Goal: Information Seeking & Learning: Learn about a topic

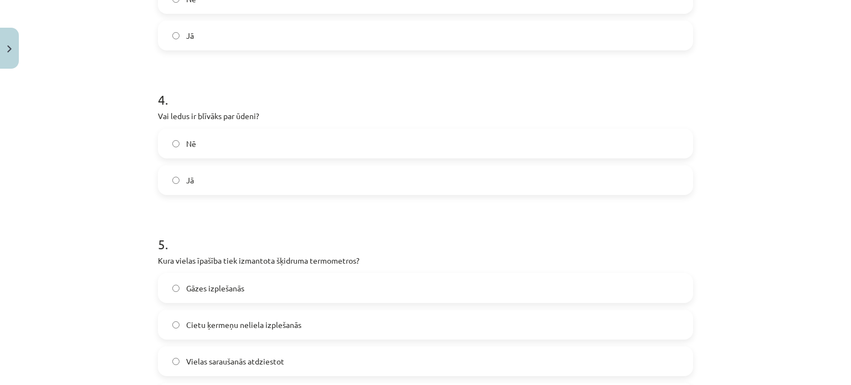
scroll to position [804, 0]
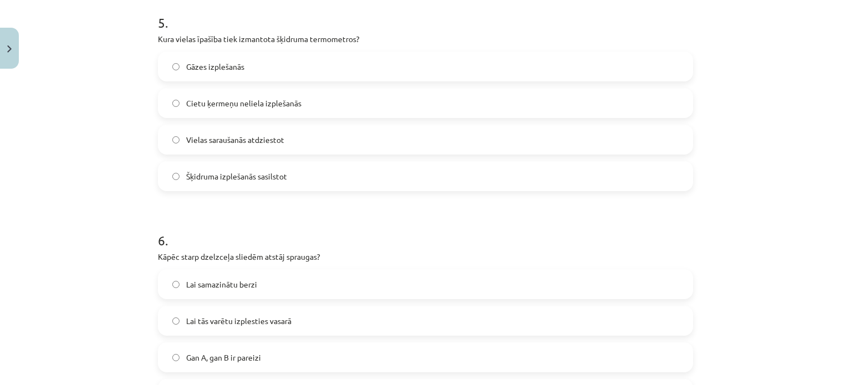
click at [242, 134] on span "Vielas saraušanās atdziestot" at bounding box center [235, 140] width 98 height 12
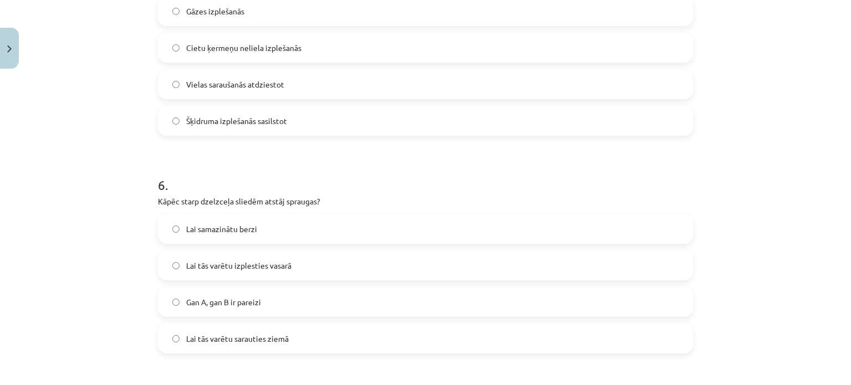
scroll to position [970, 0]
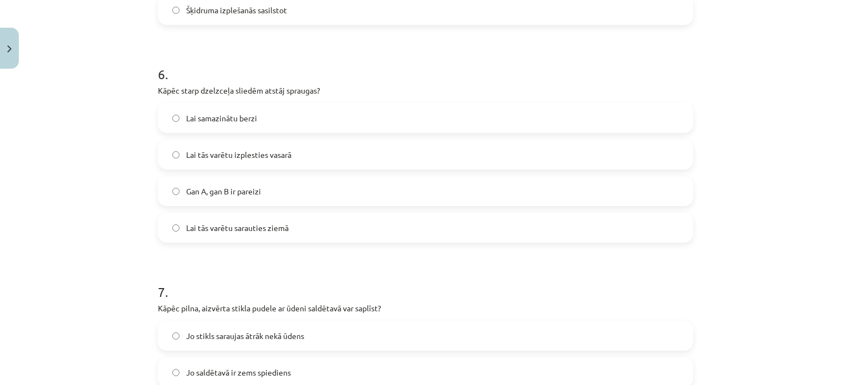
click at [266, 155] on span "Lai tās varētu izplesties vasarā" at bounding box center [238, 155] width 105 height 12
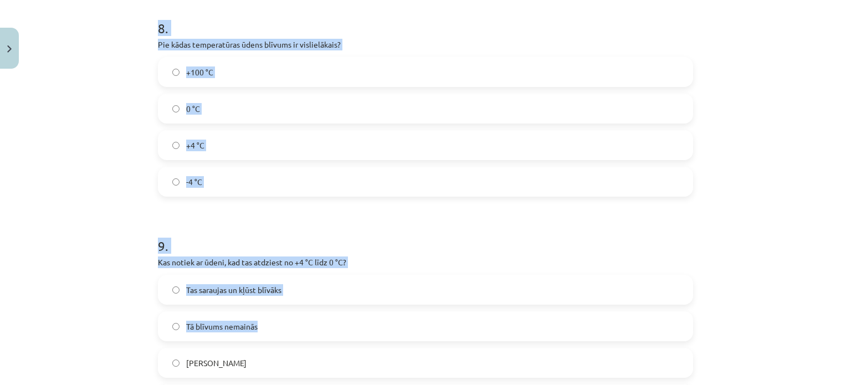
scroll to position [1469, 0]
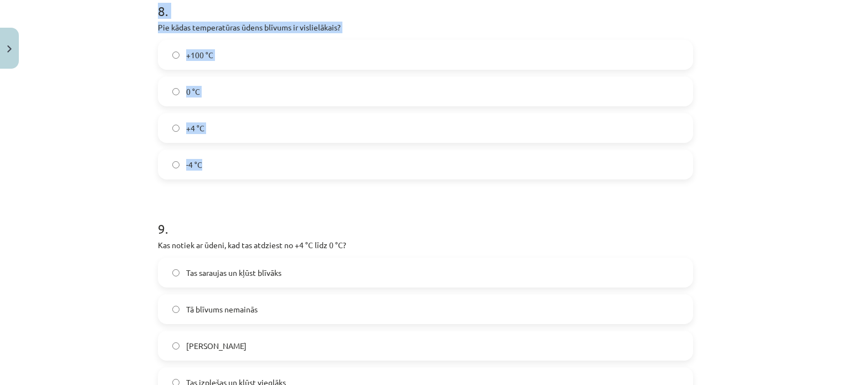
drag, startPoint x: 144, startPoint y: 29, endPoint x: 342, endPoint y: 166, distance: 240.6
click at [342, 166] on div "Mācību tēma: Fizika 9. klases 1. ieskaites mācību materiāls #3 📝 2. tēma. Siltu…" at bounding box center [425, 192] width 851 height 385
copy form "Kāpēc pilna, aizvērta stikla pudele ar ūdeni saldētavā var saplīst? Jo stikls s…"
click at [44, 178] on div "Mācību tēma: Fizika 9. klases 1. ieskaites mācību materiāls #3 📝 2. tēma. Siltu…" at bounding box center [425, 192] width 851 height 385
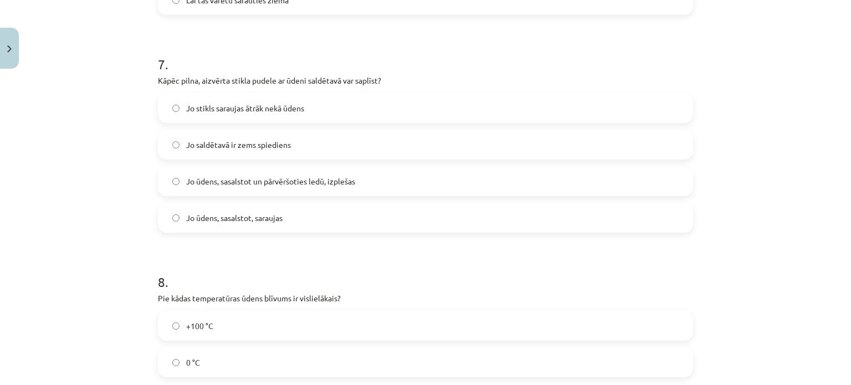
scroll to position [1192, 0]
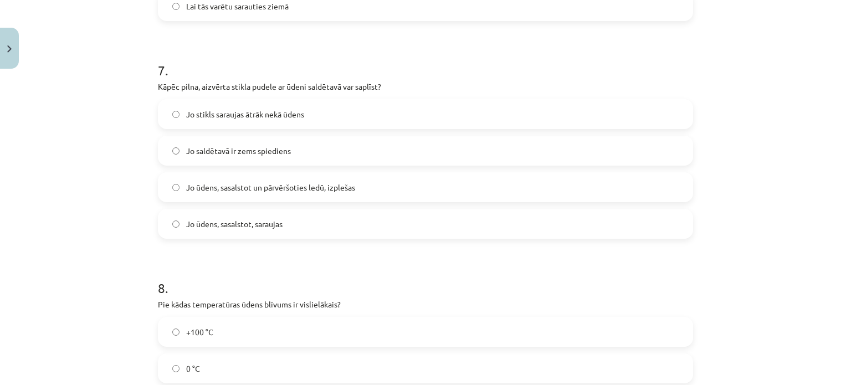
click at [291, 190] on span "Jo ūdens, sasalstot un pārvēršoties ledū, izplešas" at bounding box center [270, 188] width 169 height 12
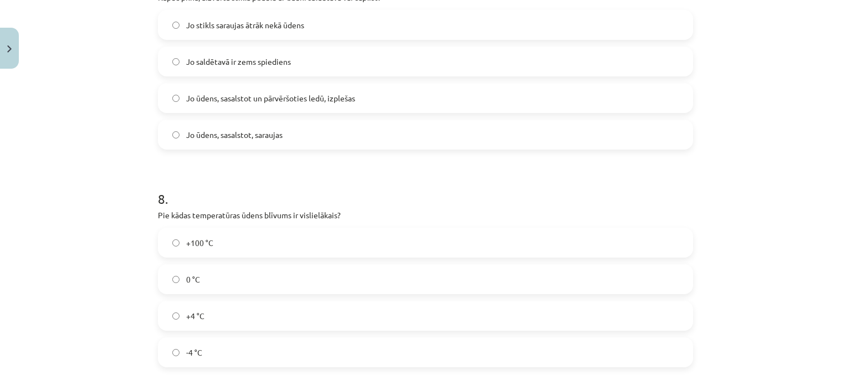
scroll to position [1303, 0]
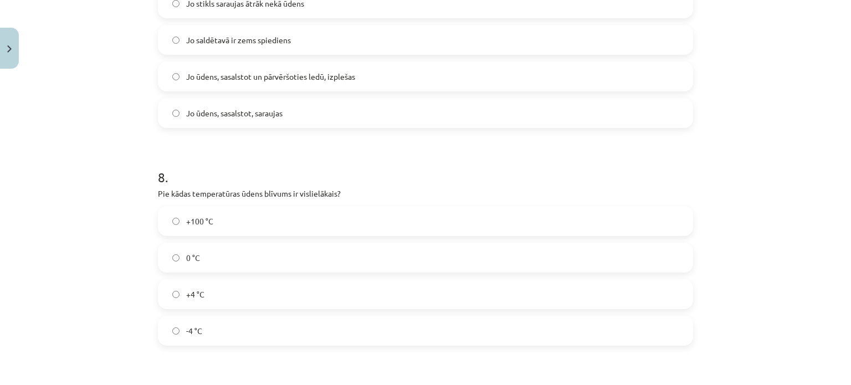
click at [234, 303] on label "+4 °C" at bounding box center [425, 294] width 533 height 28
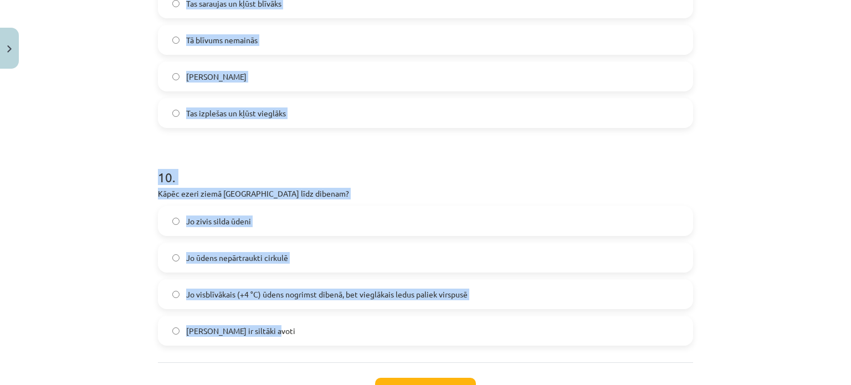
scroll to position [1746, 0]
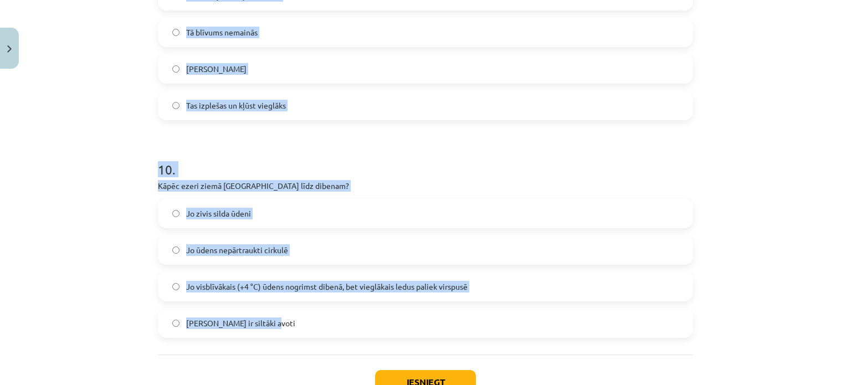
drag, startPoint x: 151, startPoint y: 188, endPoint x: 290, endPoint y: 311, distance: 186.1
copy form "Kas notiek ar ūdeni, kad tas atdziest no +4 °C līdz 0 °C? Tas saraujas un kļūst…"
click at [177, 106] on label "Tas izplešas un kļūst vieglāks" at bounding box center [425, 105] width 533 height 28
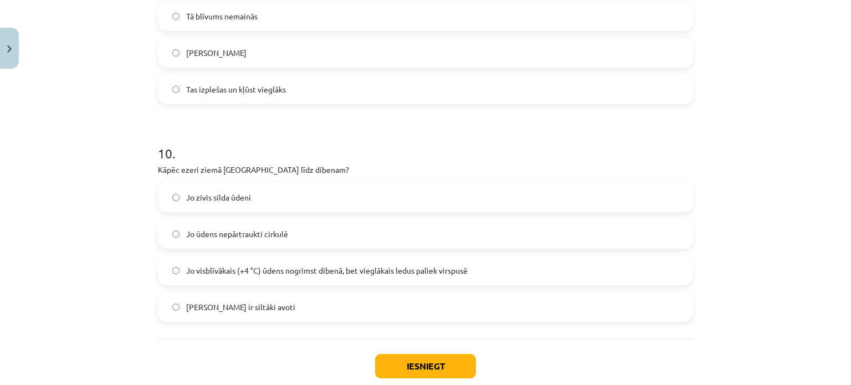
scroll to position [1827, 0]
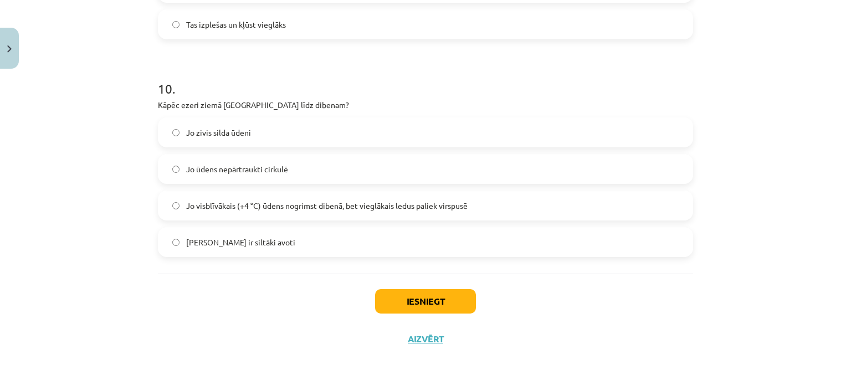
click at [206, 217] on label "Jo visblīvākais (+4 °C) ūdens nogrimst dibenā, bet vieglākais ledus paliek virs…" at bounding box center [425, 206] width 533 height 28
click at [382, 310] on button "Iesniegt" at bounding box center [425, 301] width 101 height 24
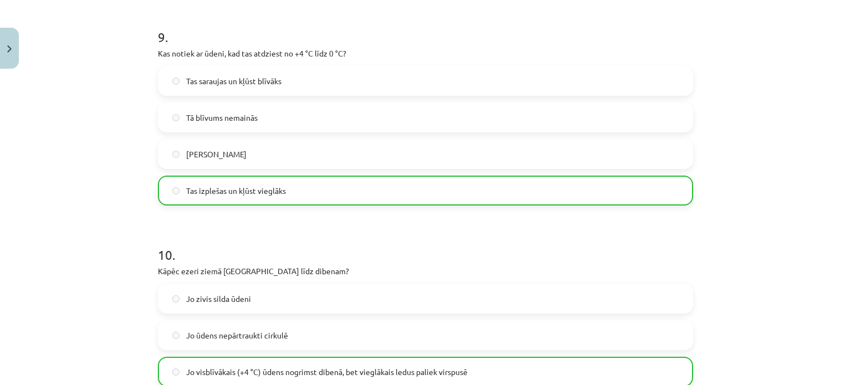
scroll to position [1862, 0]
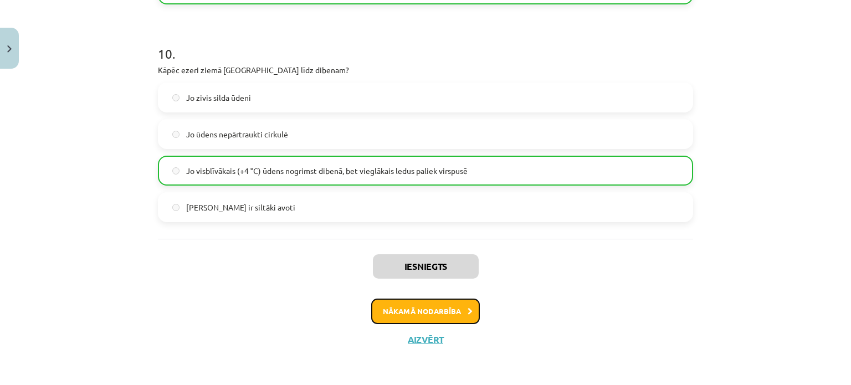
click at [428, 309] on button "Nākamā nodarbība" at bounding box center [425, 311] width 109 height 25
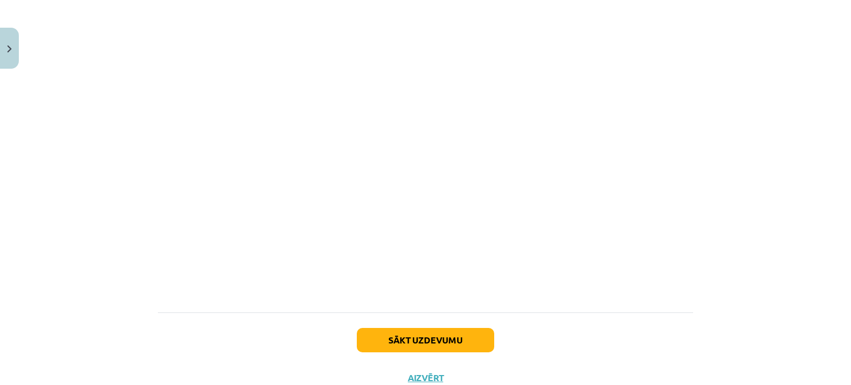
scroll to position [693, 0]
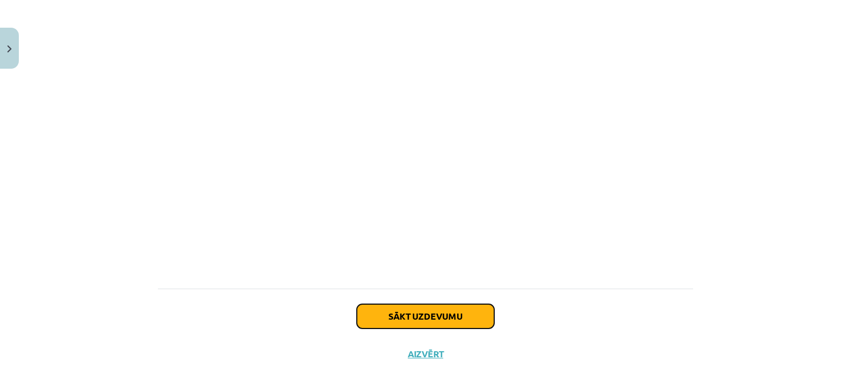
click at [426, 321] on button "Sākt uzdevumu" at bounding box center [425, 316] width 137 height 24
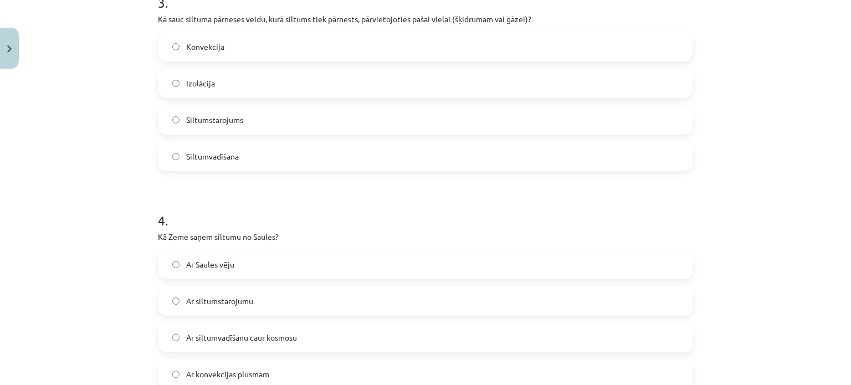
scroll to position [666, 0]
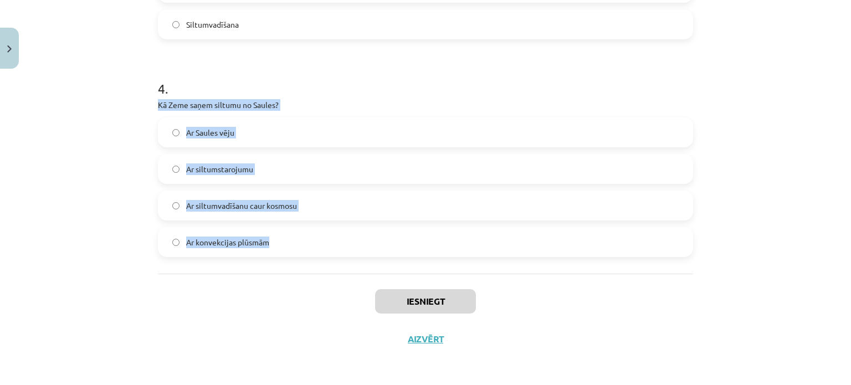
drag, startPoint x: 153, startPoint y: 104, endPoint x: 318, endPoint y: 228, distance: 206.5
copy div "Kā Zeme saņem siltumu no Saules? Ar Saules vēju Ar siltumstarojumu Ar siltumvad…"
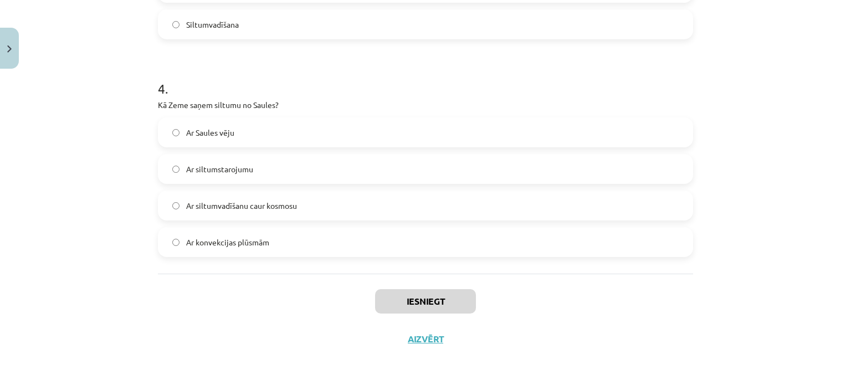
click at [385, 88] on h1 "4 ." at bounding box center [425, 79] width 535 height 34
click at [272, 159] on label "Ar siltumstarojumu" at bounding box center [425, 169] width 533 height 28
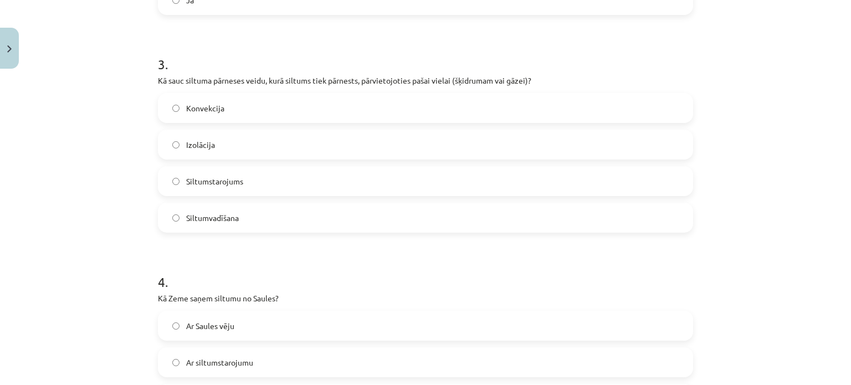
scroll to position [389, 0]
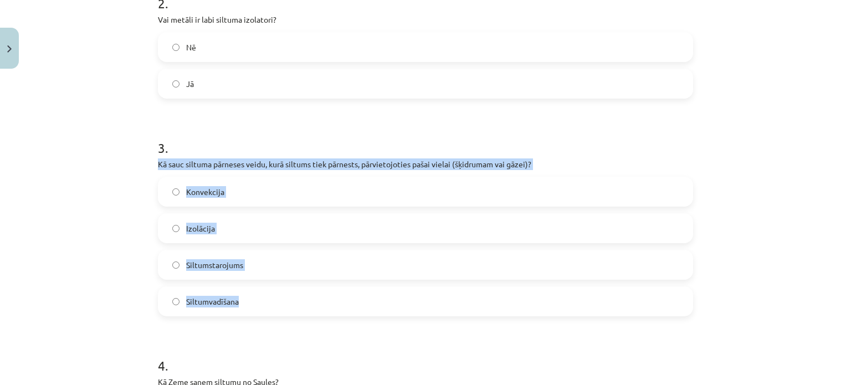
drag, startPoint x: 151, startPoint y: 165, endPoint x: 344, endPoint y: 294, distance: 232.4
click at [344, 294] on div "8 XP Saņemsi Sarežģīts 88 pilda Apraksts Uzdevums Palīdzība 1 . Vai siltumstaro…" at bounding box center [425, 160] width 549 height 951
copy div "Kā sauc siltuma pārneses veidu, kurā siltums tiek pārnests, pārvietojoties paša…"
click at [217, 191] on span "Konvekcija" at bounding box center [205, 192] width 38 height 12
click at [227, 135] on h1 "3 ." at bounding box center [425, 138] width 535 height 34
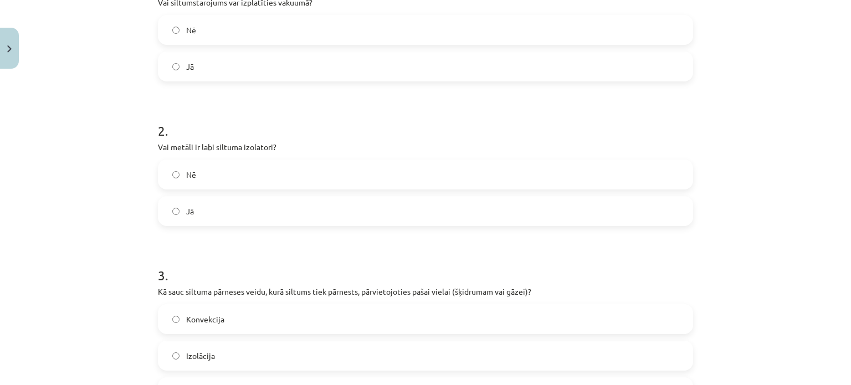
scroll to position [112, 0]
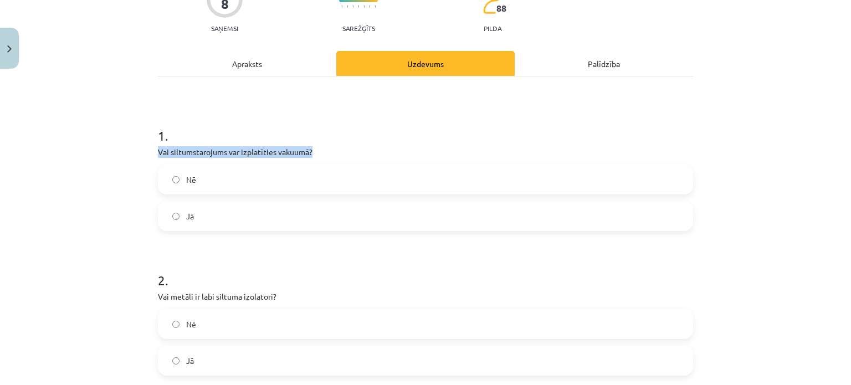
drag, startPoint x: 168, startPoint y: 157, endPoint x: 144, endPoint y: 155, distance: 24.5
click at [115, 149] on div "Mācību tēma: Fizika 9. klases 1. ieskaites mācību materiāls #4 📝 3. tēma. Siltu…" at bounding box center [425, 192] width 851 height 385
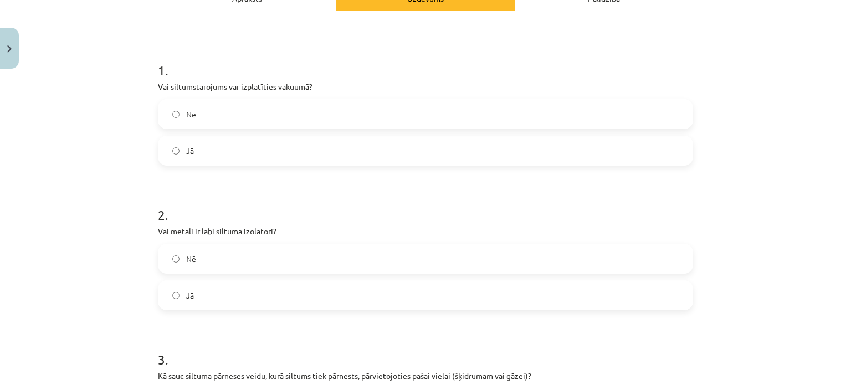
scroll to position [278, 0]
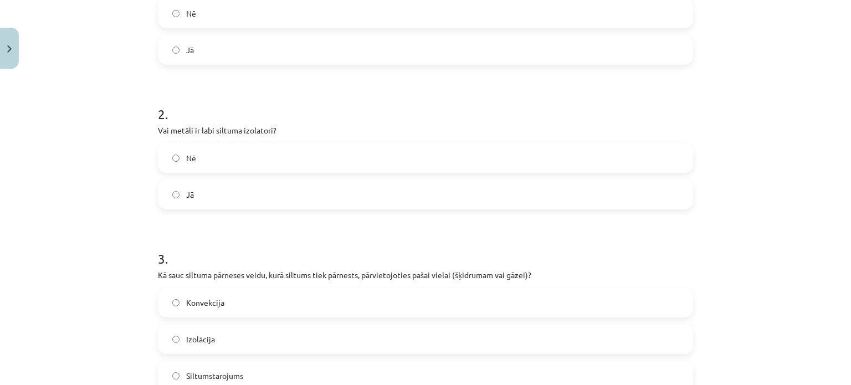
click at [262, 188] on label "Jā" at bounding box center [425, 195] width 533 height 28
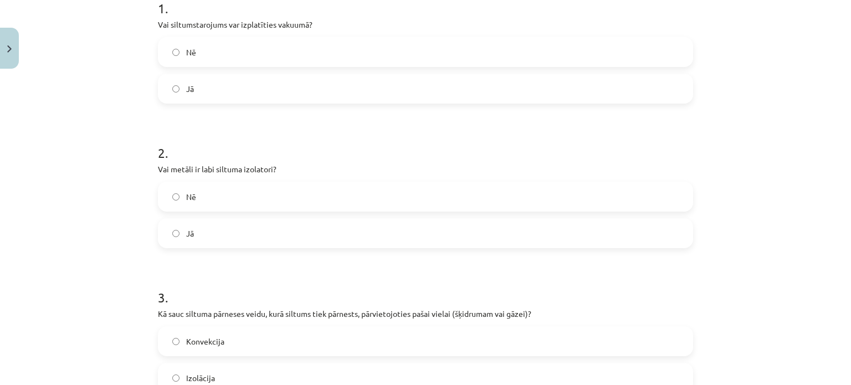
scroll to position [223, 0]
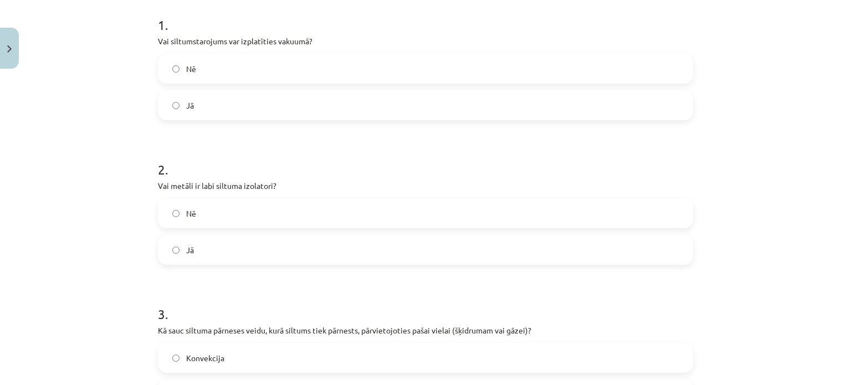
click at [261, 68] on label "Nē" at bounding box center [425, 69] width 533 height 28
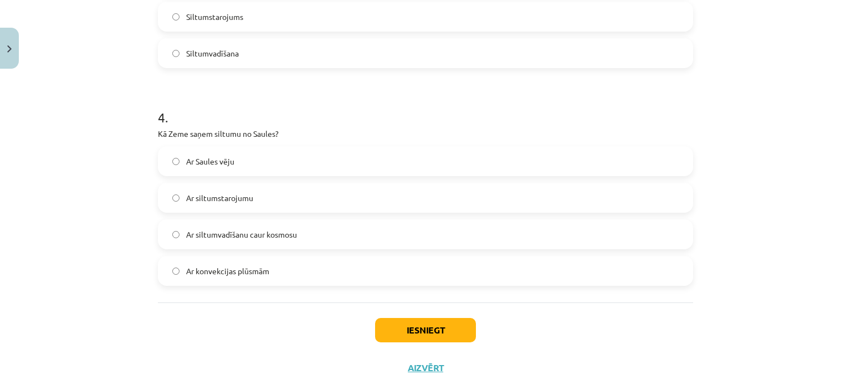
scroll to position [666, 0]
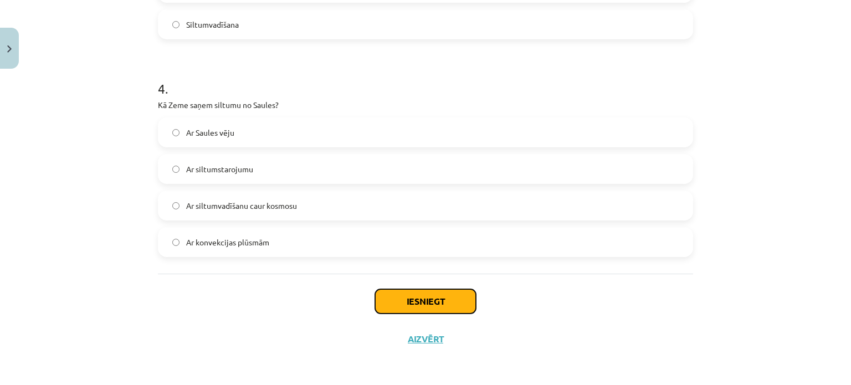
click at [423, 296] on button "Iesniegt" at bounding box center [425, 301] width 101 height 24
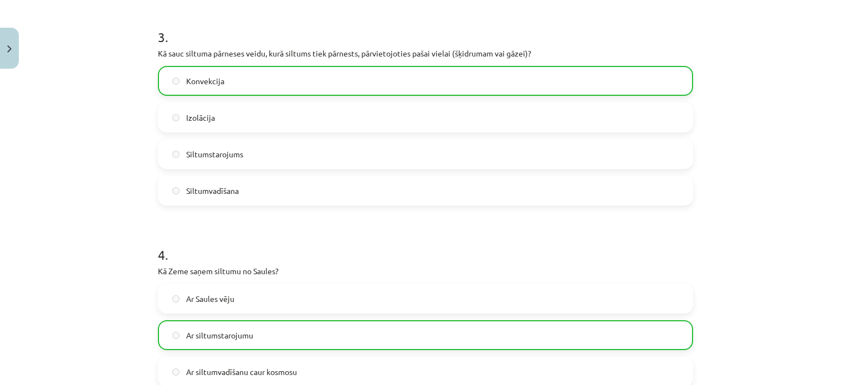
scroll to position [701, 0]
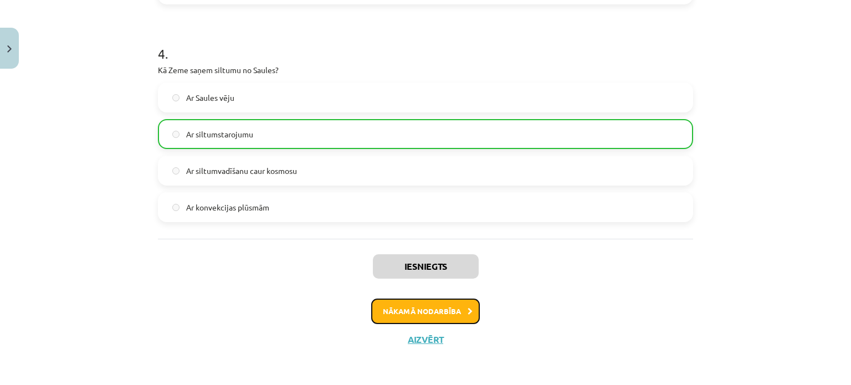
click at [411, 303] on button "Nākamā nodarbība" at bounding box center [425, 311] width 109 height 25
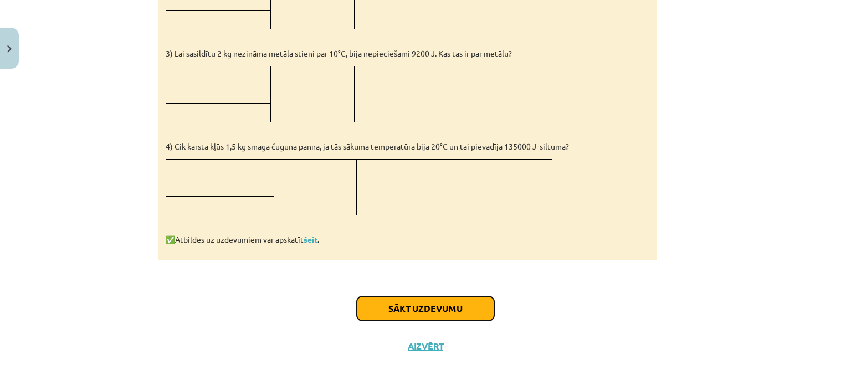
click at [407, 310] on button "Sākt uzdevumu" at bounding box center [425, 309] width 137 height 24
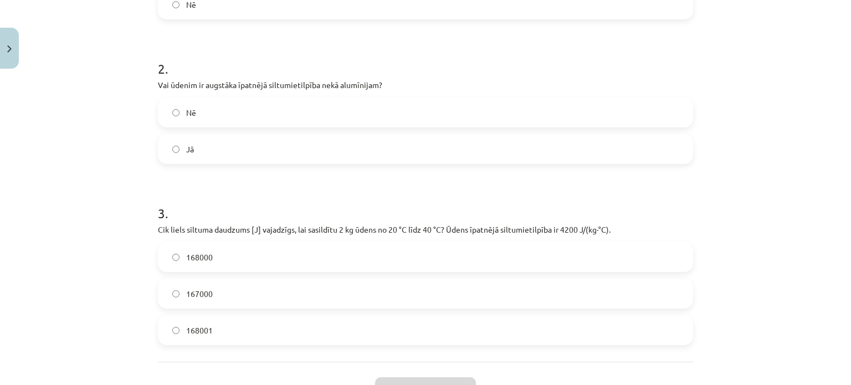
scroll to position [412, 0]
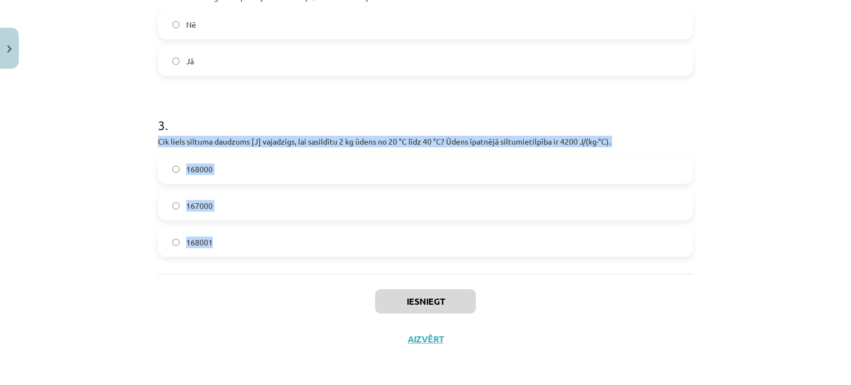
drag, startPoint x: 152, startPoint y: 144, endPoint x: 222, endPoint y: 246, distance: 124.4
click at [222, 246] on div "7 XP Saņemsi Sarežģīts 88 pilda Apraksts Uzdevums Palīdzība 1 . Vai siltuma dau…" at bounding box center [425, 10] width 549 height 696
copy div "Cik liels siltuma daudzums [J] vajadzīgs, lai sasildītu 2 kg ūdens no 20 °C līd…"
click at [241, 243] on label "168001" at bounding box center [425, 242] width 533 height 28
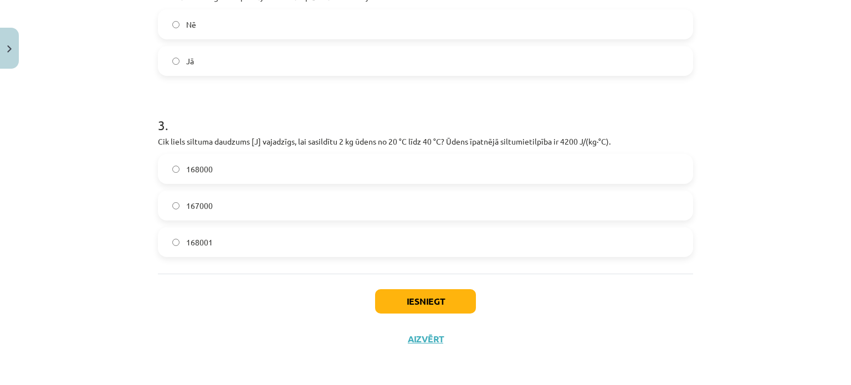
click at [211, 164] on label "168000" at bounding box center [425, 169] width 533 height 28
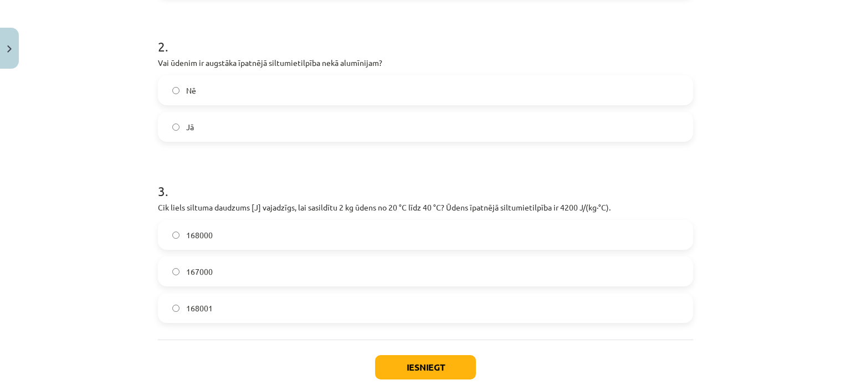
scroll to position [301, 0]
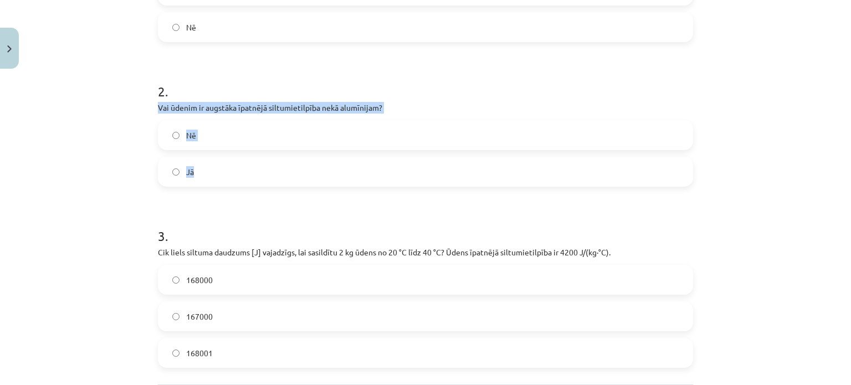
drag, startPoint x: 142, startPoint y: 106, endPoint x: 251, endPoint y: 175, distance: 128.8
click at [251, 175] on div "Mācību tēma: Fizika 9. klases 1. ieskaites mācību materiāls #5 📝 4. tēma. Siltu…" at bounding box center [425, 192] width 851 height 385
copy div "Vai ūdenim ir augstāka īpatnējā siltumietilpība nekā alumīnijam? Nē Jā"
click at [203, 172] on label "Jā" at bounding box center [425, 172] width 533 height 28
click at [115, 145] on div "Mācību tēma: Fizika 9. klases 1. ieskaites mācību materiāls #5 📝 4. tēma. Siltu…" at bounding box center [425, 192] width 851 height 385
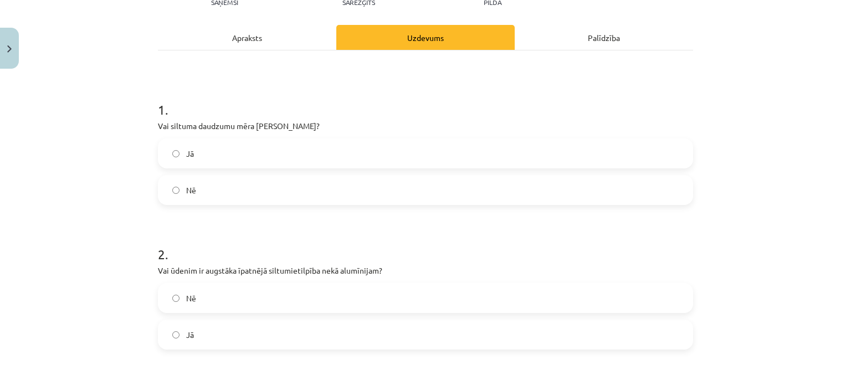
scroll to position [79, 0]
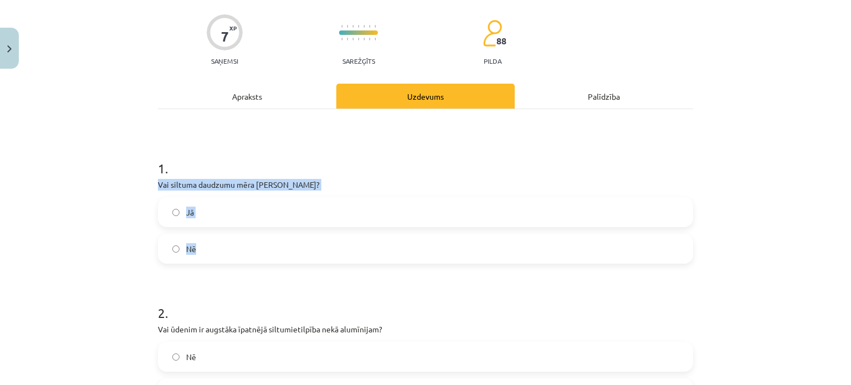
drag, startPoint x: 156, startPoint y: 183, endPoint x: 277, endPoint y: 247, distance: 136.6
click at [277, 247] on div "7 XP Saņemsi Sarežģīts 88 pilda Apraksts Uzdevums Palīdzība 1 . Vai siltuma dau…" at bounding box center [425, 342] width 549 height 696
copy div "Vai siltuma daudzumu mēra Celsija grādos? Jā Nē"
click at [231, 234] on div "Nē" at bounding box center [425, 249] width 535 height 30
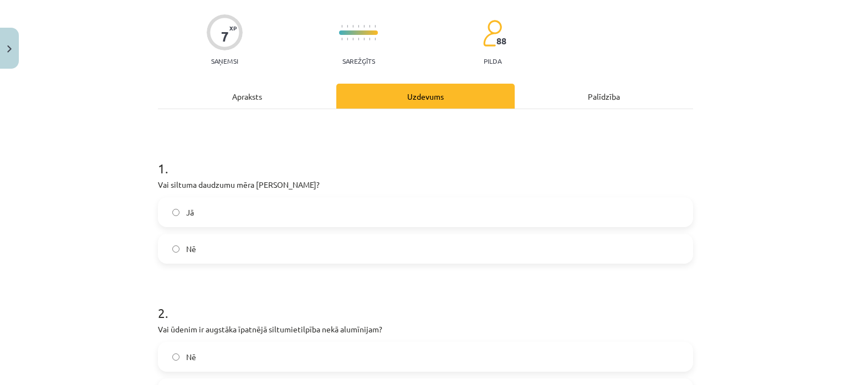
click at [234, 246] on label "Nē" at bounding box center [425, 249] width 533 height 28
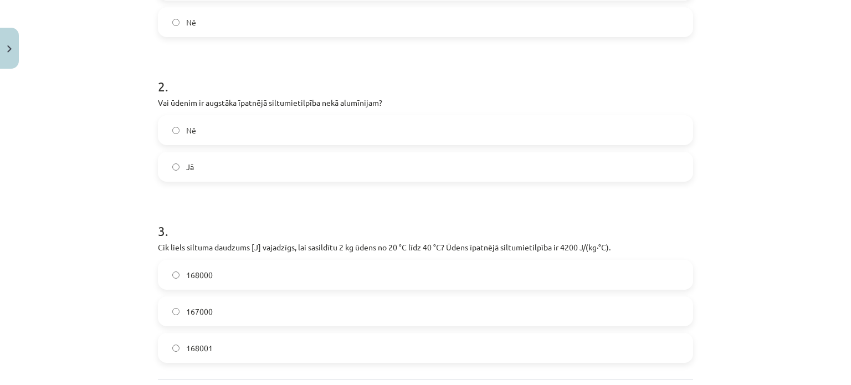
scroll to position [412, 0]
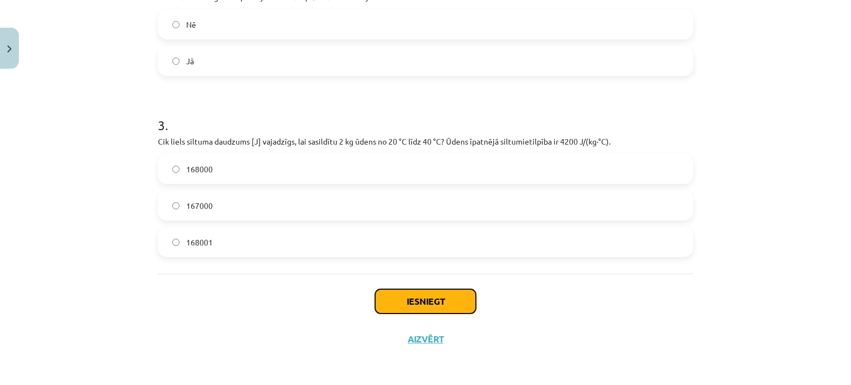
click at [390, 297] on button "Iesniegt" at bounding box center [425, 301] width 101 height 24
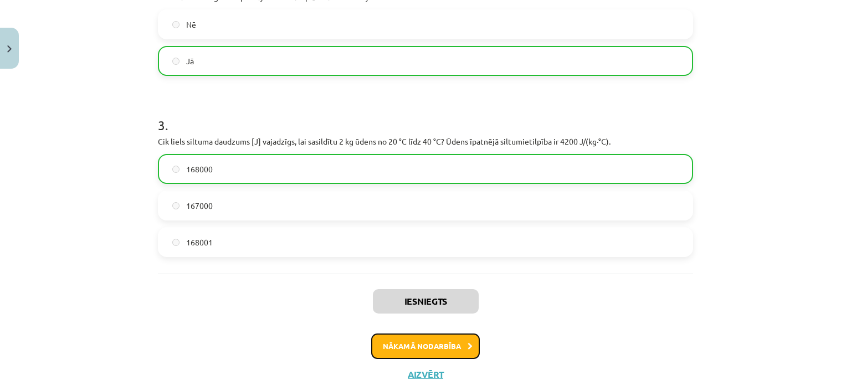
click at [422, 354] on button "Nākamā nodarbība" at bounding box center [425, 346] width 109 height 25
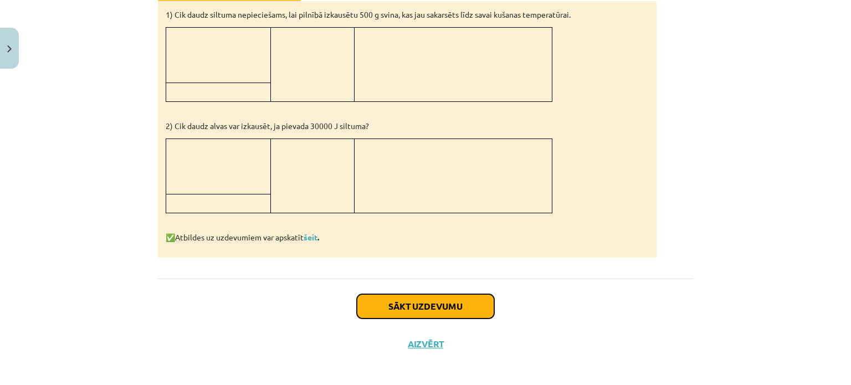
click at [433, 303] on button "Sākt uzdevumu" at bounding box center [425, 306] width 137 height 24
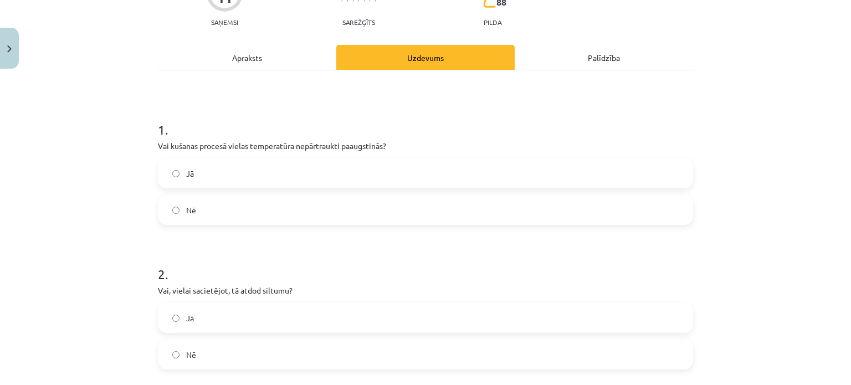
scroll to position [166, 0]
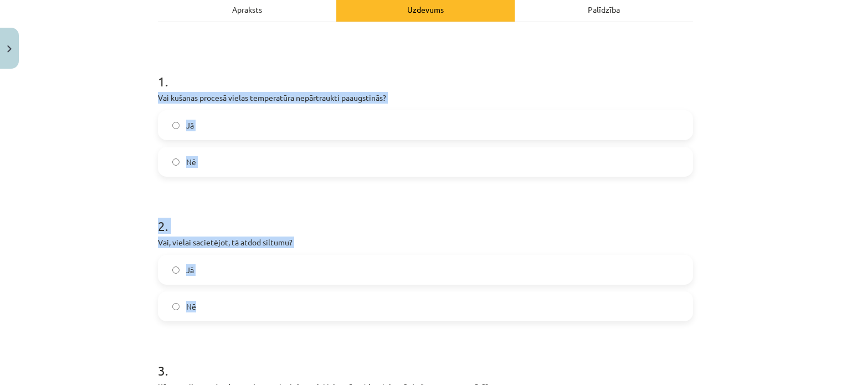
drag, startPoint x: 152, startPoint y: 99, endPoint x: 302, endPoint y: 297, distance: 248.1
copy form "Vai kušanas procesā vielas temperatūra nepārtraukti paaugstinās? Jā Nē 2 . Vai,…"
click at [190, 126] on label "Jā" at bounding box center [425, 125] width 533 height 28
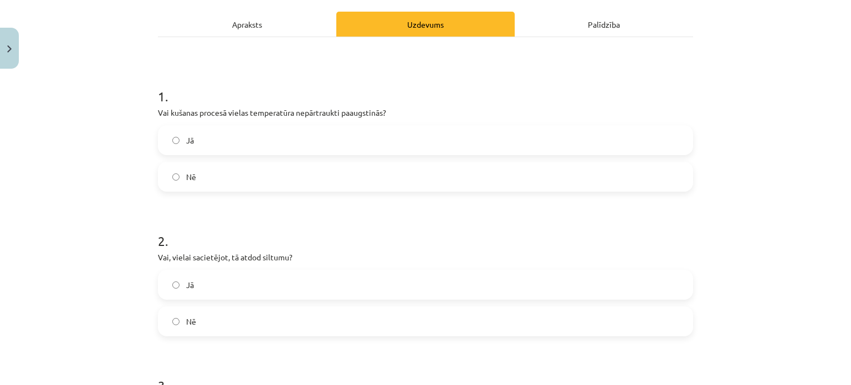
scroll to position [139, 0]
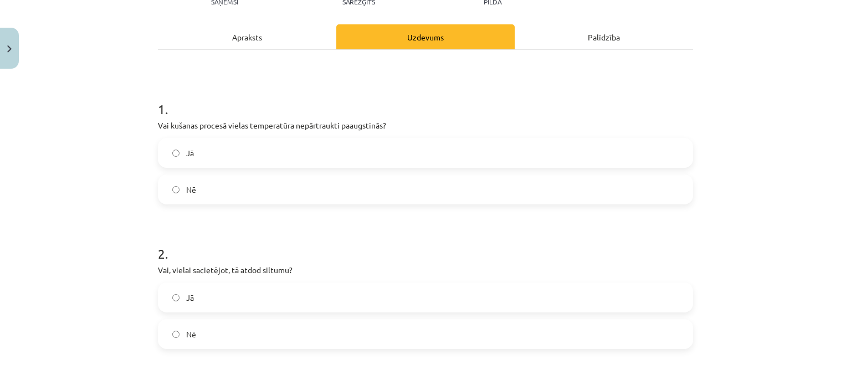
click at [172, 176] on label "Nē" at bounding box center [425, 190] width 533 height 28
click at [202, 288] on label "Jā" at bounding box center [425, 298] width 533 height 28
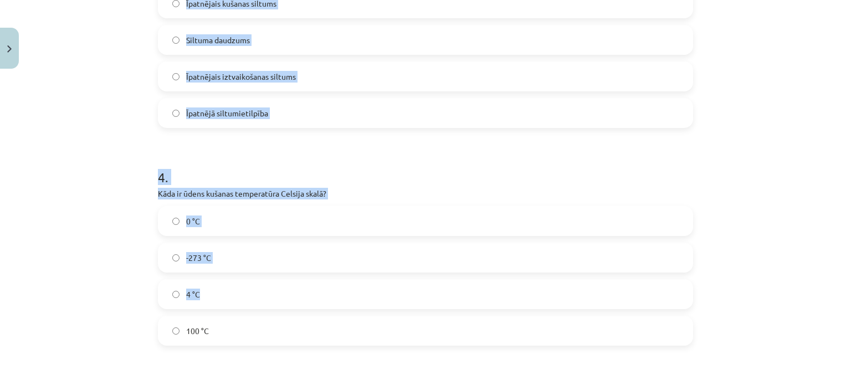
scroll to position [637, 0]
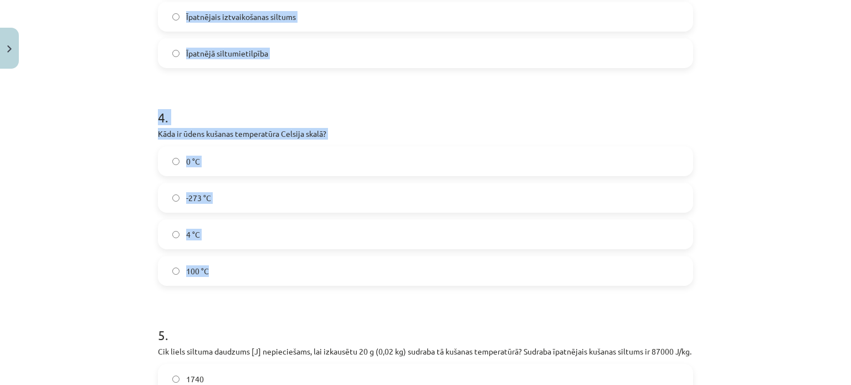
drag, startPoint x: 154, startPoint y: 24, endPoint x: 313, endPoint y: 267, distance: 290.2
click at [313, 267] on form "1 . Vai kušanas procesā vielas temperatūra nepārtraukti paaugstinās? Jā Nē 2 . …" at bounding box center [425, 25] width 535 height 884
copy form "Kā sauc siltuma daudzumu, kas nepieciešams, lai izkausētu 1 kg vielas tās kušan…"
click at [98, 127] on div "Mācību tēma: Fizika 9. klases 1. ieskaites mācību materiāls #6 📝 5. tēma. Kušan…" at bounding box center [425, 192] width 851 height 385
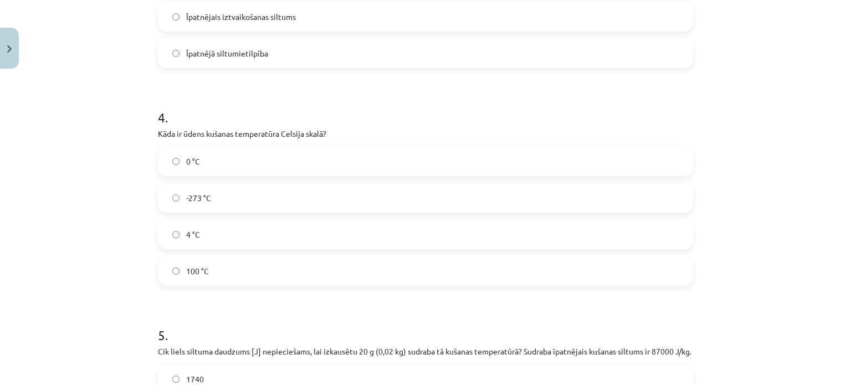
click at [236, 58] on span "Īpatnējā siltumietilpība" at bounding box center [227, 54] width 82 height 12
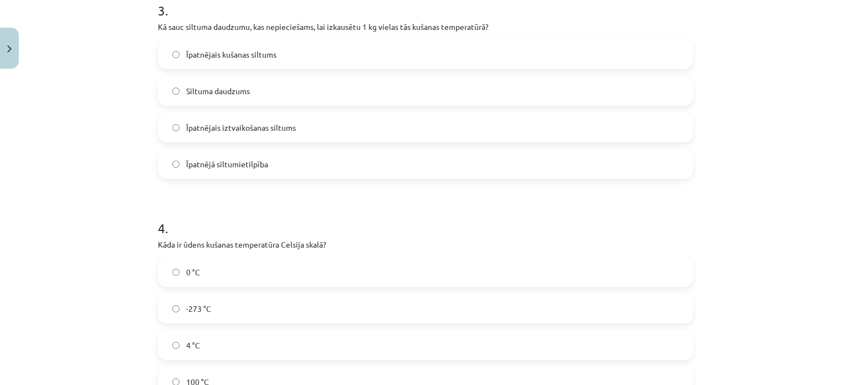
click at [248, 49] on span "Īpatnējais kušanas siltums" at bounding box center [231, 55] width 90 height 12
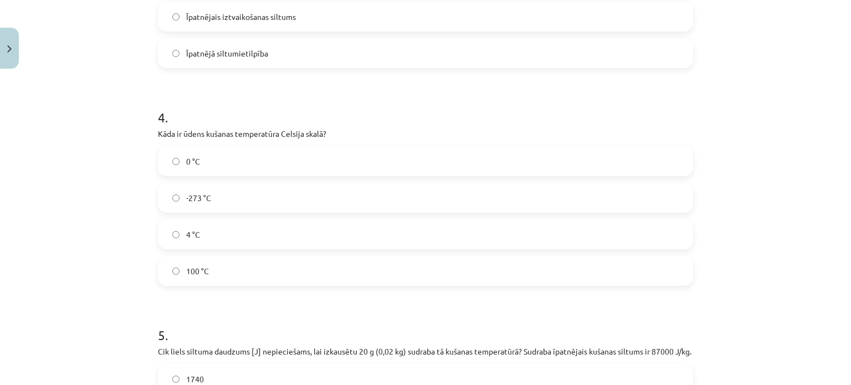
click at [218, 277] on label "100 °C" at bounding box center [425, 271] width 533 height 28
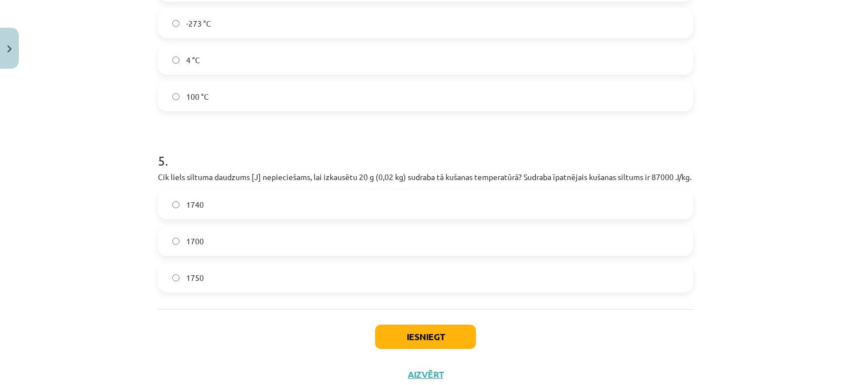
scroll to position [859, 0]
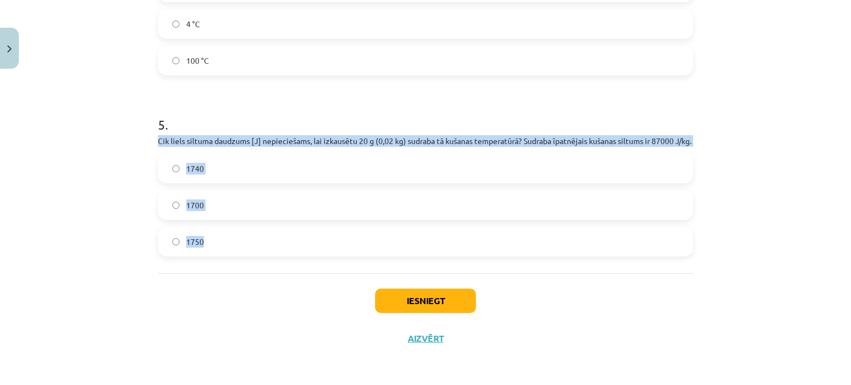
drag, startPoint x: 159, startPoint y: 128, endPoint x: 238, endPoint y: 258, distance: 151.7
click at [238, 258] on div "Mācību tēma: Fizika 9. klases 1. ieskaites mācību materiāls #6 📝 5. tēma. Kušan…" at bounding box center [425, 192] width 851 height 385
click at [210, 180] on label "1740" at bounding box center [425, 169] width 533 height 28
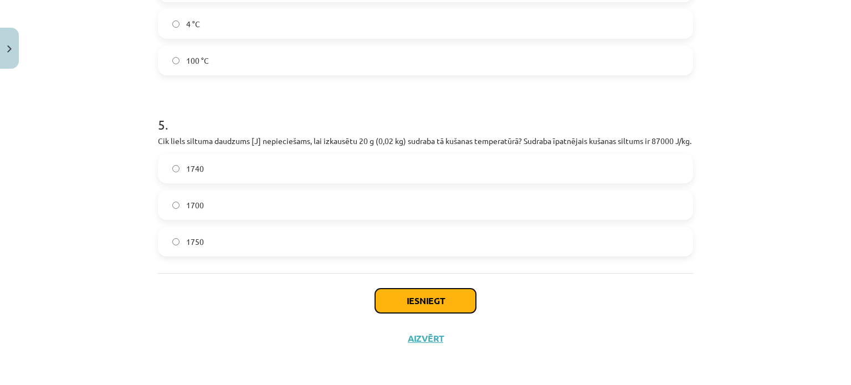
click at [415, 309] on button "Iesniegt" at bounding box center [425, 301] width 101 height 24
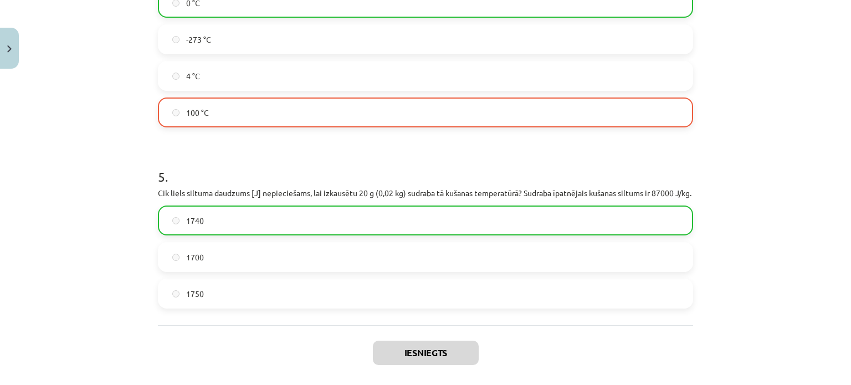
scroll to position [839, 0]
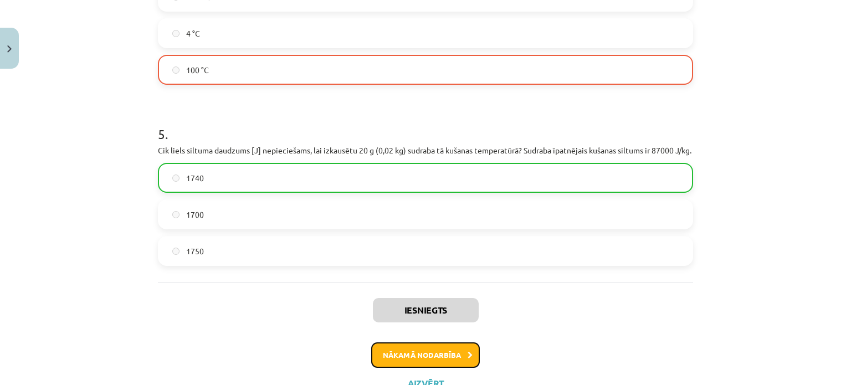
click at [437, 368] on button "Nākamā nodarbība" at bounding box center [425, 355] width 109 height 25
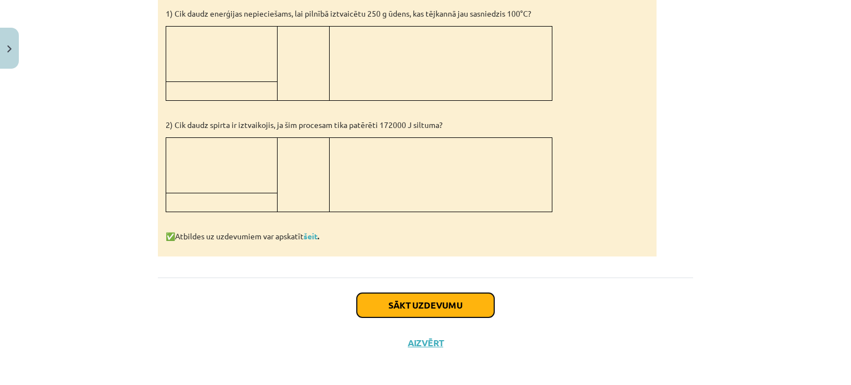
click at [369, 300] on button "Sākt uzdevumu" at bounding box center [425, 305] width 137 height 24
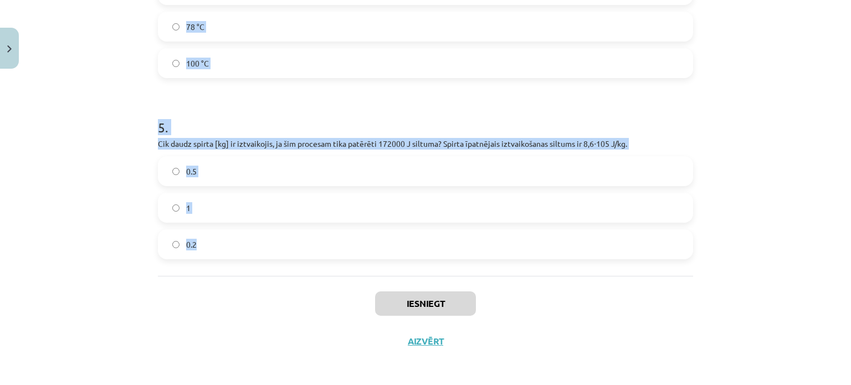
scroll to position [847, 0]
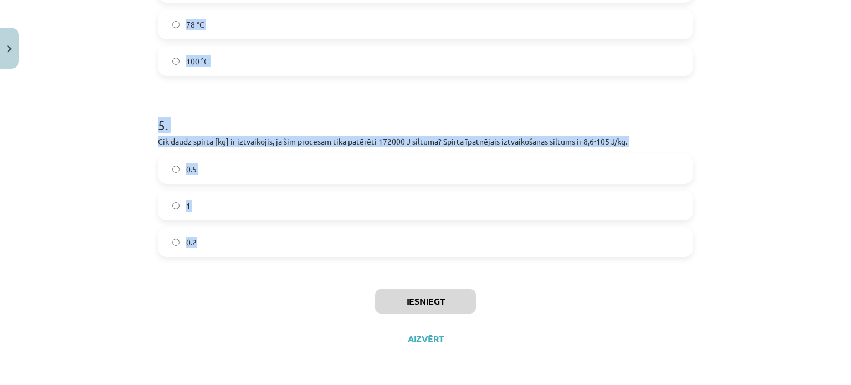
drag, startPoint x: 149, startPoint y: 239, endPoint x: 225, endPoint y: 249, distance: 77.1
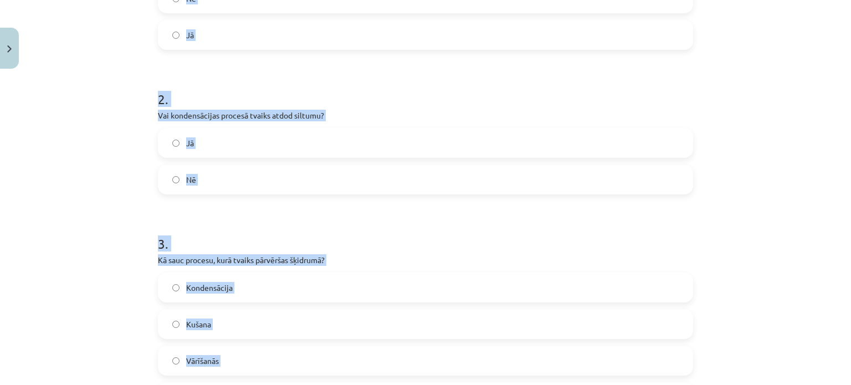
click at [70, 130] on div "Mācību tēma: Fizika 9. klases 1. ieskaites mācību materiāls #7 📝 6. tēma. Iztva…" at bounding box center [425, 192] width 851 height 385
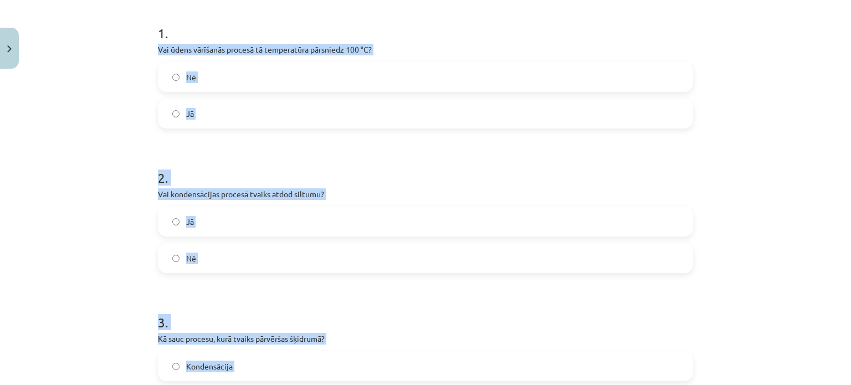
scroll to position [71, 0]
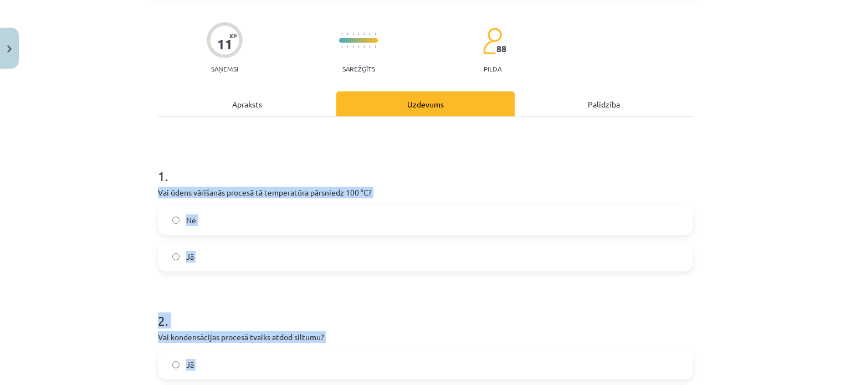
click at [118, 205] on div "Mācību tēma: Fizika 9. klases 1. ieskaites mācību materiāls #7 📝 6. tēma. Iztva…" at bounding box center [425, 192] width 851 height 385
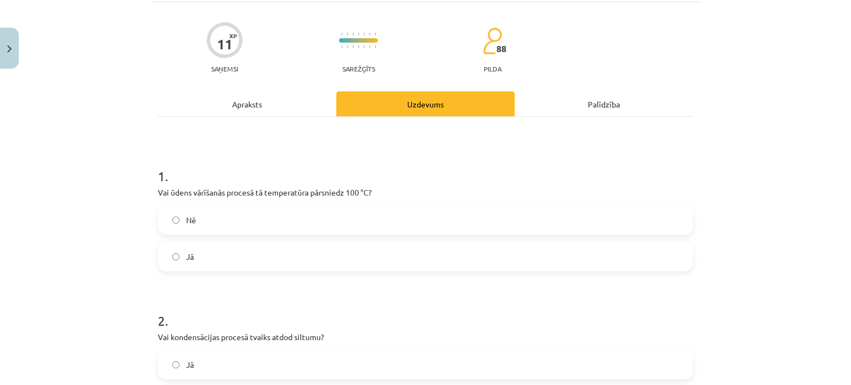
click at [186, 223] on span "Nē" at bounding box center [191, 220] width 10 height 12
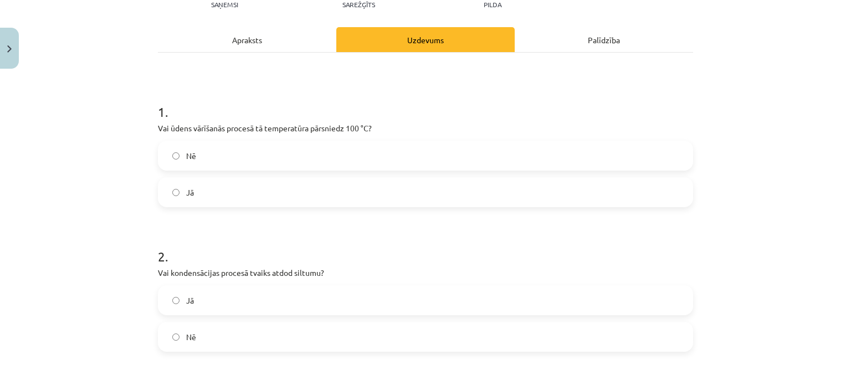
scroll to position [182, 0]
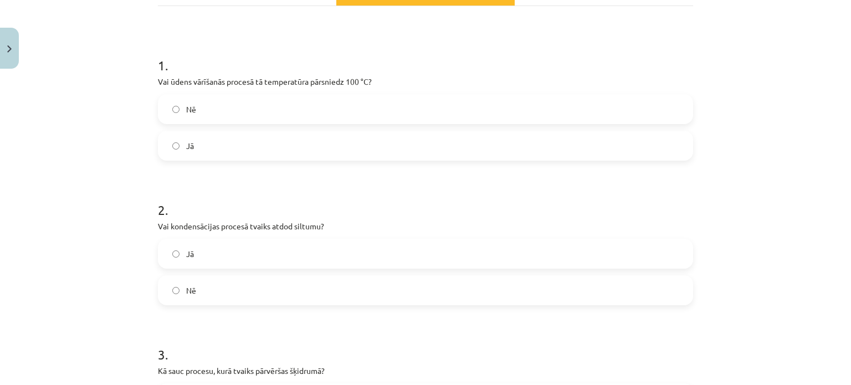
click at [176, 254] on label "Jā" at bounding box center [425, 254] width 533 height 28
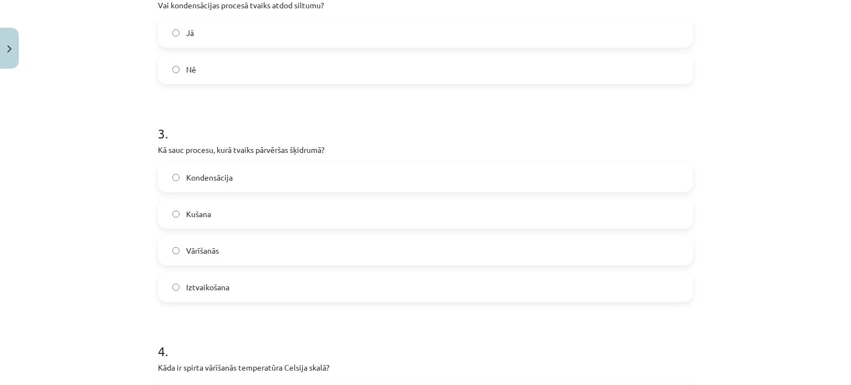
scroll to position [459, 0]
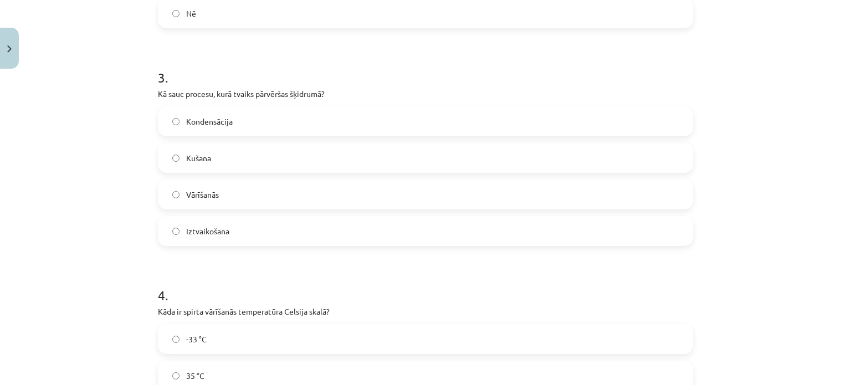
click at [237, 129] on label "Kondensācija" at bounding box center [425, 122] width 533 height 28
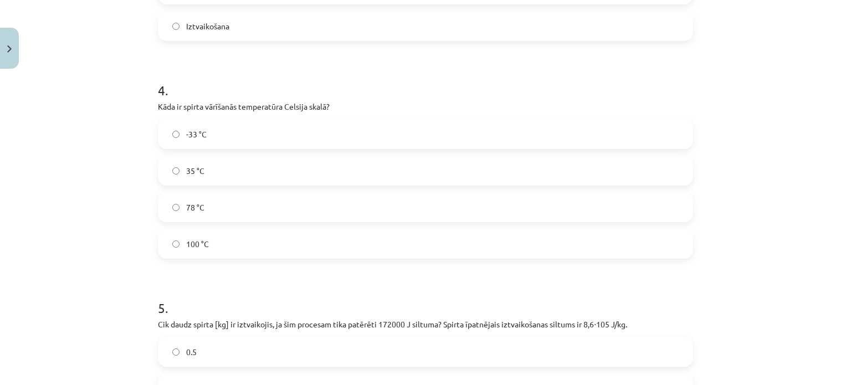
scroll to position [737, 0]
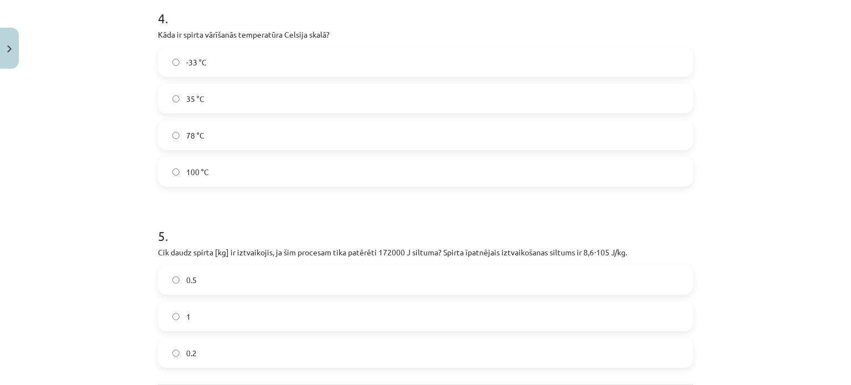
drag, startPoint x: 191, startPoint y: 137, endPoint x: 171, endPoint y: 88, distance: 53.9
click at [186, 134] on span "78 °C" at bounding box center [195, 136] width 18 height 12
click at [139, 101] on div "Mācību tēma: Fizika 9. klases 1. ieskaites mācību materiāls #7 📝 6. tēma. Iztva…" at bounding box center [425, 192] width 851 height 385
click at [166, 131] on label "78 °C" at bounding box center [425, 135] width 533 height 28
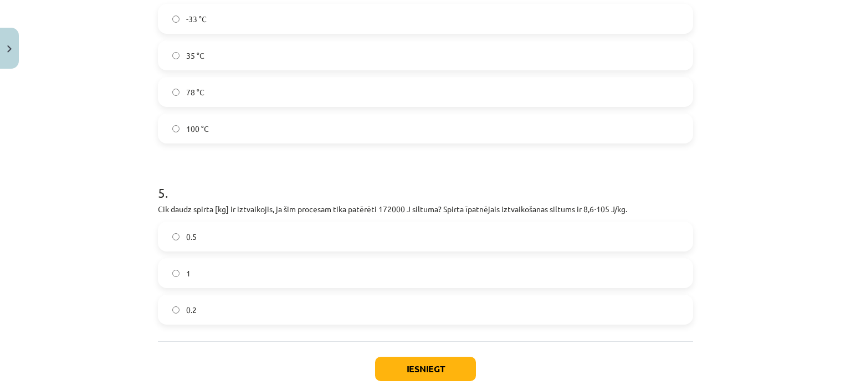
scroll to position [847, 0]
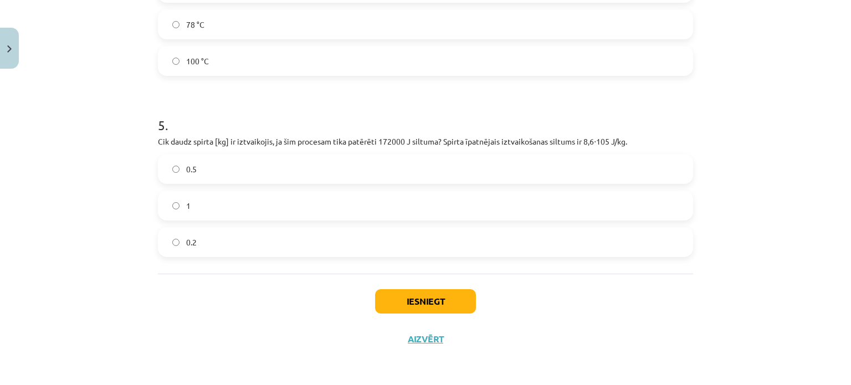
click at [206, 242] on label "0.2" at bounding box center [425, 242] width 533 height 28
click at [430, 315] on div "Iesniegt Aizvērt" at bounding box center [425, 313] width 535 height 78
click at [412, 304] on button "Iesniegt" at bounding box center [425, 301] width 101 height 24
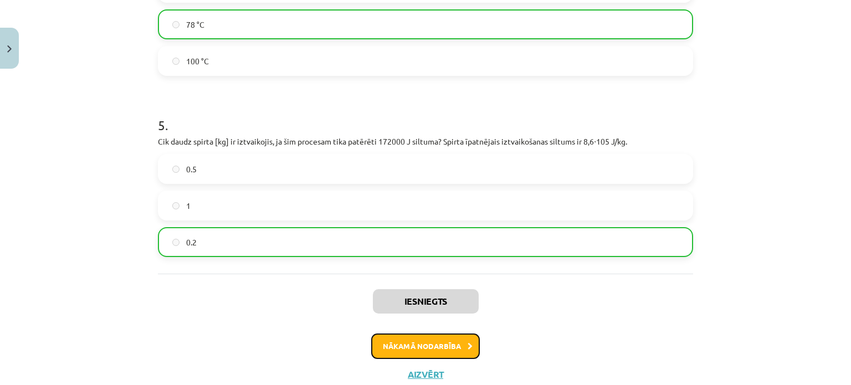
click at [432, 344] on button "Nākamā nodarbība" at bounding box center [425, 346] width 109 height 25
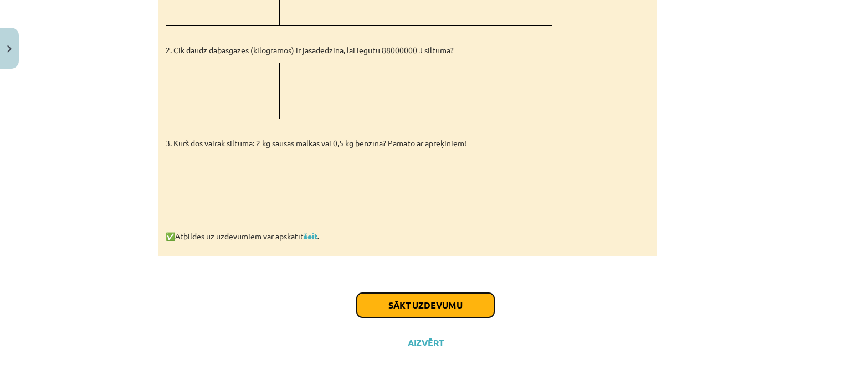
click at [448, 298] on button "Sākt uzdevumu" at bounding box center [425, 305] width 137 height 24
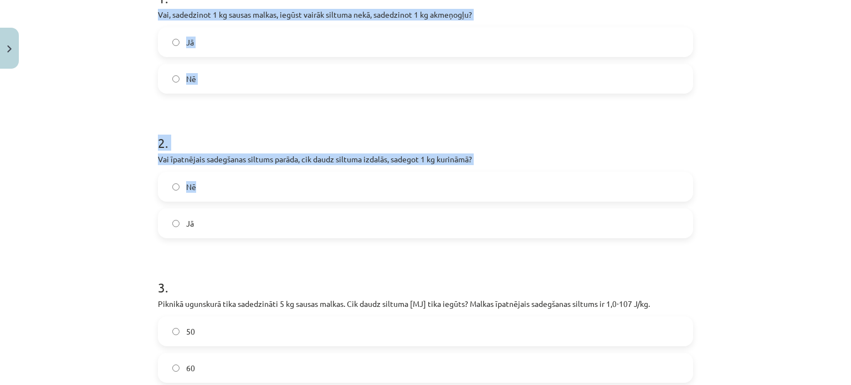
scroll to position [412, 0]
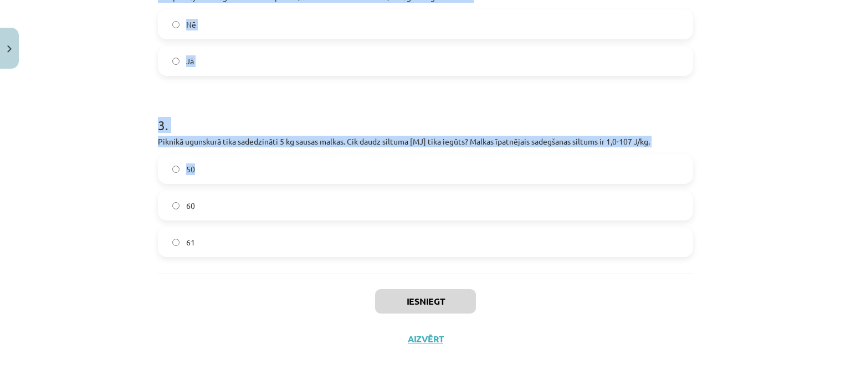
drag, startPoint x: 154, startPoint y: 19, endPoint x: 340, endPoint y: 168, distance: 239.3
click at [340, 168] on form "1 . Vai, sadedzinot 1 kg sausas malkas, iegūst vairāk siltuma nekā, sadedzinot …" at bounding box center [425, 33] width 535 height 448
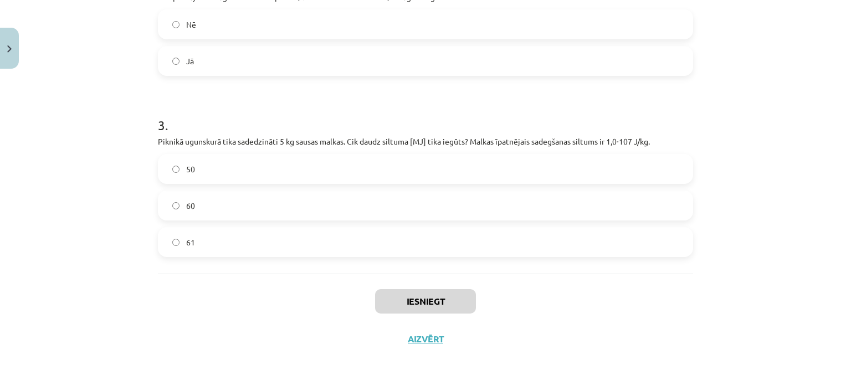
click at [333, 230] on label "61" at bounding box center [425, 242] width 533 height 28
click at [168, 84] on form "1 . Vai, sadedzinot 1 kg sausas malkas, iegūst vairāk siltuma nekā, sadedzinot …" at bounding box center [425, 33] width 535 height 448
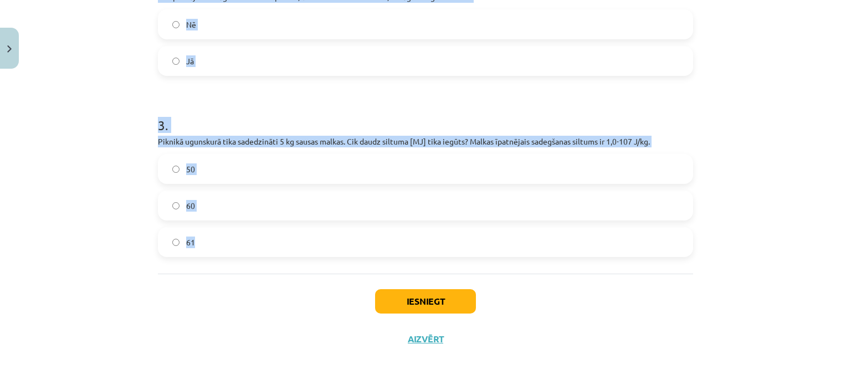
drag, startPoint x: 145, startPoint y: 186, endPoint x: 371, endPoint y: 221, distance: 229.4
click at [371, 221] on div "Mācību tēma: Fizika 9. klases 1. ieskaites mācību materiāls #8 📝 7. tēma. Kurin…" at bounding box center [425, 192] width 851 height 385
click at [244, 115] on h1 "3 ." at bounding box center [425, 115] width 535 height 34
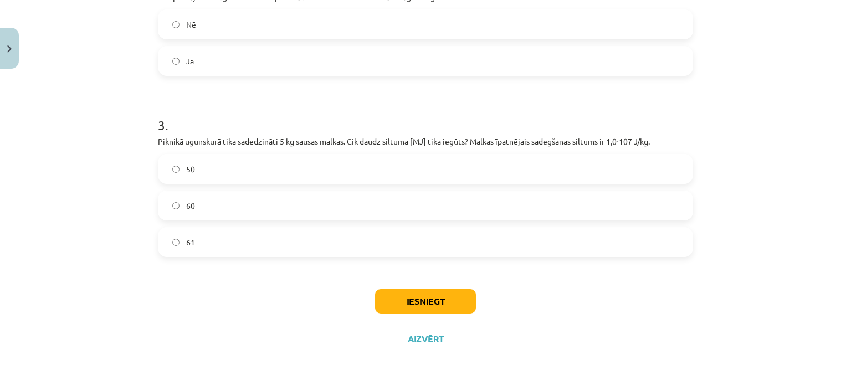
scroll to position [135, 0]
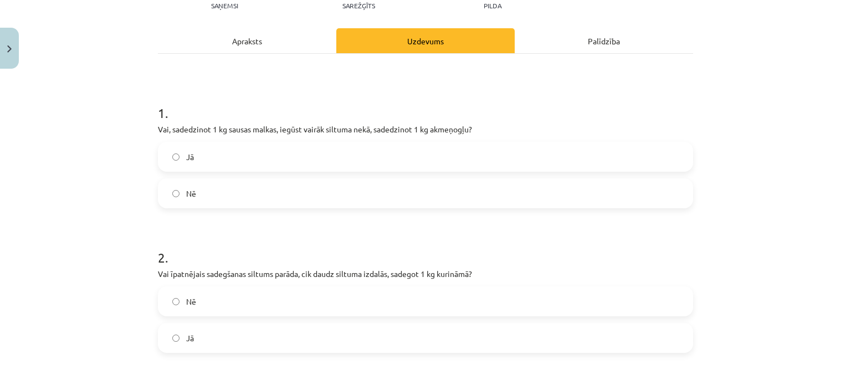
click at [211, 192] on label "Nē" at bounding box center [425, 194] width 533 height 28
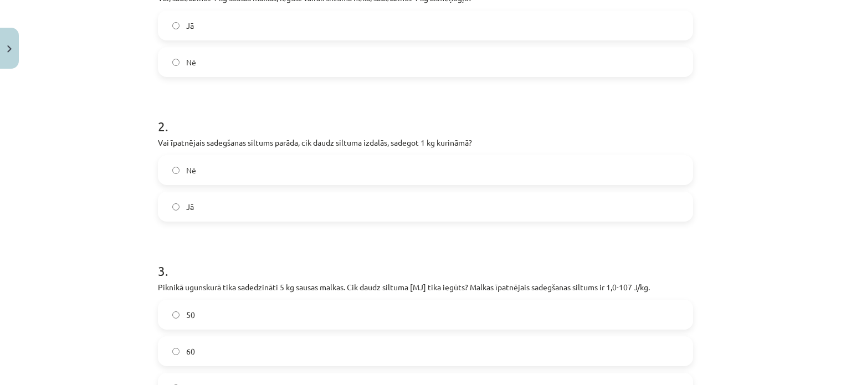
scroll to position [356, 0]
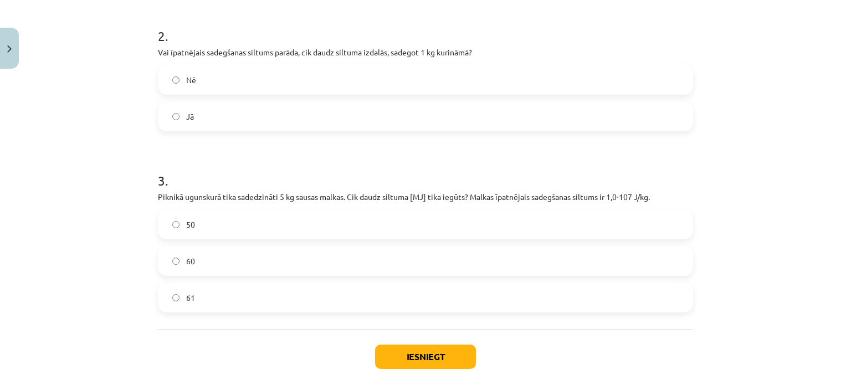
click at [208, 111] on label "Jā" at bounding box center [425, 117] width 533 height 28
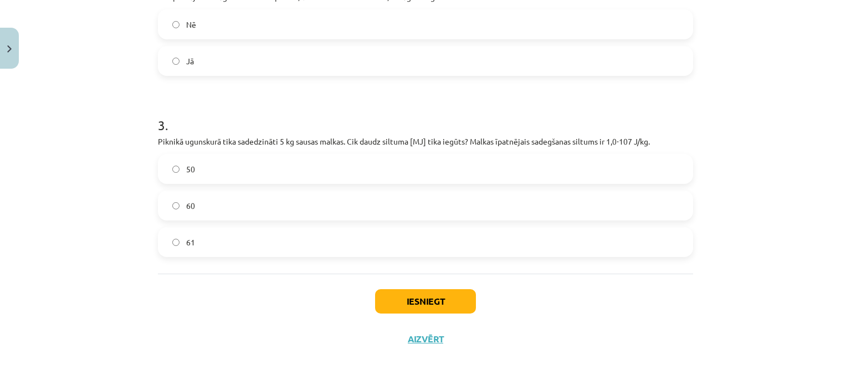
click at [302, 174] on label "50" at bounding box center [425, 169] width 533 height 28
drag, startPoint x: 402, startPoint y: 293, endPoint x: 404, endPoint y: 299, distance: 5.8
click at [403, 294] on button "Iesniegt" at bounding box center [425, 301] width 101 height 24
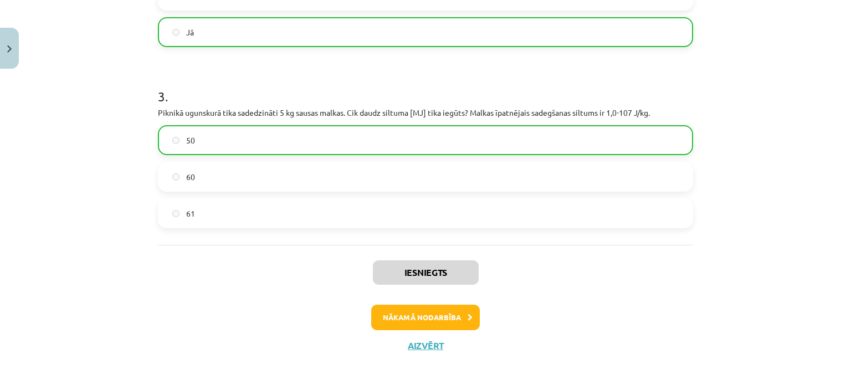
scroll to position [447, 0]
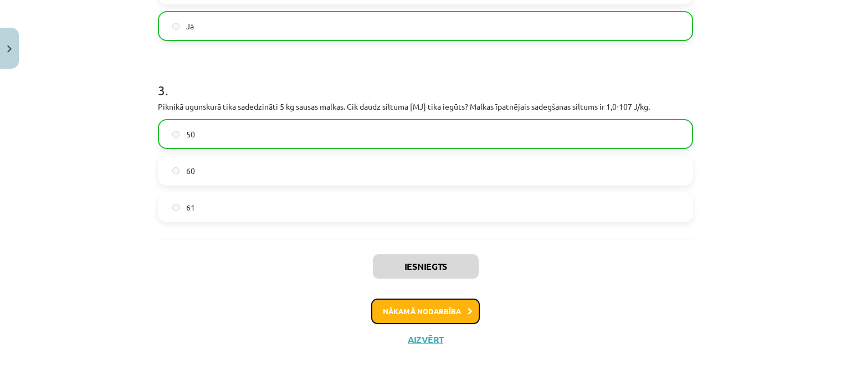
click at [442, 313] on button "Nākamā nodarbība" at bounding box center [425, 311] width 109 height 25
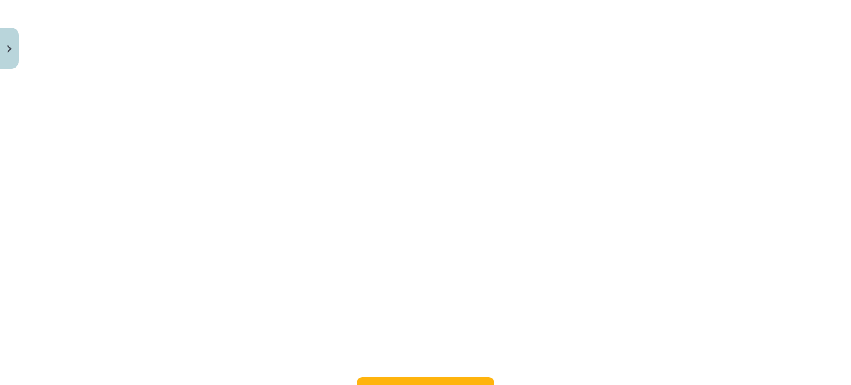
scroll to position [804, 0]
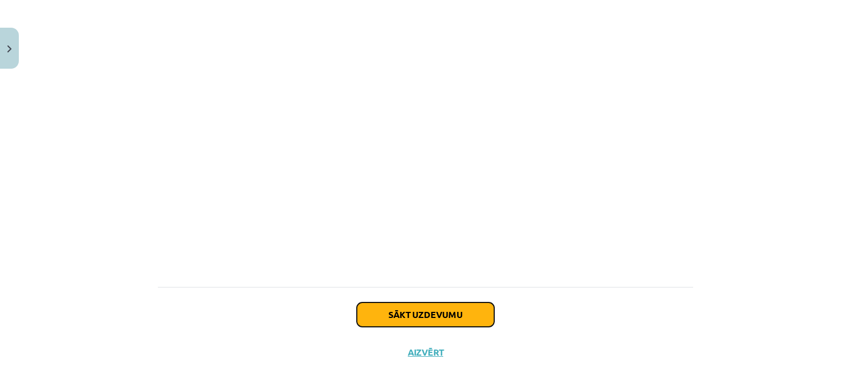
click at [401, 303] on button "Sākt uzdevumu" at bounding box center [425, 315] width 137 height 24
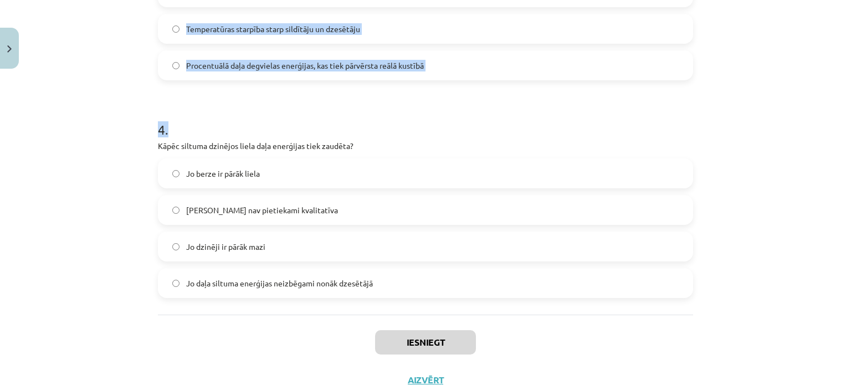
scroll to position [666, 0]
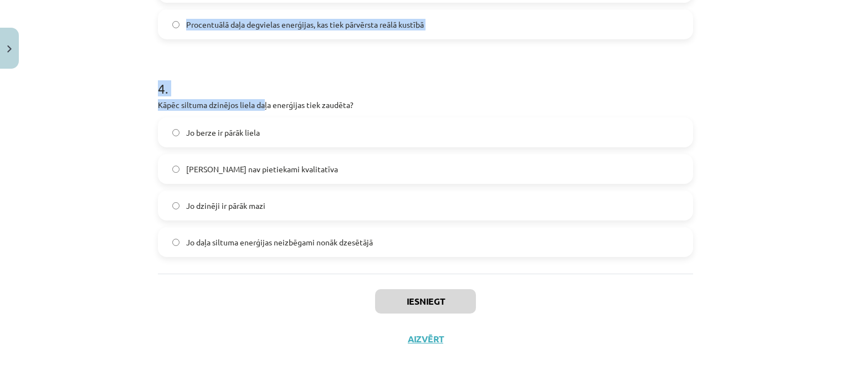
drag, startPoint x: 147, startPoint y: 64, endPoint x: 263, endPoint y: 101, distance: 121.6
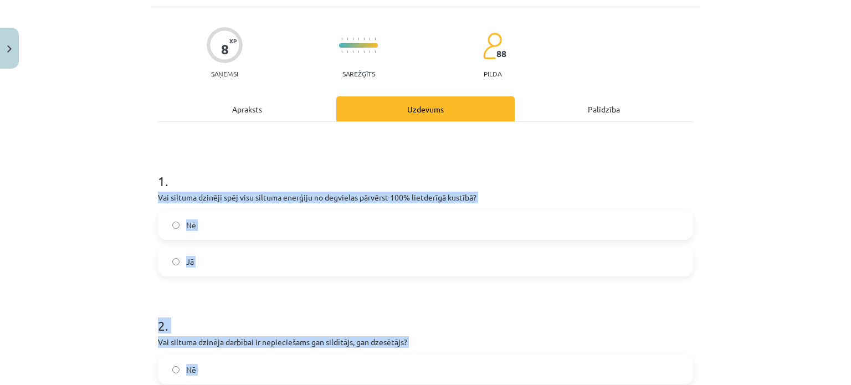
scroll to position [57, 0]
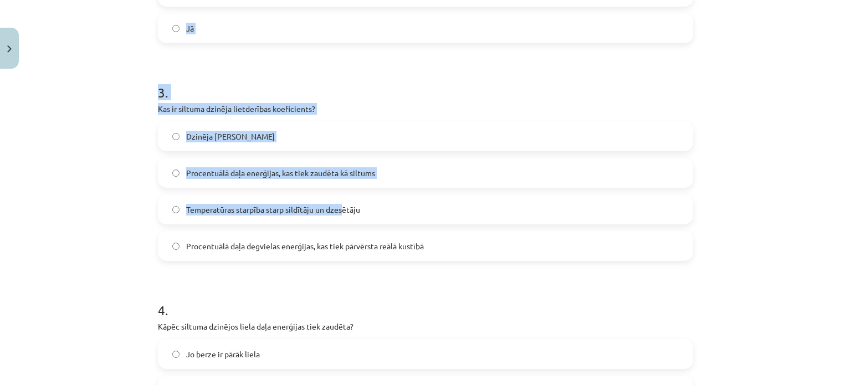
scroll to position [666, 0]
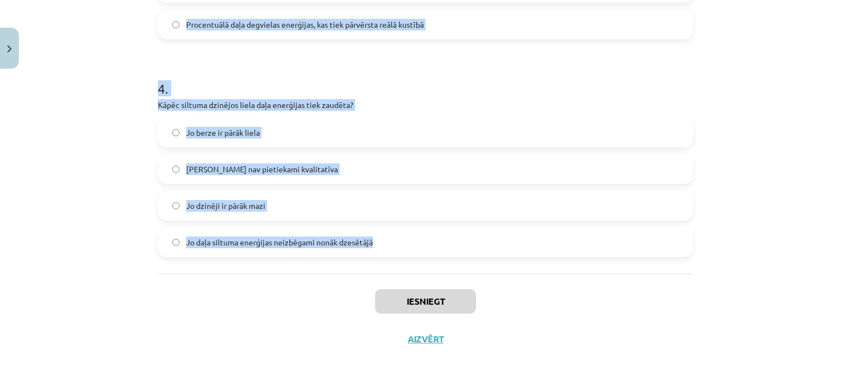
drag, startPoint x: 145, startPoint y: 208, endPoint x: 409, endPoint y: 240, distance: 266.3
click at [409, 240] on div "Mācību tēma: Fizika 9. klases 1. ieskaites mācību materiāls #9 📝 8. tēma. Siltu…" at bounding box center [425, 192] width 851 height 385
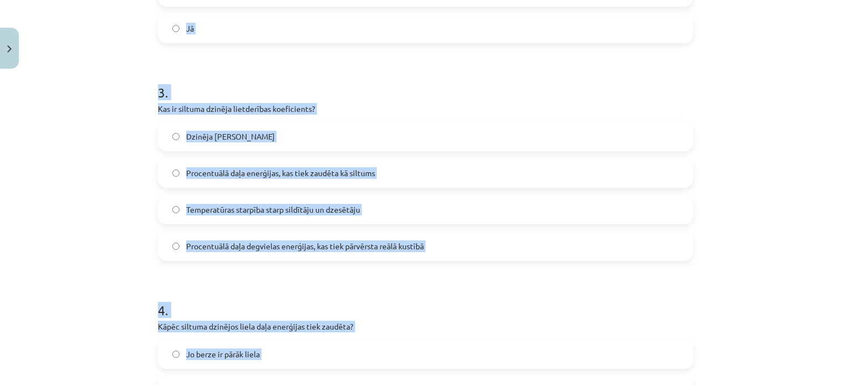
click at [111, 106] on div "Mācību tēma: Fizika 9. klases 1. ieskaites mācību materiāls #9 📝 8. tēma. Siltu…" at bounding box center [425, 192] width 851 height 385
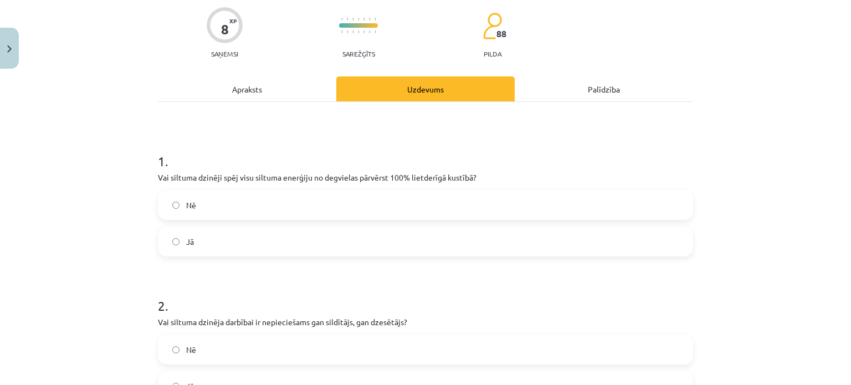
scroll to position [1, 0]
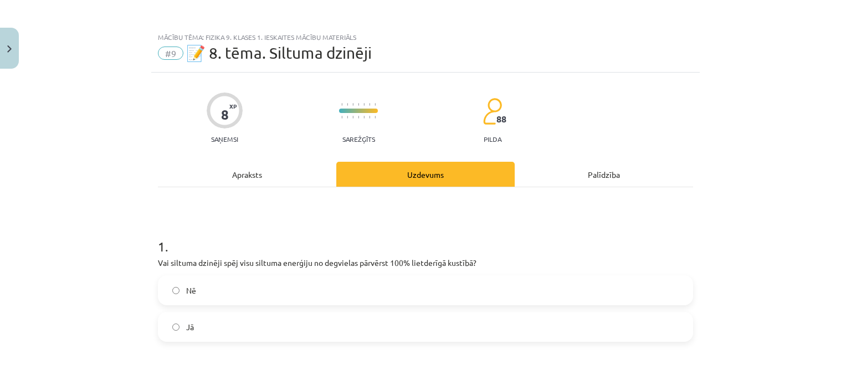
drag, startPoint x: 197, startPoint y: 288, endPoint x: 193, endPoint y: 278, distance: 10.0
click at [196, 288] on label "Nē" at bounding box center [425, 291] width 533 height 28
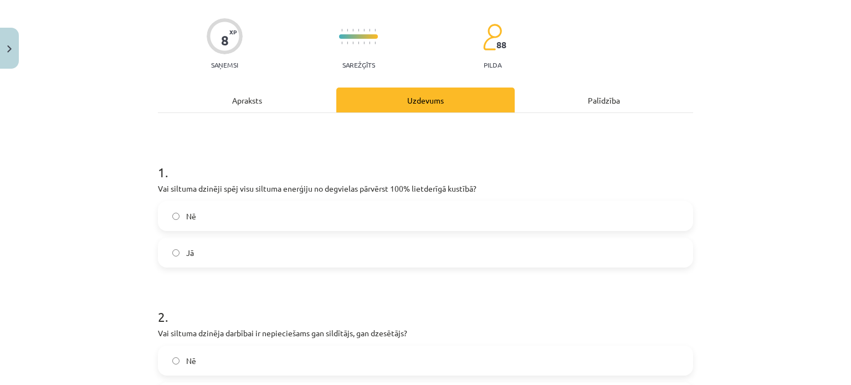
scroll to position [223, 0]
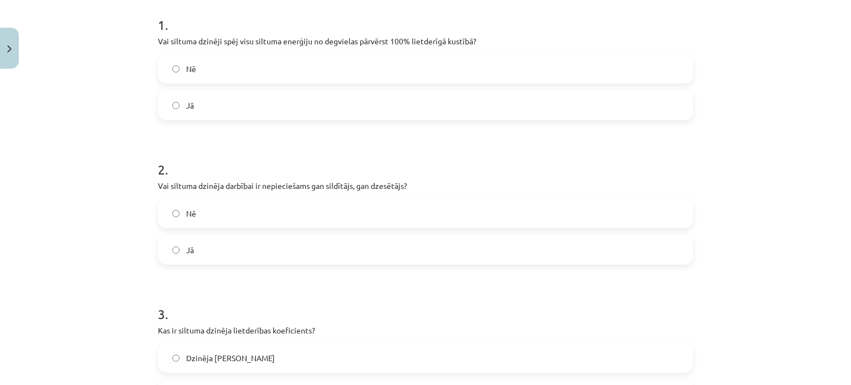
click at [217, 259] on label "Jā" at bounding box center [425, 250] width 533 height 28
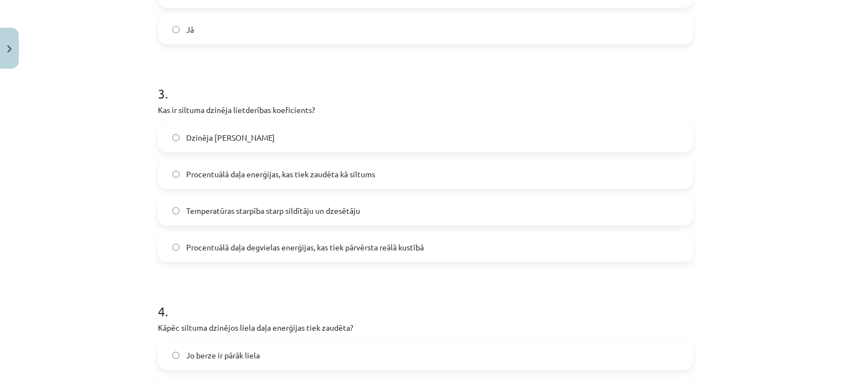
scroll to position [445, 0]
click at [246, 236] on label "Procentuālā daļa degvielas enerģijas, kas tiek pārvērsta reālā kustībā" at bounding box center [425, 246] width 533 height 28
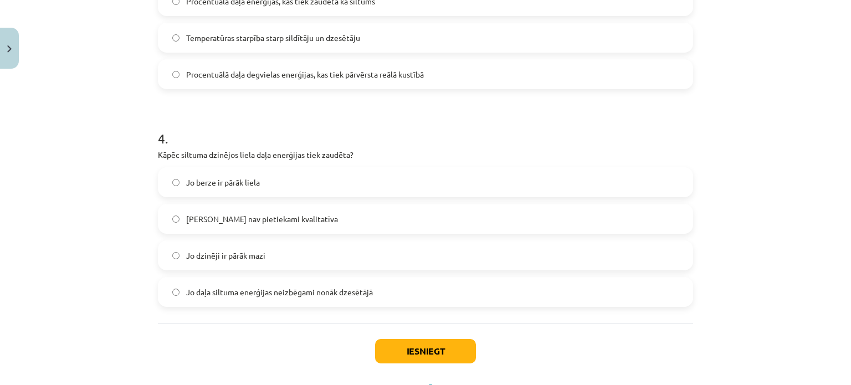
scroll to position [666, 0]
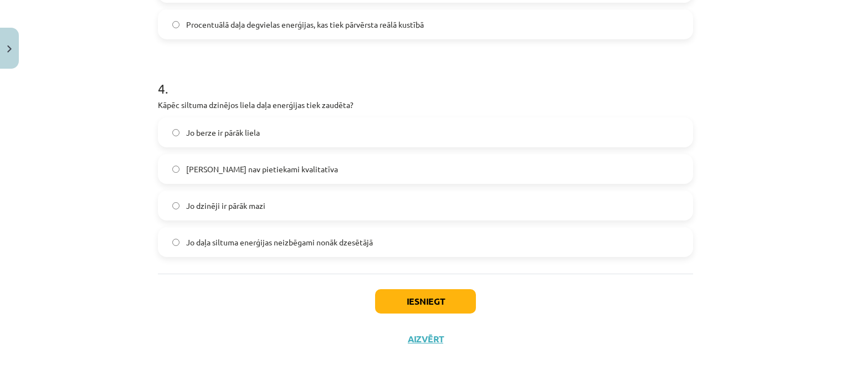
click at [248, 247] on span "Jo daļa siltuma enerģijas neizbēgami nonāk dzesētājā" at bounding box center [279, 243] width 187 height 12
click at [387, 311] on button "Iesniegt" at bounding box center [425, 301] width 101 height 24
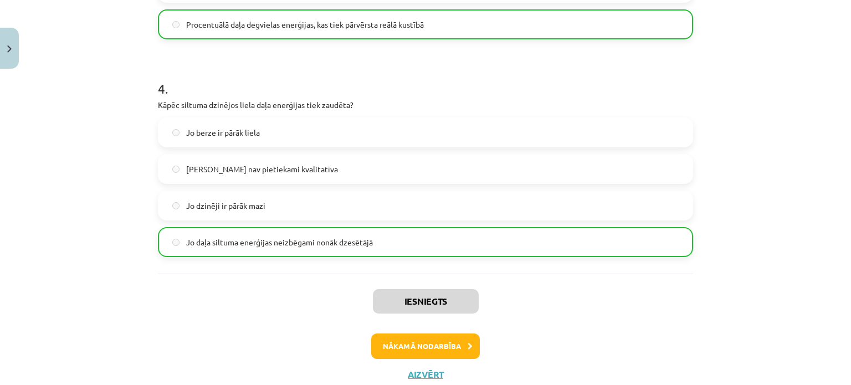
scroll to position [701, 0]
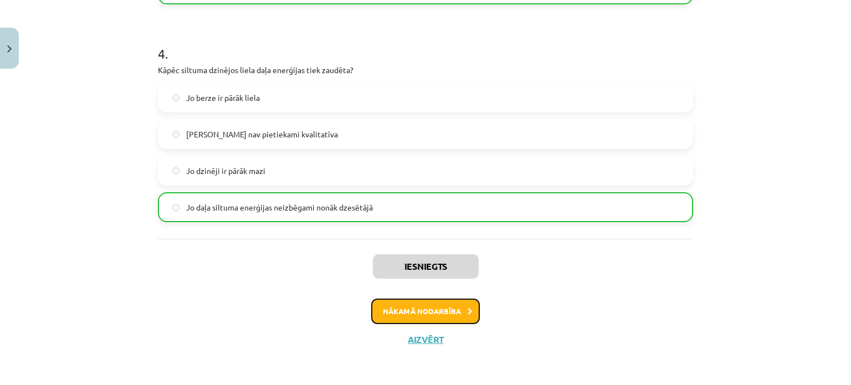
click at [415, 299] on button "Nākamā nodarbība" at bounding box center [425, 311] width 109 height 25
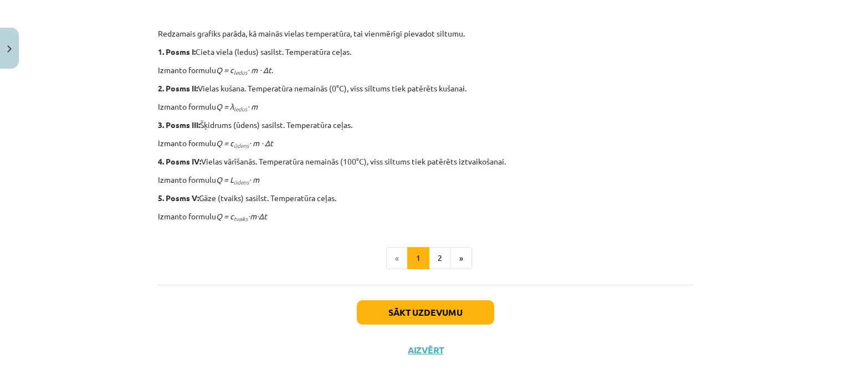
scroll to position [555, 0]
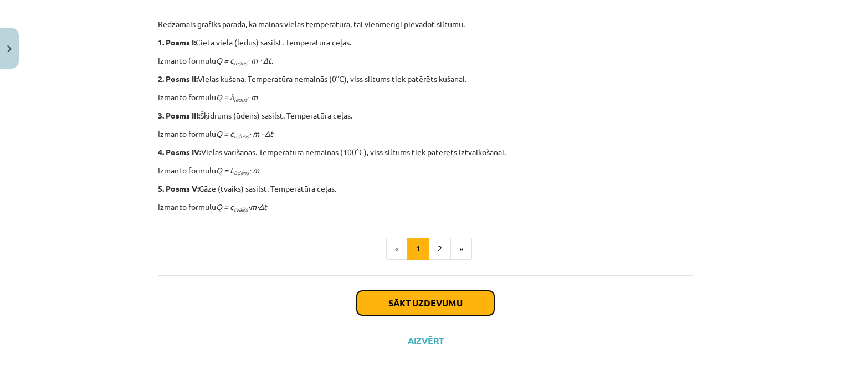
click at [439, 301] on button "Sākt uzdevumu" at bounding box center [425, 303] width 137 height 24
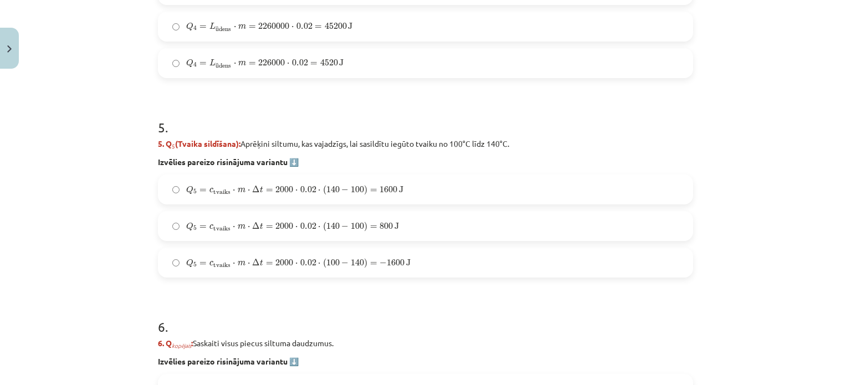
scroll to position [1303, 0]
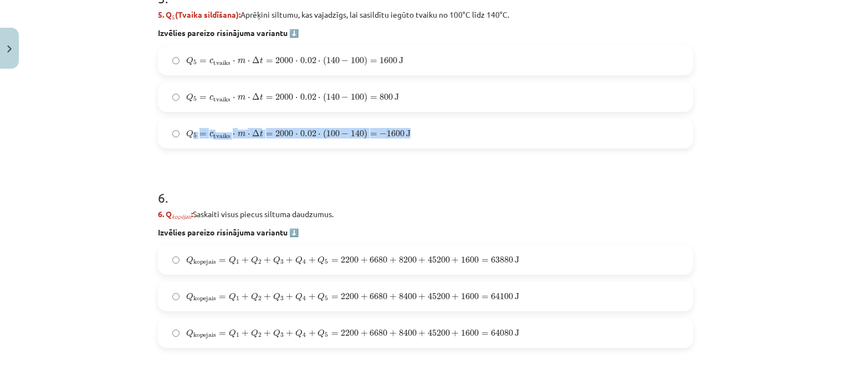
drag, startPoint x: 186, startPoint y: 131, endPoint x: 426, endPoint y: 135, distance: 240.0
click at [426, 135] on label "Q 5 = c tvaiks ⋅ m ⋅ Δ t = 2000 ⋅ 0.02 ⋅ ( 100 − 140 ) = − 1600 J Q 5 = c tvaik…" at bounding box center [425, 134] width 533 height 28
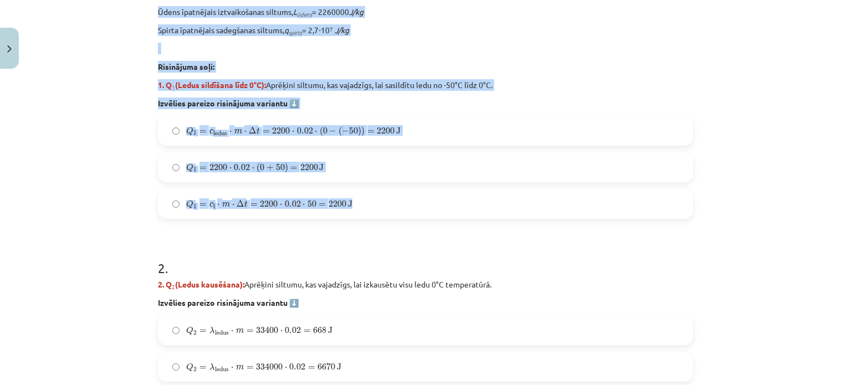
scroll to position [416, 0]
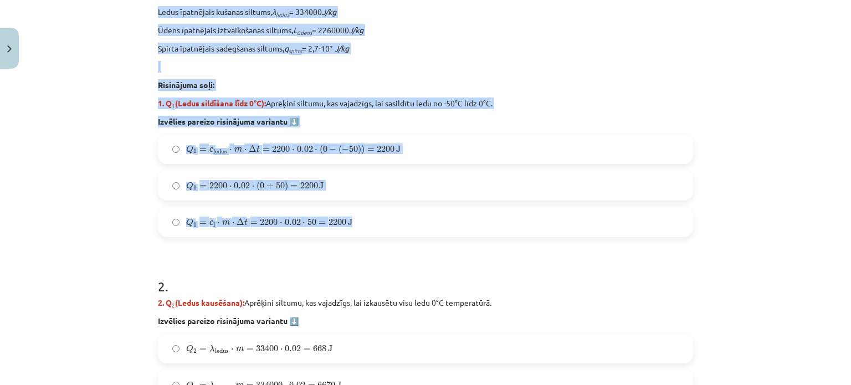
drag, startPoint x: 162, startPoint y: 130, endPoint x: 548, endPoint y: 219, distance: 395.3
click at [548, 219] on div "1 . Uzdevums: No ledus līdz tvaikam Aprēķini, cik daudz spirta jāsadedzina spir…" at bounding box center [425, 20] width 535 height 433
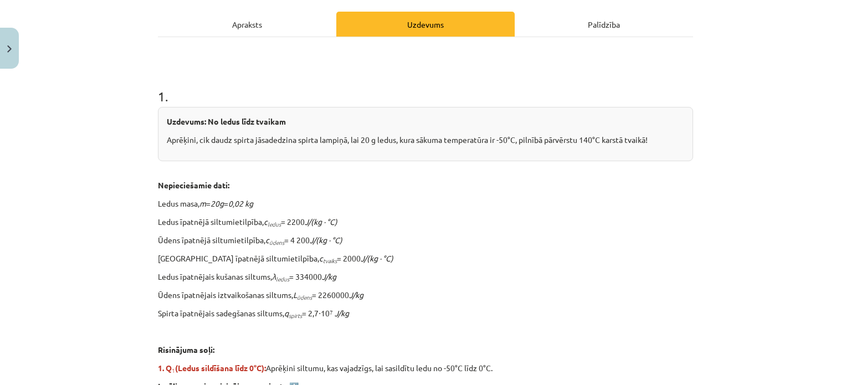
scroll to position [139, 0]
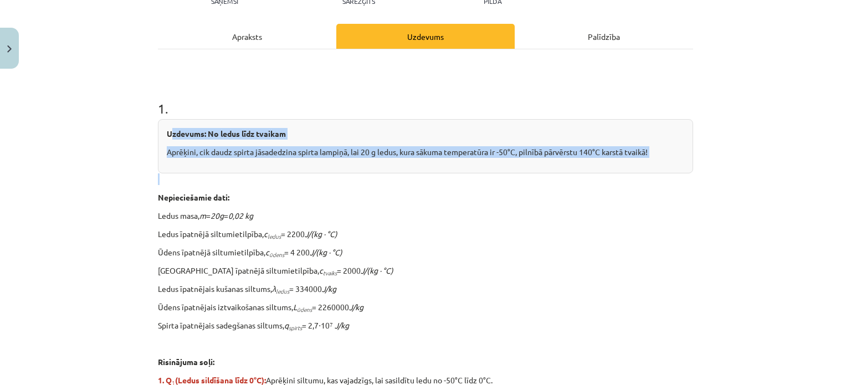
drag, startPoint x: 202, startPoint y: 137, endPoint x: 345, endPoint y: 187, distance: 151.3
click at [336, 183] on div "Uzdevums: No ledus līdz tvaikam Aprēķini, cik daudz spirta jāsadedzina spirta l…" at bounding box center [425, 261] width 535 height 285
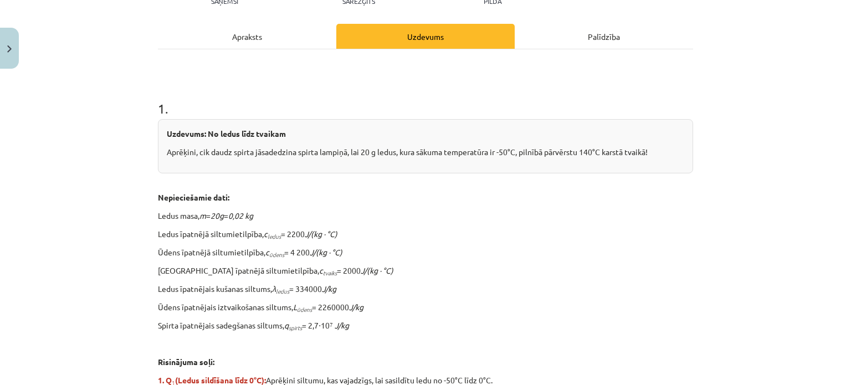
click at [341, 183] on div "Uzdevums: No ledus līdz tvaikam Aprēķini, cik daudz spirta jāsadedzina spirta l…" at bounding box center [425, 261] width 535 height 285
click at [167, 131] on p "Uzdevums: No ledus līdz tvaikam" at bounding box center [426, 134] width 518 height 12
drag, startPoint x: 165, startPoint y: 188, endPoint x: 159, endPoint y: 171, distance: 17.7
click at [163, 184] on div "Uzdevums: No ledus līdz tvaikam Aprēķini, cik daudz spirta jāsadedzina spirta l…" at bounding box center [425, 261] width 535 height 285
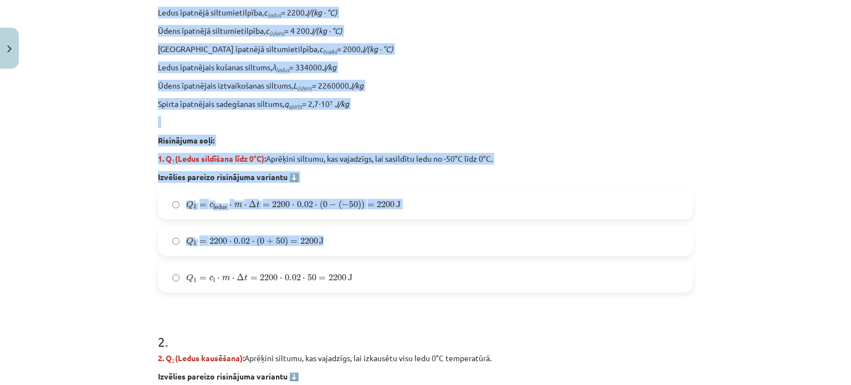
scroll to position [416, 0]
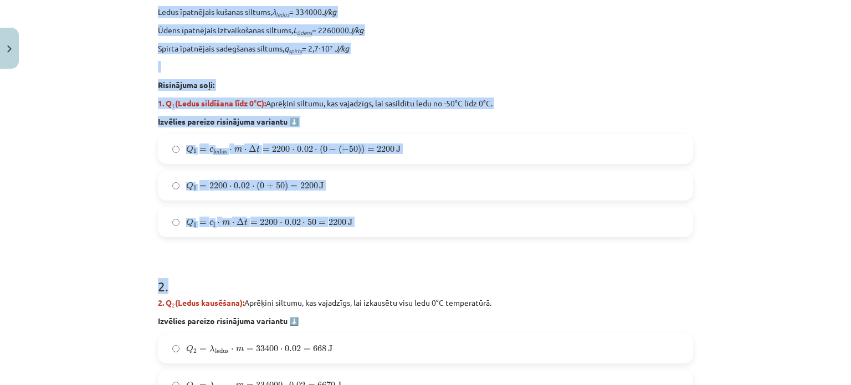
drag, startPoint x: 163, startPoint y: 133, endPoint x: 361, endPoint y: 251, distance: 230.1
drag, startPoint x: 104, startPoint y: 179, endPoint x: 127, endPoint y: 181, distance: 23.3
click at [105, 178] on div "Mācību tēma: Fizika 9. klases 1. ieskaites mācību materiāls #10 ✅ Kopsavilkuma …" at bounding box center [425, 192] width 851 height 385
click at [122, 185] on div "Mācību tēma: Fizika 9. klases 1. ieskaites mācību materiāls #10 ✅ Kopsavilkuma …" at bounding box center [425, 192] width 851 height 385
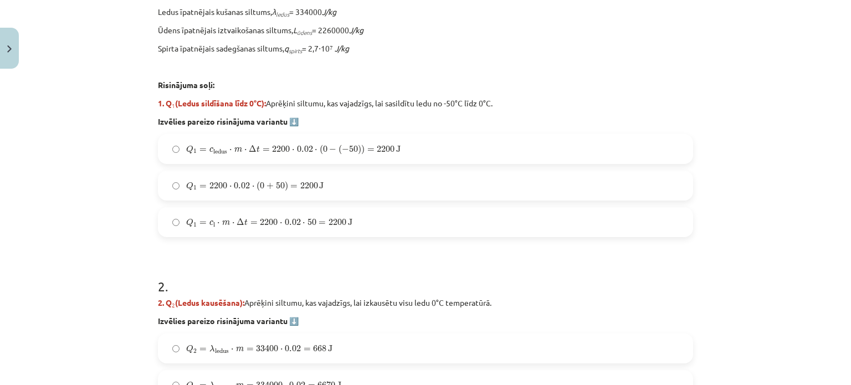
click at [308, 224] on span "50" at bounding box center [312, 222] width 9 height 7
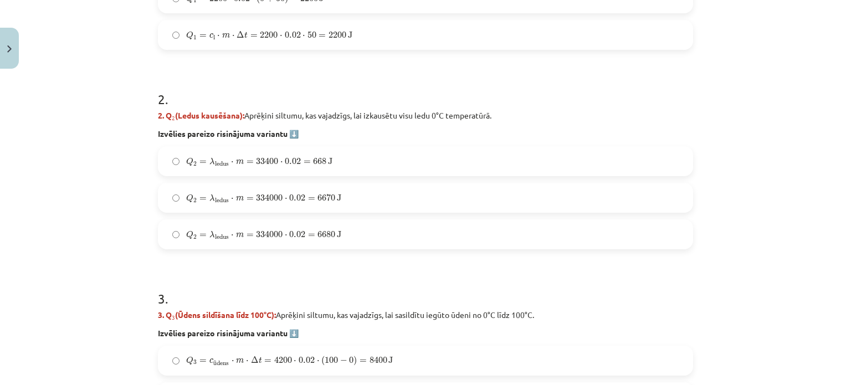
scroll to position [638, 0]
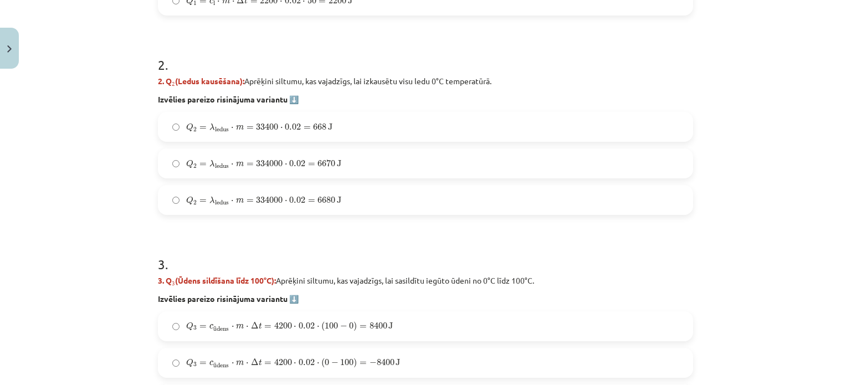
click at [158, 84] on strong "2. Q 2 (Ledus kausēšana):" at bounding box center [201, 81] width 86 height 10
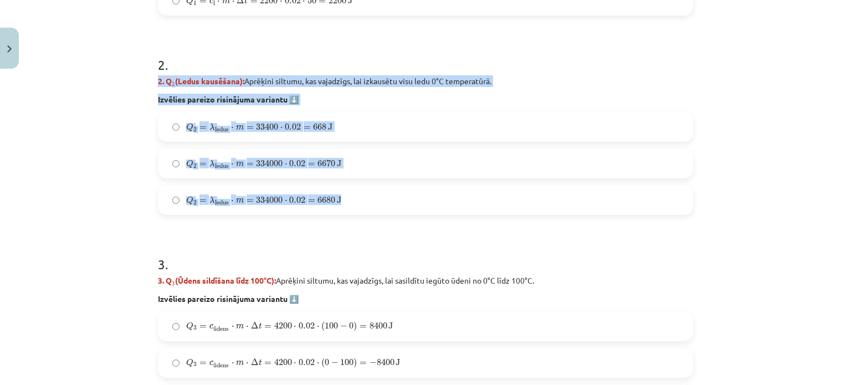
drag, startPoint x: 153, startPoint y: 80, endPoint x: 348, endPoint y: 211, distance: 234.4
click at [348, 211] on div "2 . 2. Q 2 (Ledus kausēšana): Aprēķini siltumu, kas vajadzīgs, lai izkausētu vi…" at bounding box center [425, 126] width 535 height 177
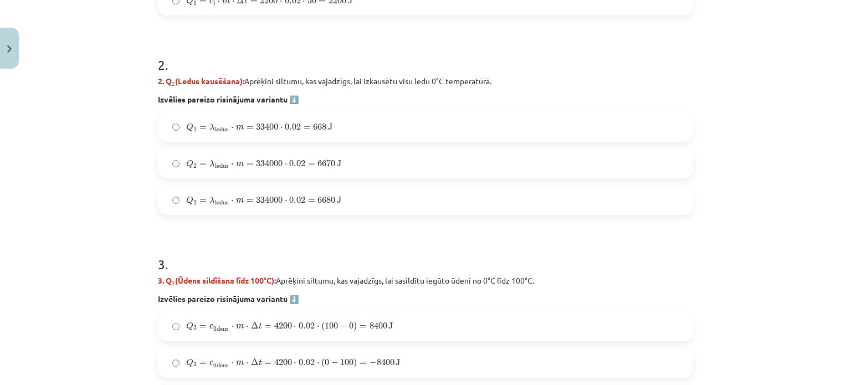
drag, startPoint x: 351, startPoint y: 209, endPoint x: 142, endPoint y: 118, distance: 228.4
click at [131, 120] on div "Mācību tēma: Fizika 9. klases 1. ieskaites mācību materiāls #10 ✅ Kopsavilkuma …" at bounding box center [425, 192] width 851 height 385
click at [152, 100] on div "7 XP Saņemsi Sarežģīts 88 pilda Apraksts Uzdevums Palīdzība 1 . Uzdevums: No le…" at bounding box center [425, 375] width 549 height 1878
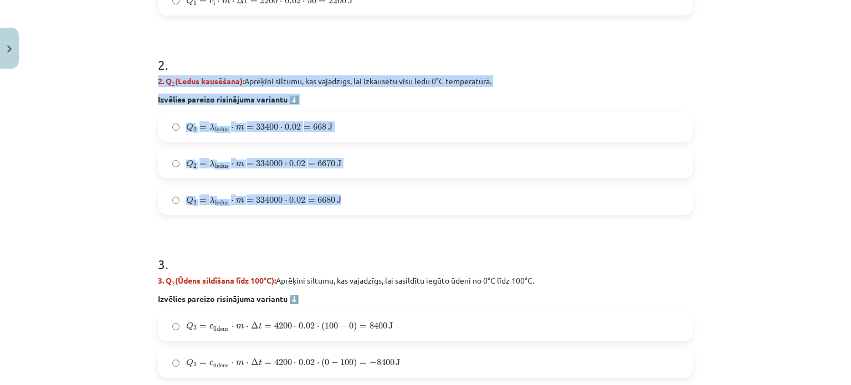
drag, startPoint x: 146, startPoint y: 79, endPoint x: 345, endPoint y: 200, distance: 232.5
click at [345, 200] on div "7 XP Saņemsi Sarežģīts 88 pilda Apraksts Uzdevums Palīdzība 1 . Uzdevums: No le…" at bounding box center [425, 375] width 549 height 1878
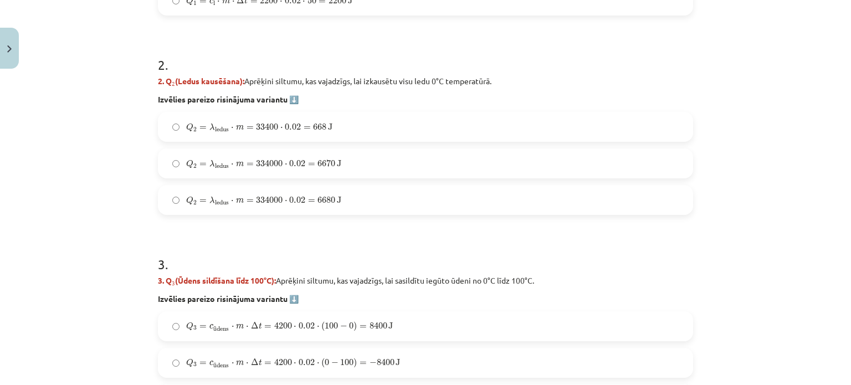
drag, startPoint x: 346, startPoint y: 199, endPoint x: 153, endPoint y: 103, distance: 215.9
click at [161, 115] on label "Q 2 = λ ledus ⋅ m = 33400 ⋅ 0.02 = 668 J Q 2 = λ ledus ⋅ m = 33400 ⋅ 0.02 = 668…" at bounding box center [425, 127] width 533 height 28
drag, startPoint x: 341, startPoint y: 211, endPoint x: 83, endPoint y: 99, distance: 281.5
click at [69, 122] on div "Mācību tēma: Fizika 9. klases 1. ieskaites mācību materiāls #10 ✅ Kopsavilkuma …" at bounding box center [425, 192] width 851 height 385
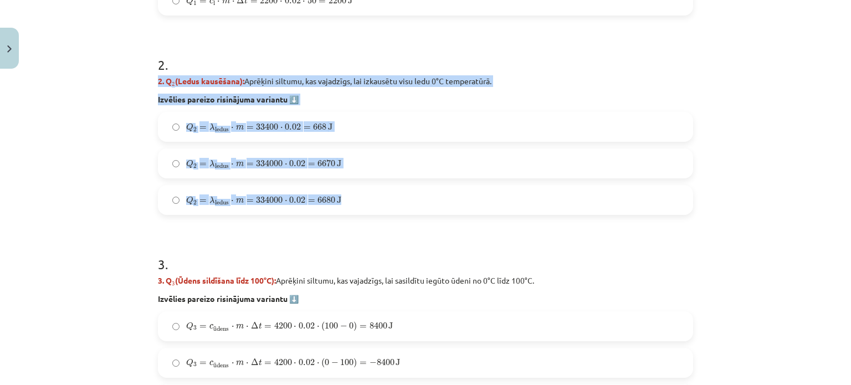
drag, startPoint x: 148, startPoint y: 79, endPoint x: 353, endPoint y: 208, distance: 241.6
click at [353, 208] on div "7 XP Saņemsi Sarežģīts 88 pilda Apraksts Uzdevums Palīdzība 1 . Uzdevums: No le…" at bounding box center [425, 375] width 549 height 1878
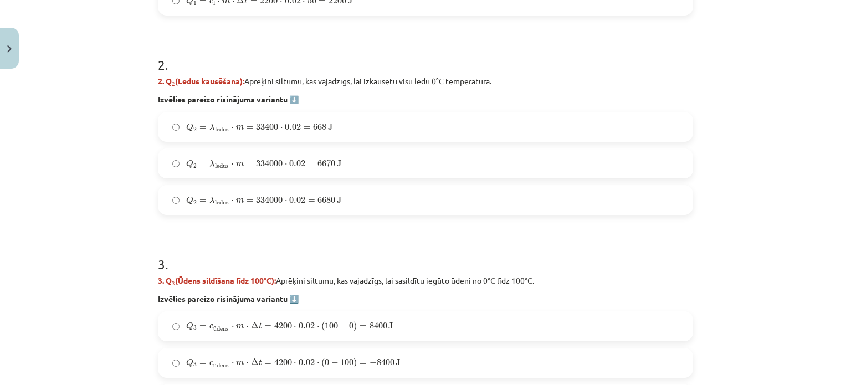
drag, startPoint x: 353, startPoint y: 208, endPoint x: 159, endPoint y: 99, distance: 222.3
click at [162, 99] on strong "Izvēlies pareizo risinājuma variantu ⬇️" at bounding box center [228, 99] width 141 height 10
click at [151, 74] on div "7 XP Saņemsi Sarežģīts 88 pilda Apraksts Uzdevums Palīdzība 1 . Uzdevums: No le…" at bounding box center [425, 375] width 549 height 1878
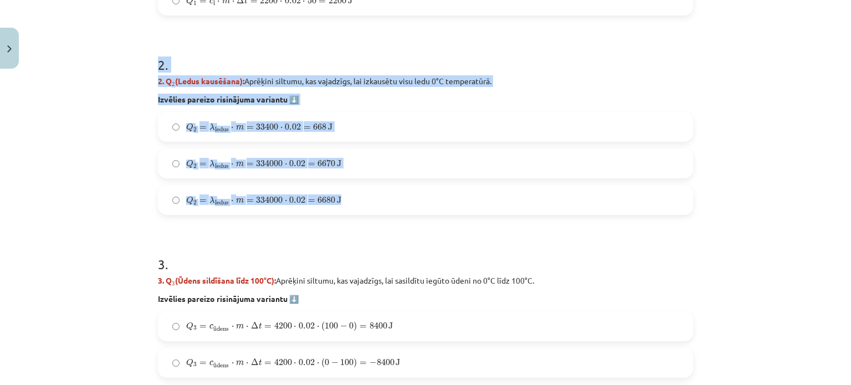
drag, startPoint x: 149, startPoint y: 68, endPoint x: 357, endPoint y: 202, distance: 247.4
click at [357, 202] on div "7 XP Saņemsi Sarežģīts 88 pilda Apraksts Uzdevums Palīdzība 1 . Uzdevums: No le…" at bounding box center [425, 375] width 549 height 1878
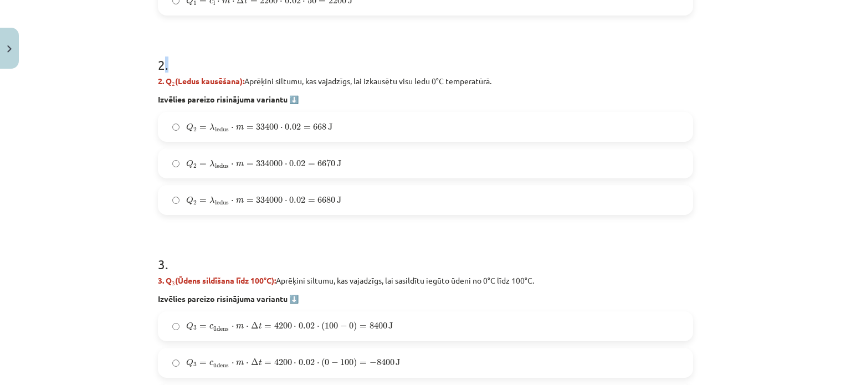
drag, startPoint x: 357, startPoint y: 202, endPoint x: 142, endPoint y: 63, distance: 256.1
click at [161, 68] on h1 "2 ." at bounding box center [425, 55] width 535 height 34
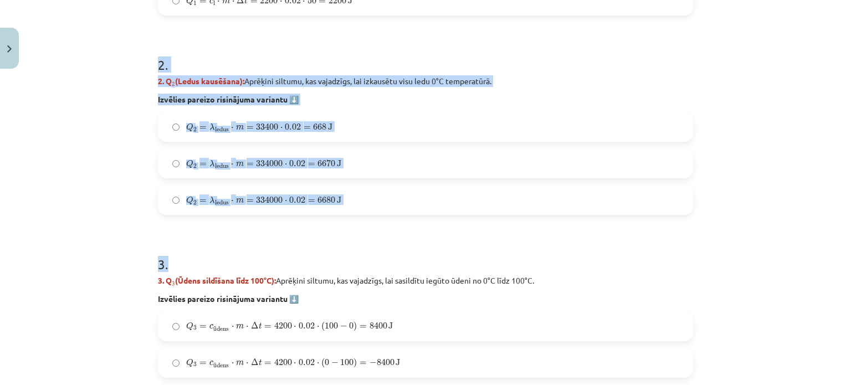
drag, startPoint x: 353, startPoint y: 199, endPoint x: 409, endPoint y: 252, distance: 77.6
click at [409, 252] on div "Mācību tēma: Fizika 9. klases 1. ieskaites mācību materiāls #10 ✅ Kopsavilkuma …" at bounding box center [425, 192] width 851 height 385
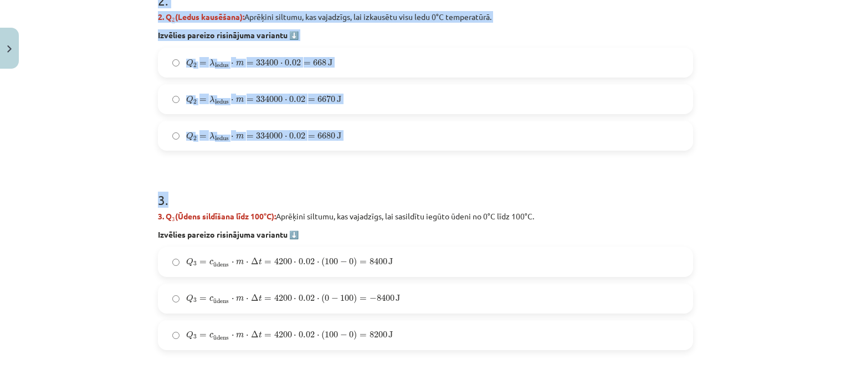
scroll to position [749, 0]
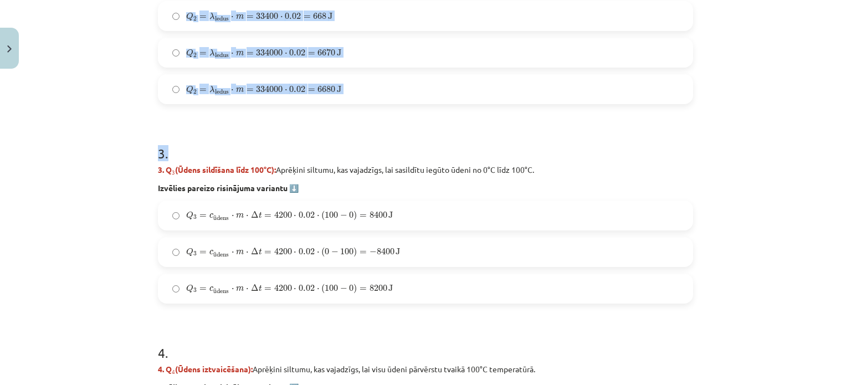
click at [180, 88] on label "Q 2 = λ ledus ⋅ m = 334000 ⋅ 0.02 = 6680 J Q 2 = λ ledus ⋅ m = 334000 ⋅ 0.02 = …" at bounding box center [425, 89] width 533 height 28
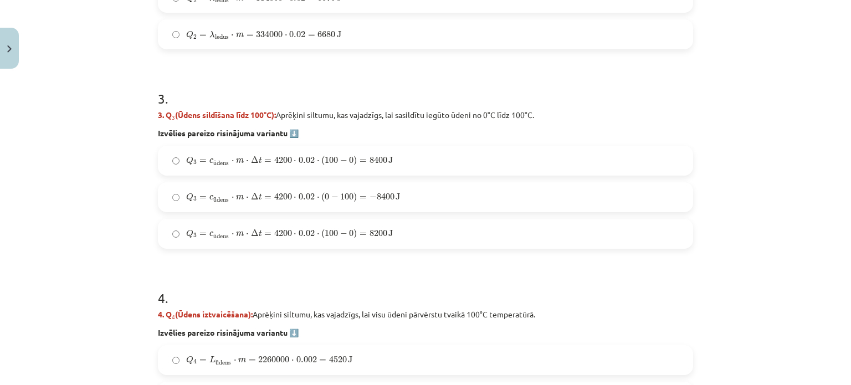
scroll to position [804, 0]
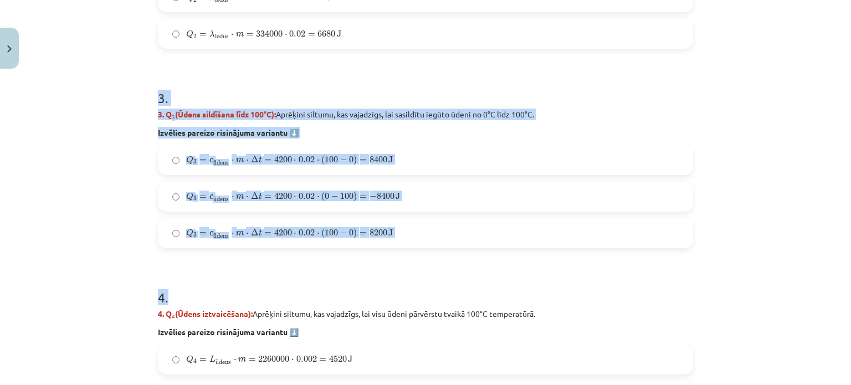
drag, startPoint x: 150, startPoint y: 97, endPoint x: 325, endPoint y: 271, distance: 246.9
click at [325, 271] on div "7 XP Saņemsi Sarežģīts 88 pilda Apraksts Uzdevums Palīdzība 1 . Uzdevums: No le…" at bounding box center [425, 208] width 549 height 1878
click at [131, 104] on div "Mācību tēma: Fizika 9. klases 1. ieskaites mācību materiāls #10 ✅ Kopsavilkuma …" at bounding box center [425, 192] width 851 height 385
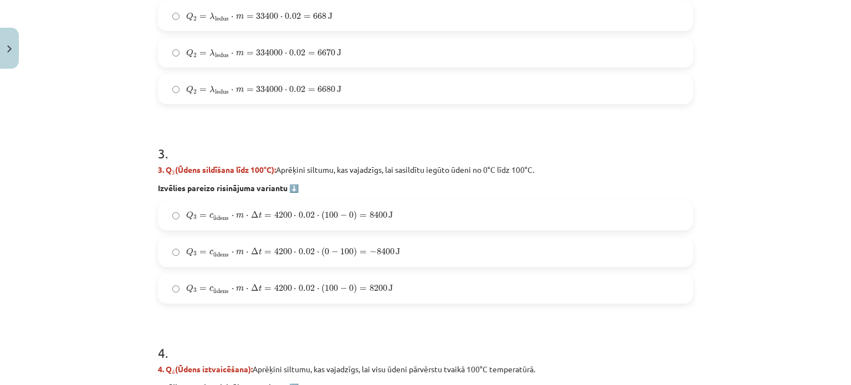
scroll to position [860, 0]
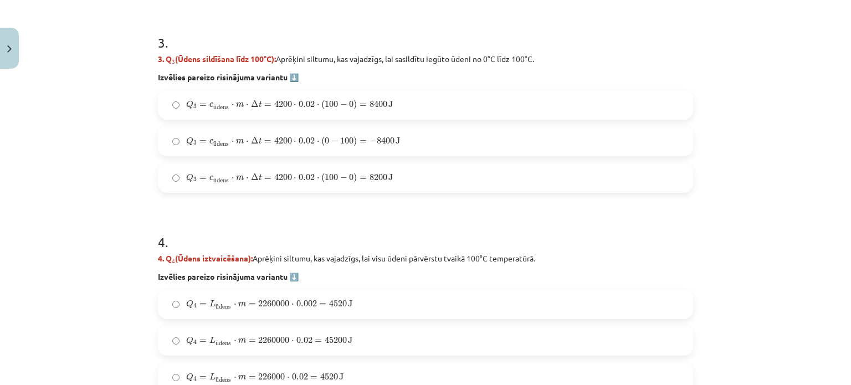
click at [216, 100] on span "Q 3 = c ū dens ⋅ m ⋅ Δ t = 4200 ⋅ 0.02 ⋅ ( 100 − 0 ) = 8400 J" at bounding box center [289, 105] width 207 height 11
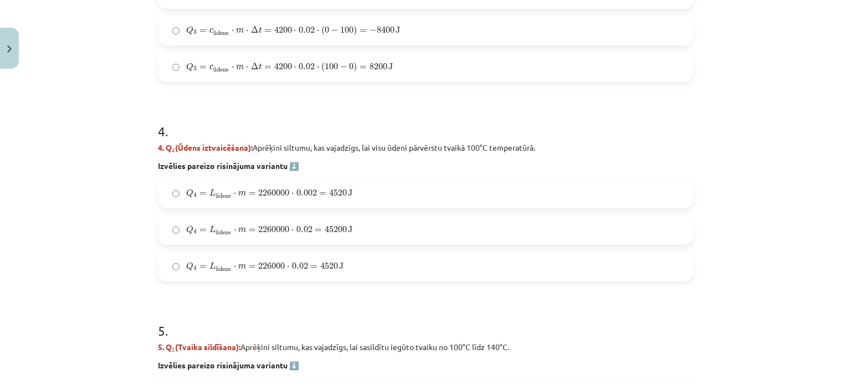
scroll to position [1026, 0]
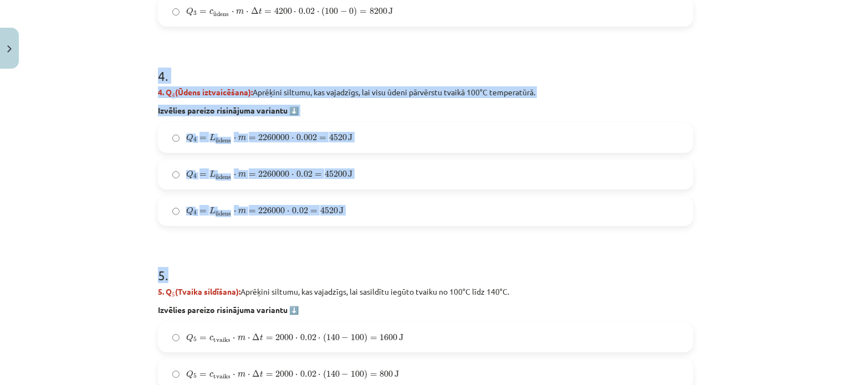
drag, startPoint x: 151, startPoint y: 74, endPoint x: 288, endPoint y: 243, distance: 217.6
click at [233, 188] on div "Q 4 = L ū dens ⋅ m = 2260000 ⋅ 0.02 = 45200 J Q 4 = L ūdens ⋅ m = 2260000 ⋅ 0.0…" at bounding box center [425, 175] width 535 height 30
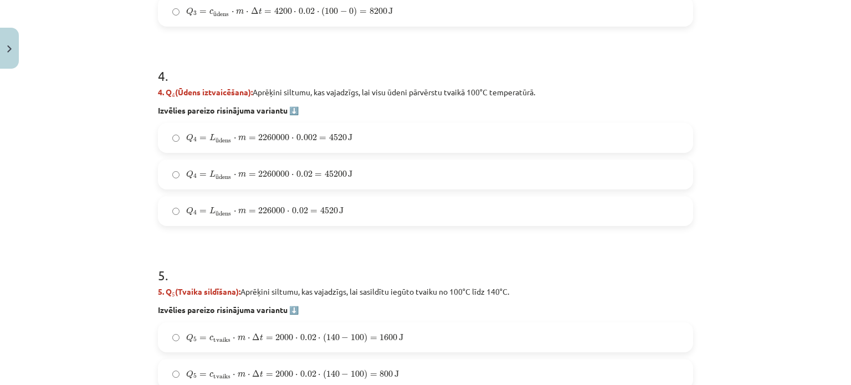
click at [175, 176] on label "Q 4 = L ū dens ⋅ m = 2260000 ⋅ 0.02 = 45200 J Q 4 = L ūdens ⋅ m = 2260000 ⋅ 0.0…" at bounding box center [425, 175] width 533 height 28
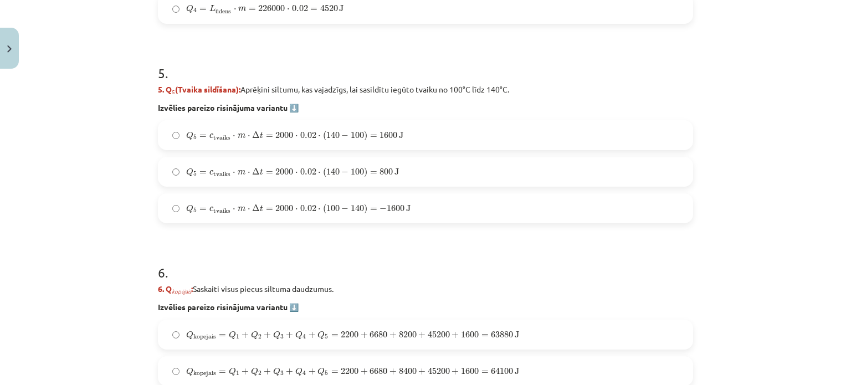
scroll to position [1248, 0]
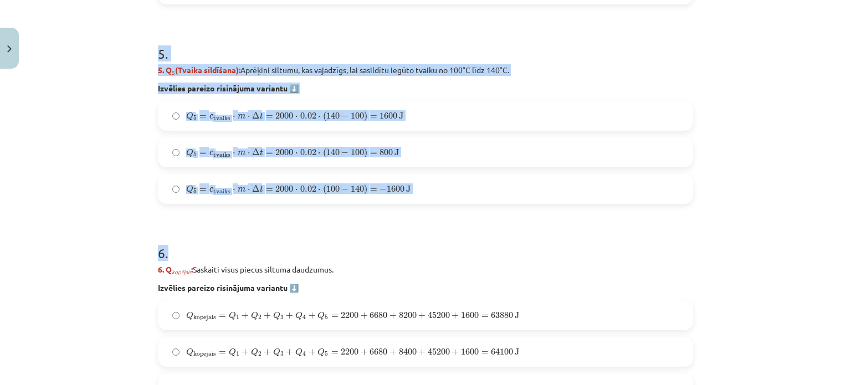
drag, startPoint x: 143, startPoint y: 50, endPoint x: 269, endPoint y: 224, distance: 214.6
click at [269, 224] on div "Mācību tēma: Fizika 9. klases 1. ieskaites mācību materiāls #10 ✅ Kopsavilkuma …" at bounding box center [425, 192] width 851 height 385
click at [167, 105] on label "Q 5 = c tvaiks ⋅ m ⋅ Δ t = 2000 ⋅ 0.02 ⋅ ( 140 − 100 ) = 1600 J Q 5 = c tvaiks …" at bounding box center [425, 116] width 533 height 28
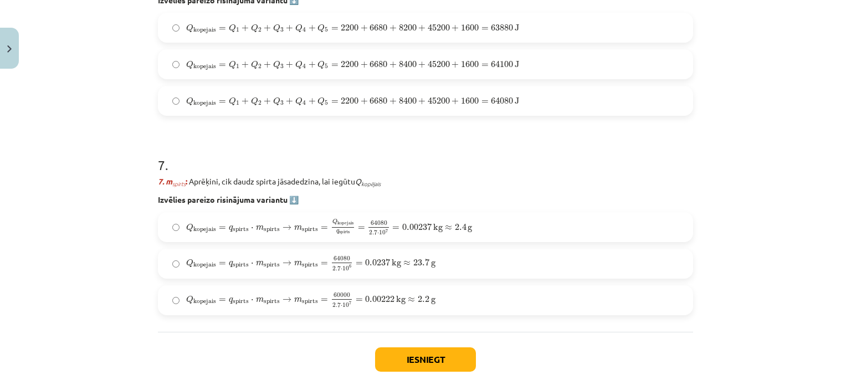
scroll to position [1483, 0]
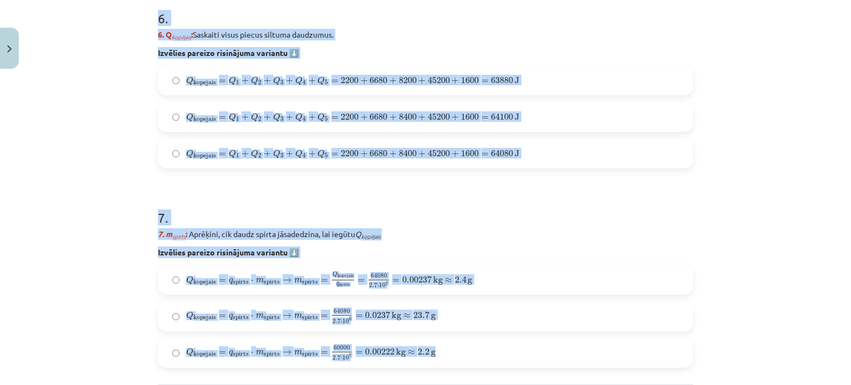
drag, startPoint x: 147, startPoint y: 14, endPoint x: 438, endPoint y: 360, distance: 452.0
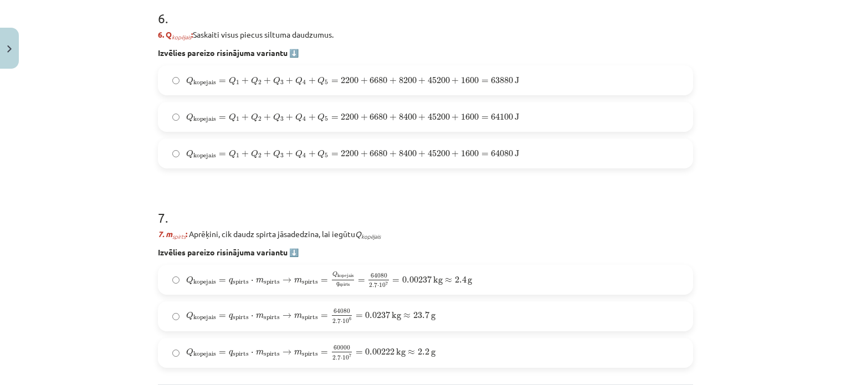
drag, startPoint x: 438, startPoint y: 360, endPoint x: 227, endPoint y: 78, distance: 352.8
click at [241, 102] on div "Q kopejais = Q 1 + Q 2 + Q 3 + Q 4 + Q 5 = 2200 + 6680 + 8400 + 45200 + 1600 = …" at bounding box center [425, 117] width 535 height 30
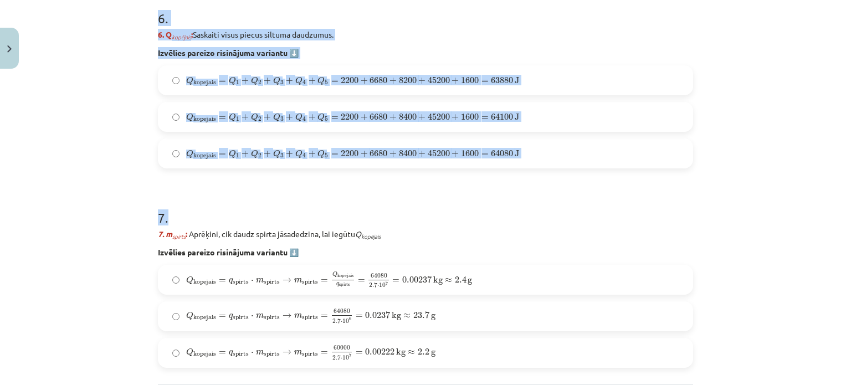
drag, startPoint x: 145, startPoint y: 13, endPoint x: 336, endPoint y: 199, distance: 266.5
click at [336, 199] on div "Mācību tēma: Fizika 9. klases 1. ieskaites mācību materiāls #10 ✅ Kopsavilkuma …" at bounding box center [425, 192] width 851 height 385
click at [160, 119] on label "Q kopejais = Q 1 + Q 2 + Q 3 + Q 4 + Q 5 = 2200 + 6680 + 8400 + 45200 + 1600 = …" at bounding box center [425, 117] width 533 height 28
click at [118, 143] on div "Mācību tēma: Fizika 9. klases 1. ieskaites mācību materiāls #10 ✅ Kopsavilkuma …" at bounding box center [425, 192] width 851 height 385
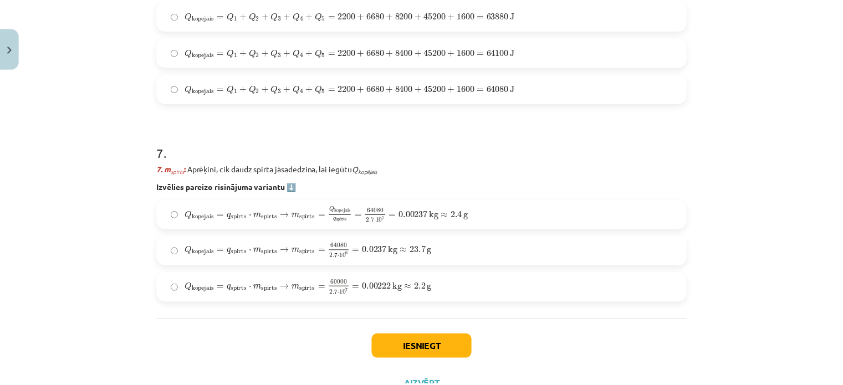
scroll to position [1594, 0]
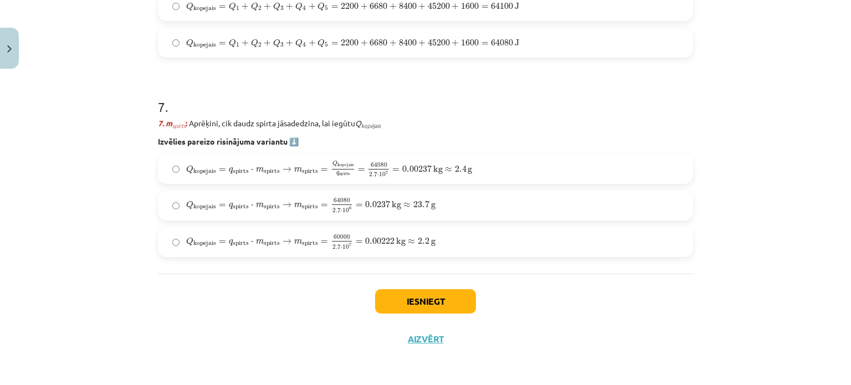
click at [254, 198] on span "Q kopejais = q spirts ⋅ m spirts → m spirts = 64080 2.7 ⋅ 10 6 = 0.0237 kg ≈ 23…" at bounding box center [310, 205] width 249 height 14
click at [425, 301] on button "Iesniegt" at bounding box center [425, 301] width 101 height 24
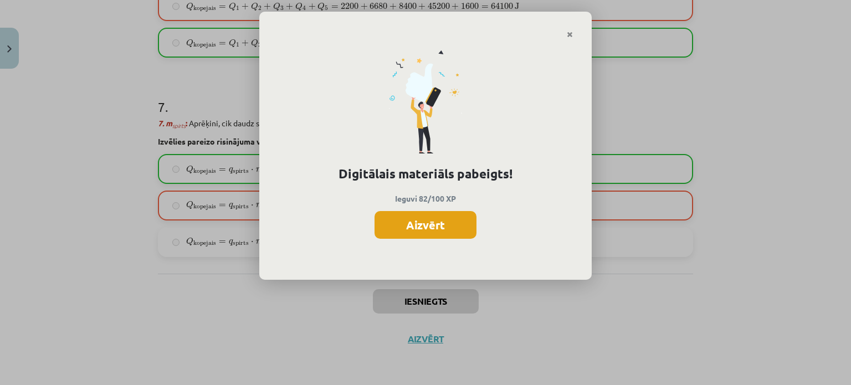
click at [413, 223] on button "Aizvērt" at bounding box center [426, 225] width 102 height 28
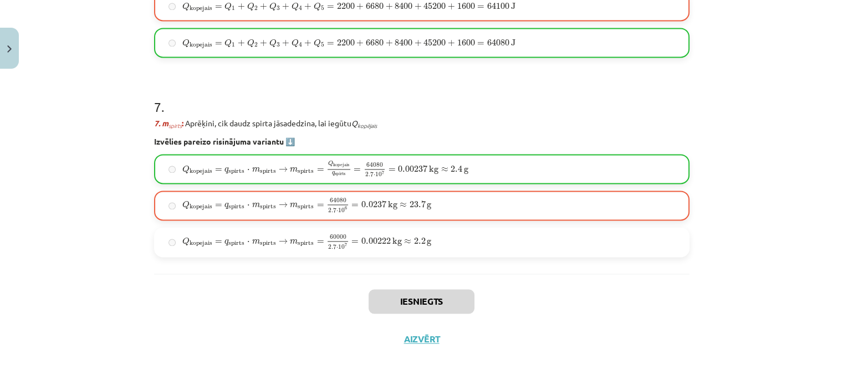
scroll to position [229, 0]
click at [422, 343] on button "Aizvērt" at bounding box center [422, 339] width 42 height 11
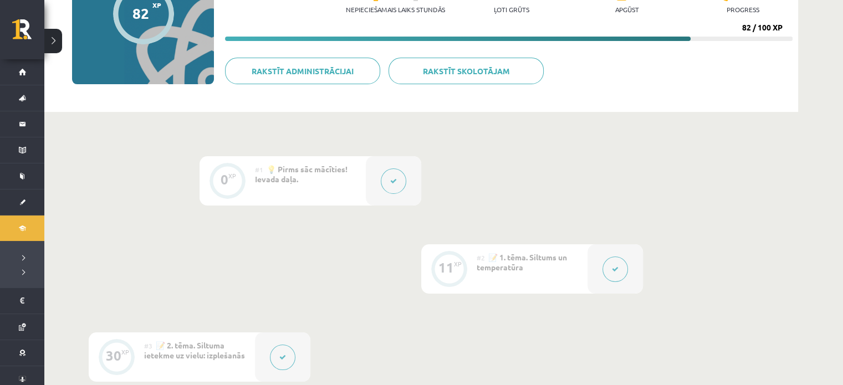
scroll to position [0, 0]
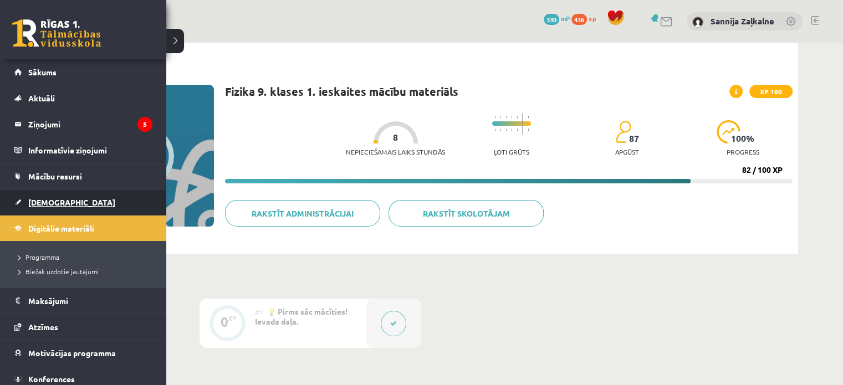
click at [43, 203] on span "[DEMOGRAPHIC_DATA]" at bounding box center [71, 202] width 87 height 10
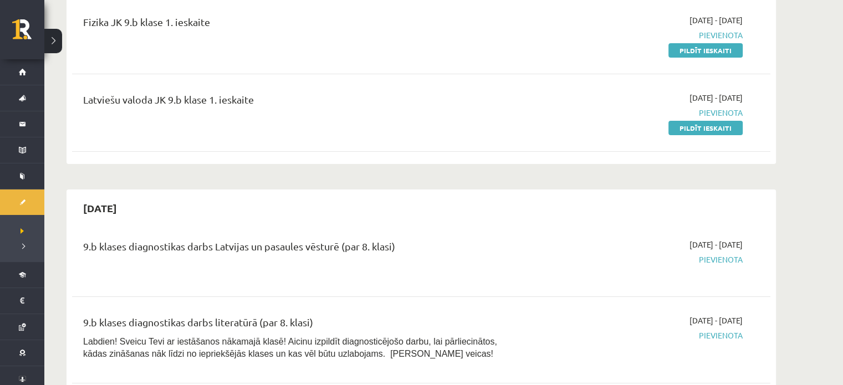
scroll to position [166, 0]
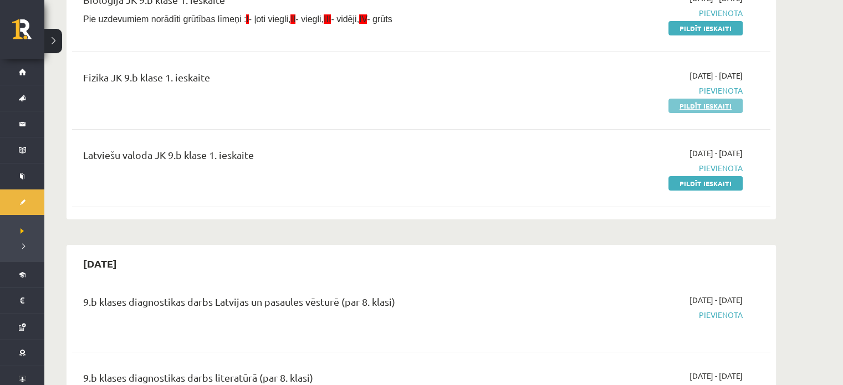
click at [702, 105] on link "Pildīt ieskaiti" at bounding box center [705, 106] width 74 height 14
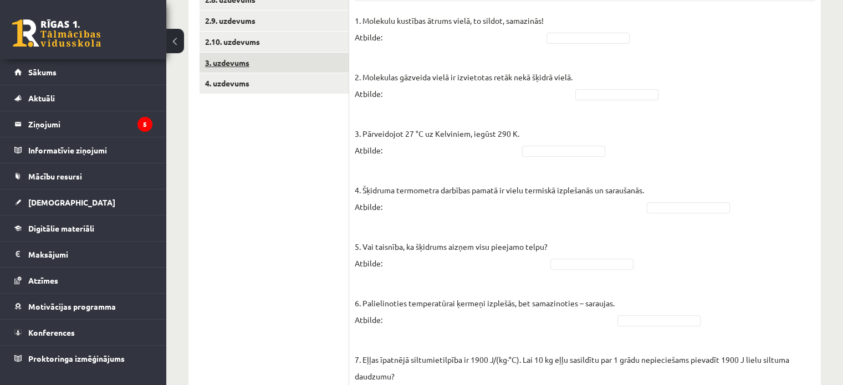
scroll to position [357, 0]
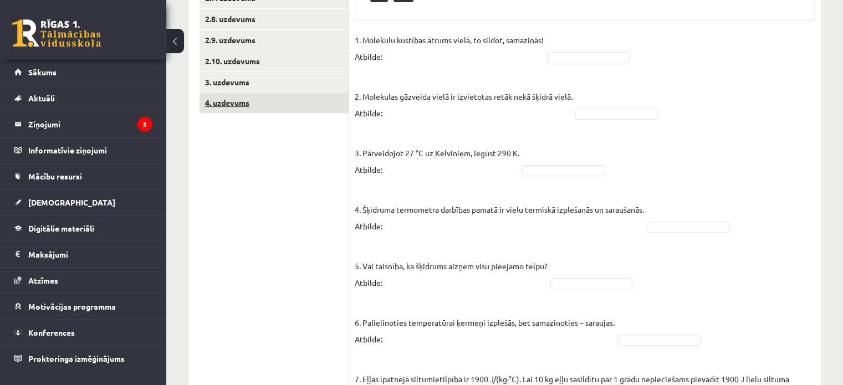
click at [234, 101] on link "4. uzdevums" at bounding box center [274, 103] width 149 height 21
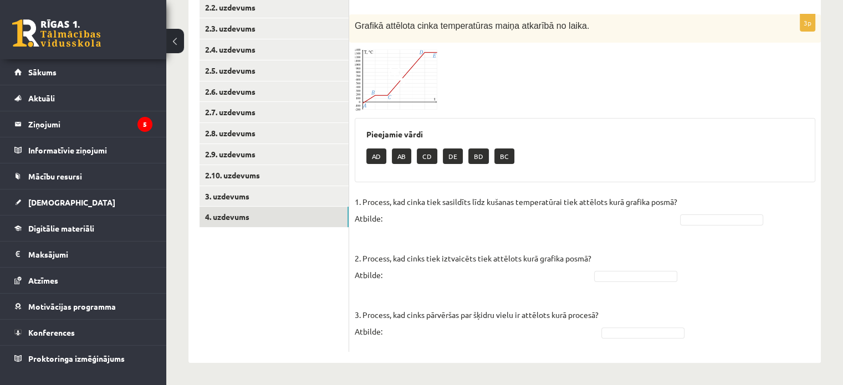
scroll to position [243, 0]
click at [232, 130] on link "2.8. uzdevums" at bounding box center [274, 134] width 149 height 21
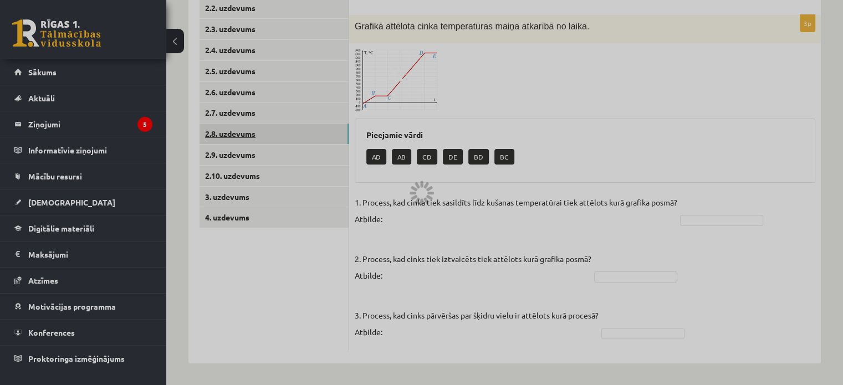
scroll to position [119, 0]
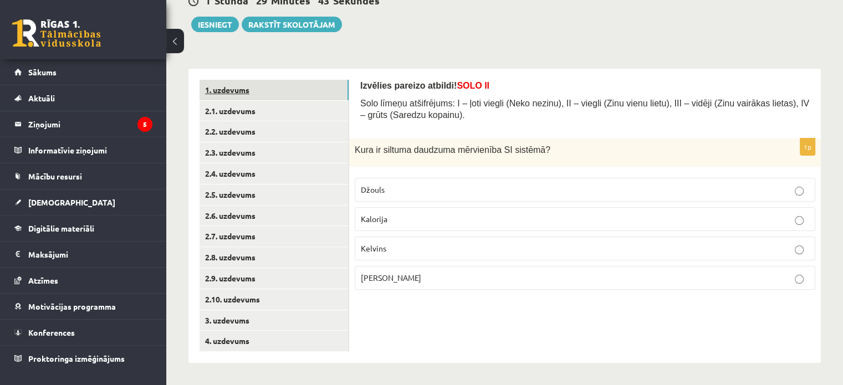
click at [228, 86] on link "1. uzdevums" at bounding box center [274, 90] width 149 height 21
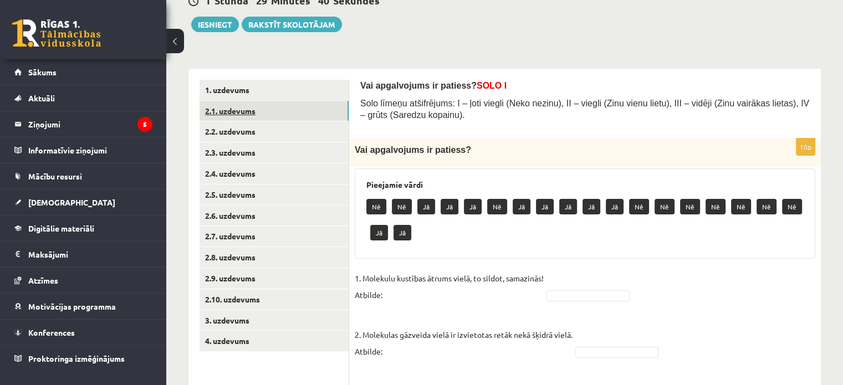
click at [237, 109] on link "2.1. uzdevums" at bounding box center [274, 111] width 149 height 21
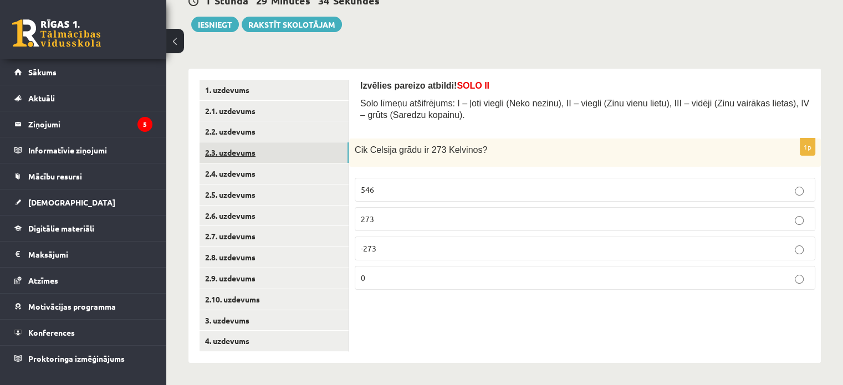
click at [233, 155] on link "2.3. uzdevums" at bounding box center [274, 152] width 149 height 21
click at [237, 175] on link "2.4. uzdevums" at bounding box center [274, 174] width 149 height 21
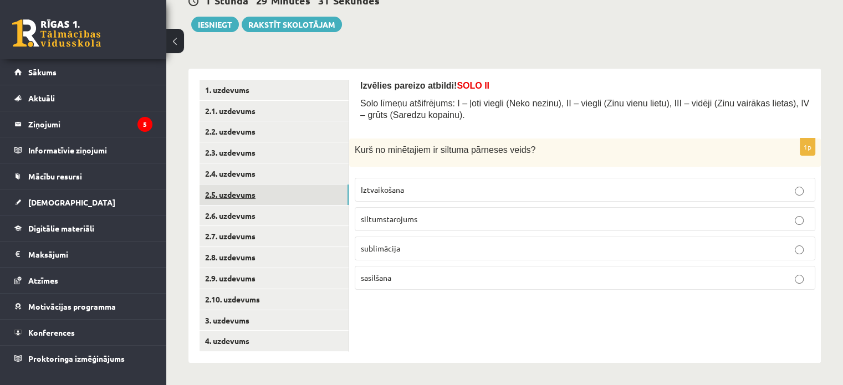
click at [233, 192] on link "2.5. uzdevums" at bounding box center [274, 195] width 149 height 21
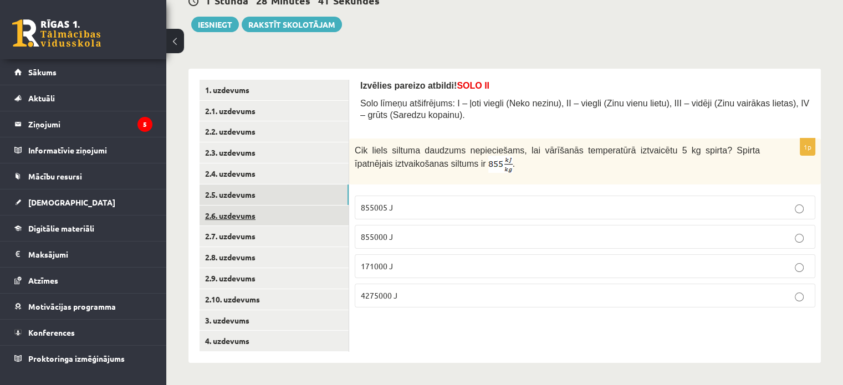
click at [224, 222] on link "2.6. uzdevums" at bounding box center [274, 216] width 149 height 21
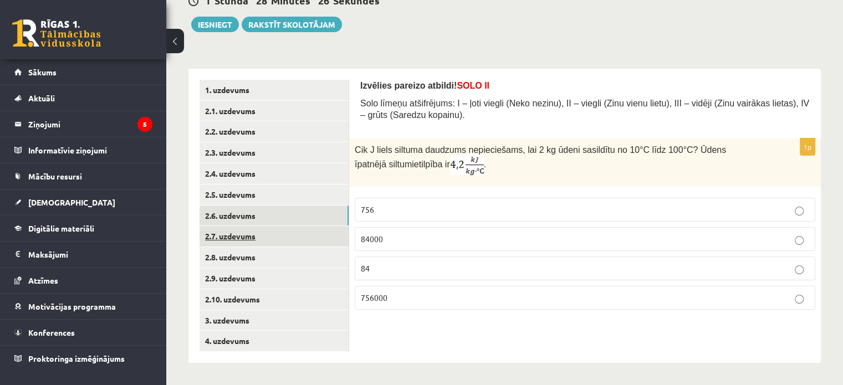
click at [243, 239] on link "2.7. uzdevums" at bounding box center [274, 236] width 149 height 21
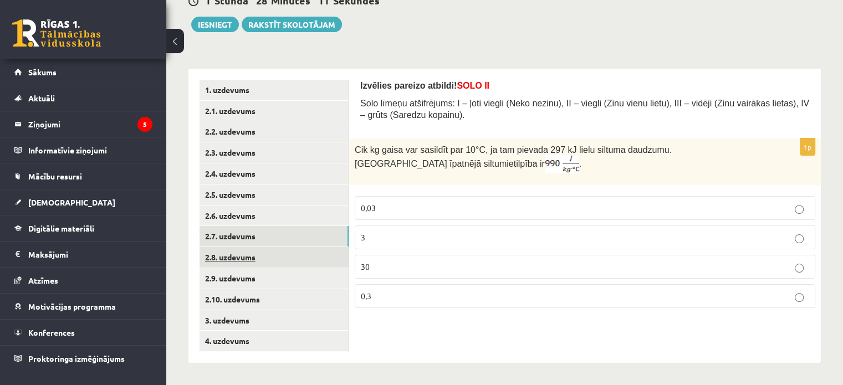
click at [212, 255] on link "2.8. uzdevums" at bounding box center [274, 257] width 149 height 21
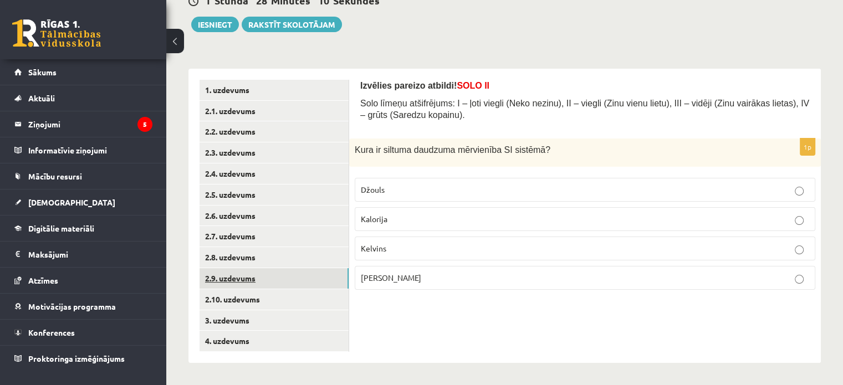
click at [229, 274] on link "2.9. uzdevums" at bounding box center [274, 278] width 149 height 21
click at [236, 295] on link "2.10. uzdevums" at bounding box center [274, 299] width 149 height 21
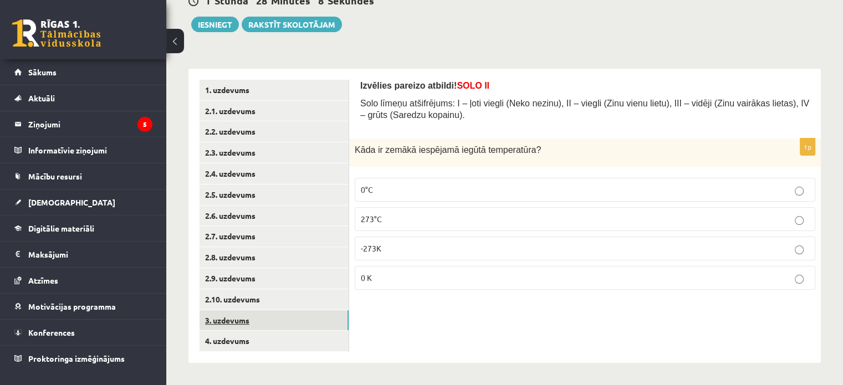
click at [241, 316] on link "3. uzdevums" at bounding box center [274, 320] width 149 height 21
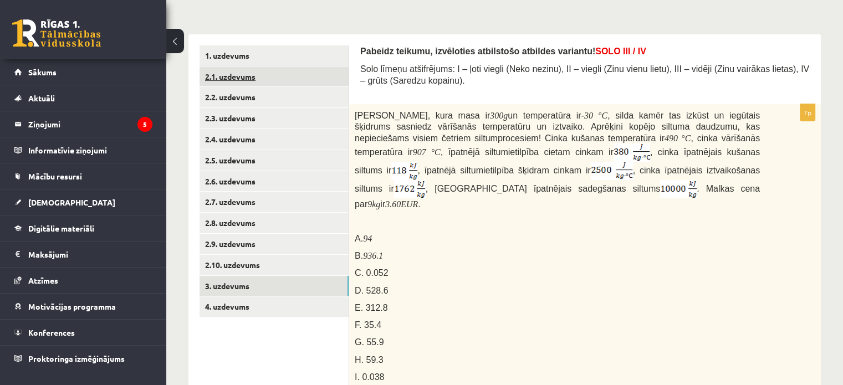
scroll to position [91, 0]
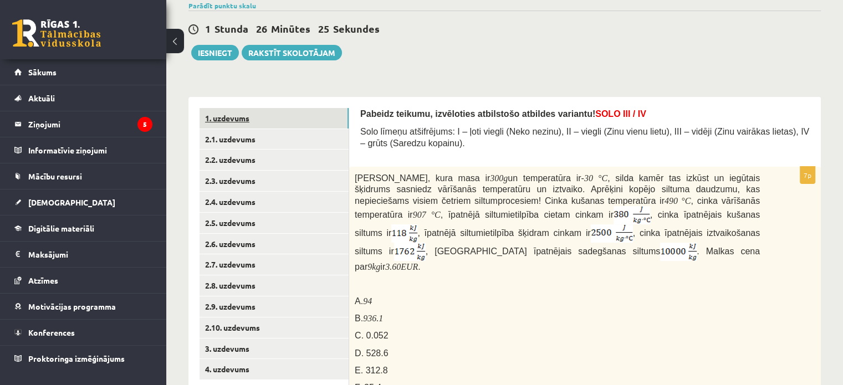
click at [244, 122] on link "1. uzdevums" at bounding box center [274, 118] width 149 height 21
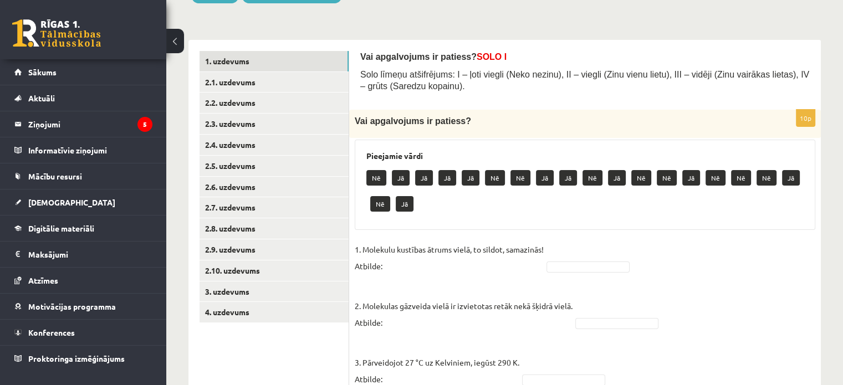
scroll to position [191, 0]
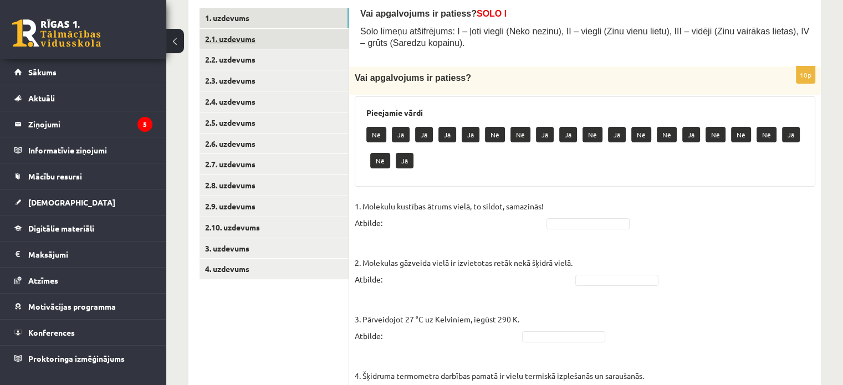
click at [234, 39] on link "2.1. uzdevums" at bounding box center [274, 39] width 149 height 21
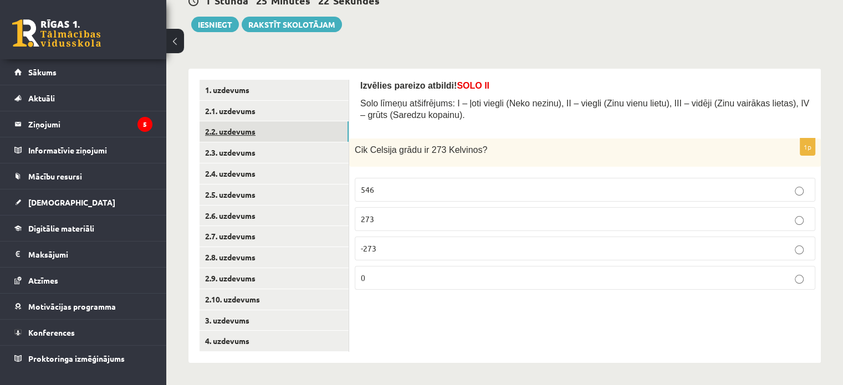
click at [233, 133] on link "2.2. uzdevums" at bounding box center [274, 131] width 149 height 21
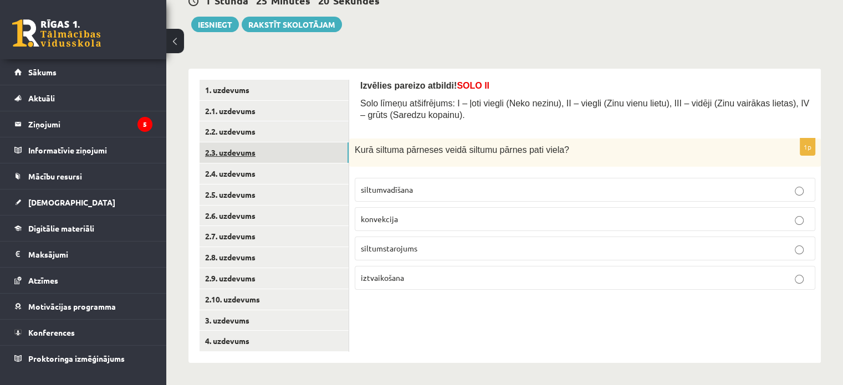
click at [245, 145] on link "2.3. uzdevums" at bounding box center [274, 152] width 149 height 21
click at [244, 162] on link "2.3. uzdevums" at bounding box center [274, 152] width 149 height 21
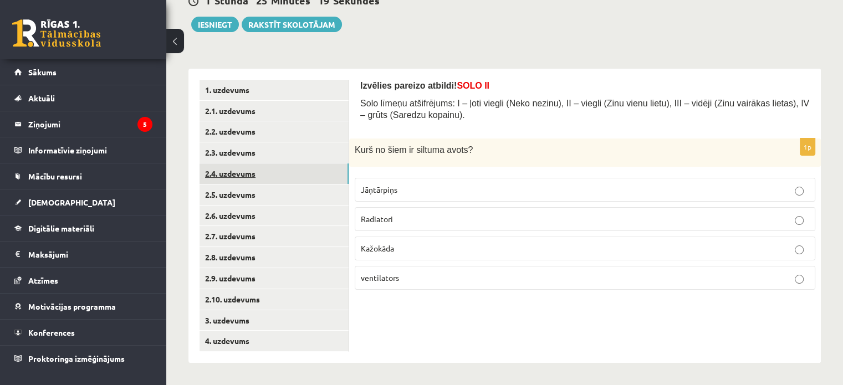
click at [239, 170] on link "2.4. uzdevums" at bounding box center [274, 174] width 149 height 21
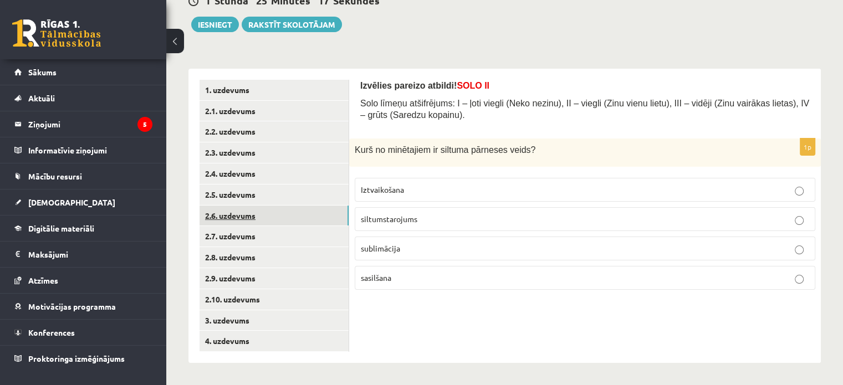
click at [241, 206] on link "2.6. uzdevums" at bounding box center [274, 216] width 149 height 21
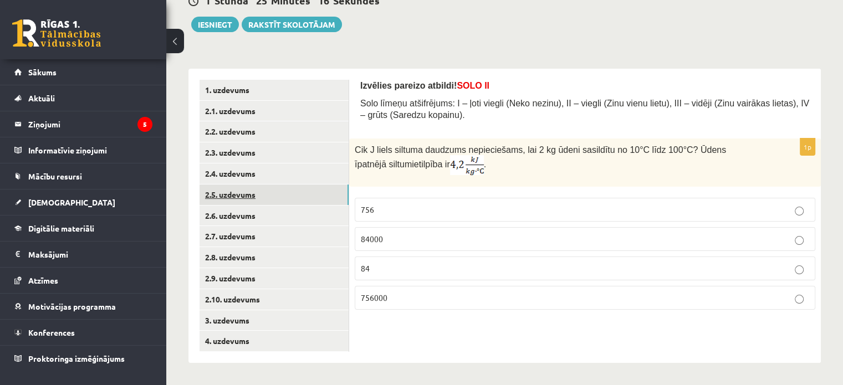
click at [237, 195] on link "2.5. uzdevums" at bounding box center [274, 195] width 149 height 21
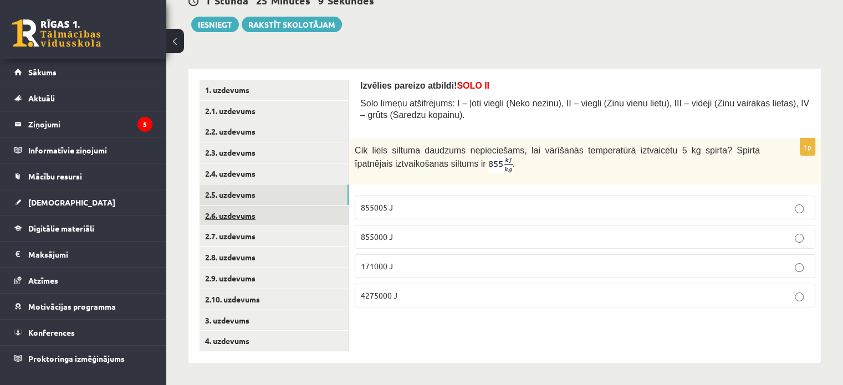
click at [226, 219] on link "2.6. uzdevums" at bounding box center [274, 216] width 149 height 21
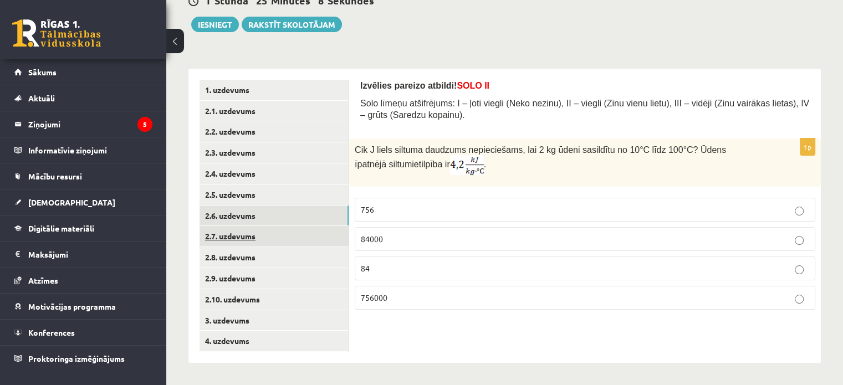
click at [231, 239] on link "2.7. uzdevums" at bounding box center [274, 236] width 149 height 21
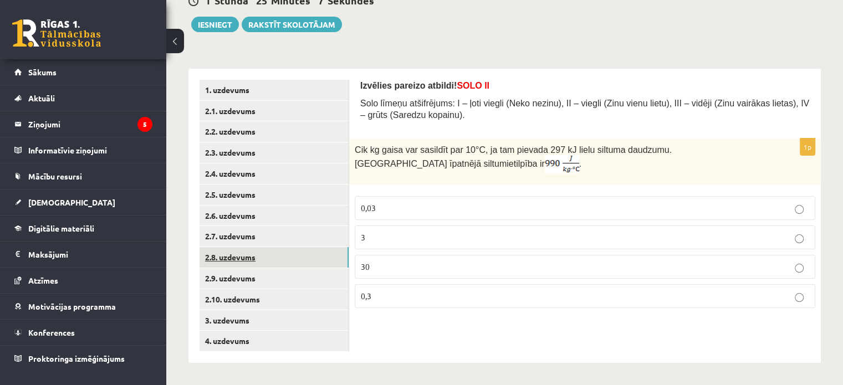
click at [232, 252] on link "2.8. uzdevums" at bounding box center [274, 257] width 149 height 21
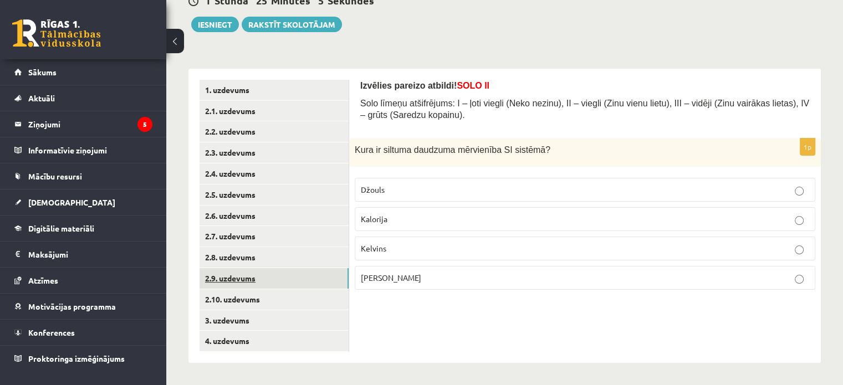
click at [238, 282] on link "2.9. uzdevums" at bounding box center [274, 278] width 149 height 21
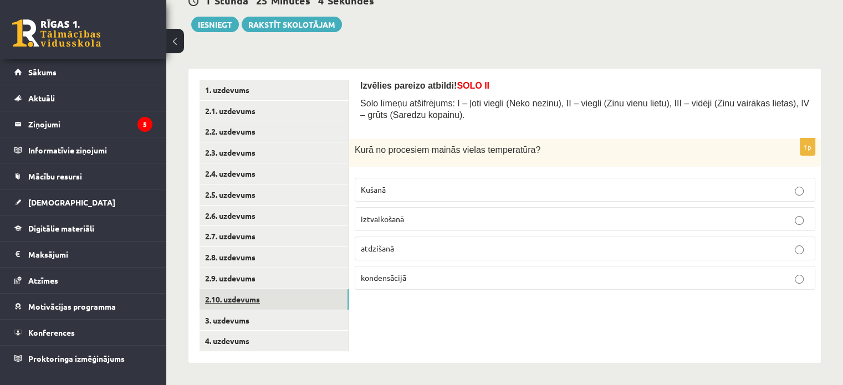
click at [238, 298] on link "2.10. uzdevums" at bounding box center [274, 299] width 149 height 21
click at [233, 316] on link "3. uzdevums" at bounding box center [274, 320] width 149 height 21
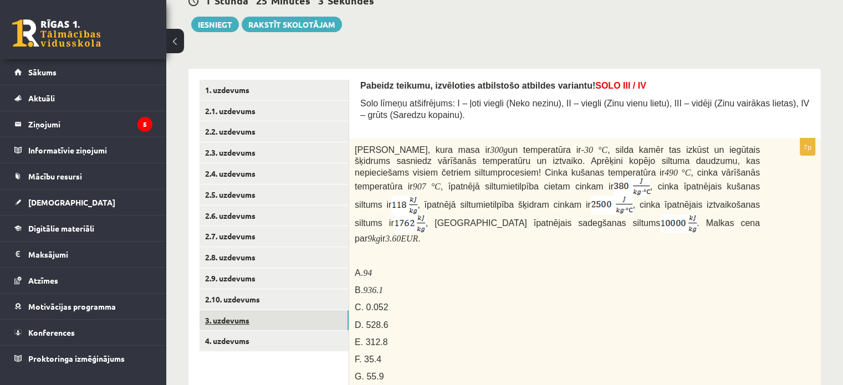
click at [232, 326] on link "3. uzdevums" at bounding box center [274, 320] width 149 height 21
click at [234, 338] on link "4. uzdevums" at bounding box center [274, 341] width 149 height 21
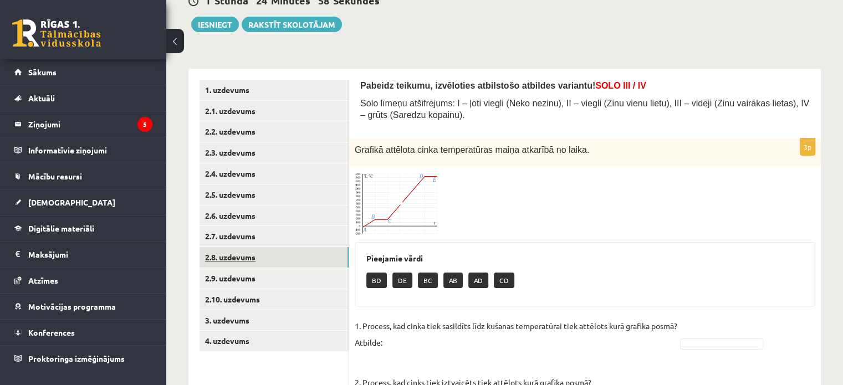
click at [238, 253] on link "2.8. uzdevums" at bounding box center [274, 257] width 149 height 21
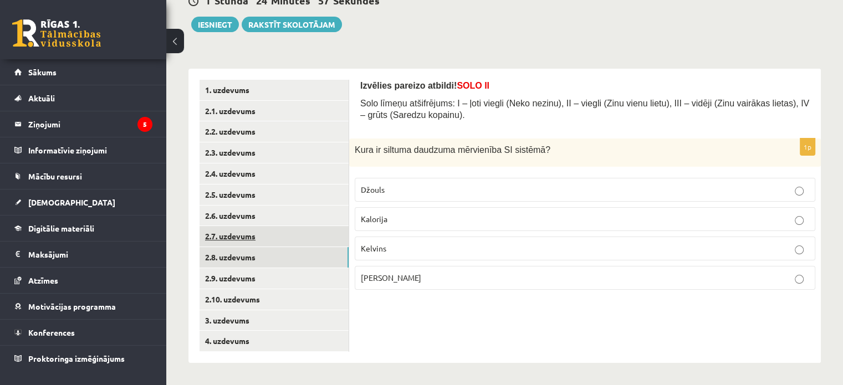
click at [238, 234] on link "2.7. uzdevums" at bounding box center [274, 236] width 149 height 21
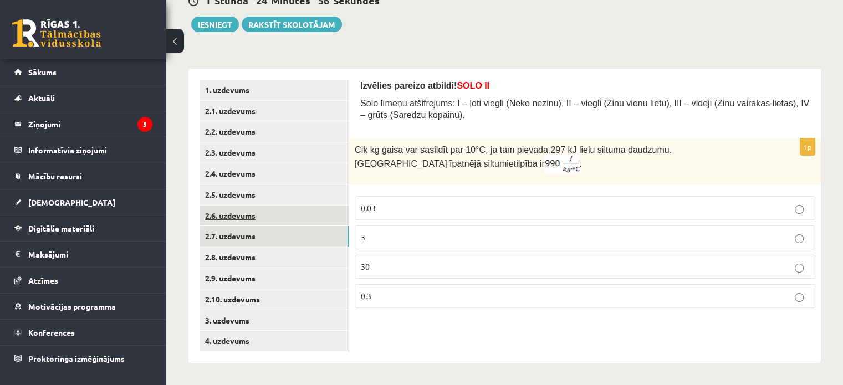
click at [248, 221] on link "2.6. uzdevums" at bounding box center [274, 216] width 149 height 21
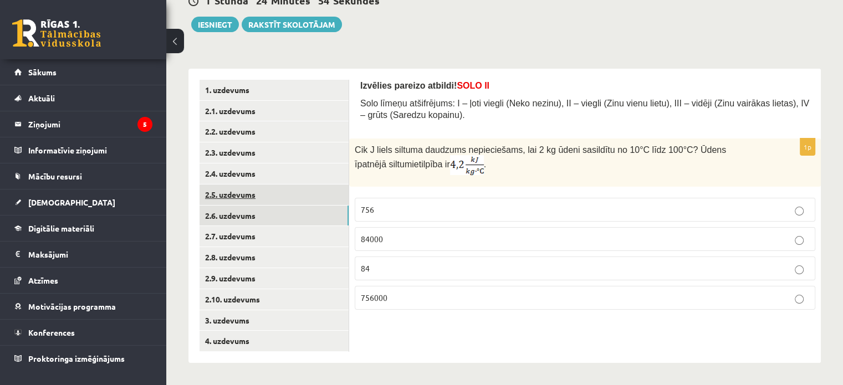
click at [254, 193] on link "2.5. uzdevums" at bounding box center [274, 195] width 149 height 21
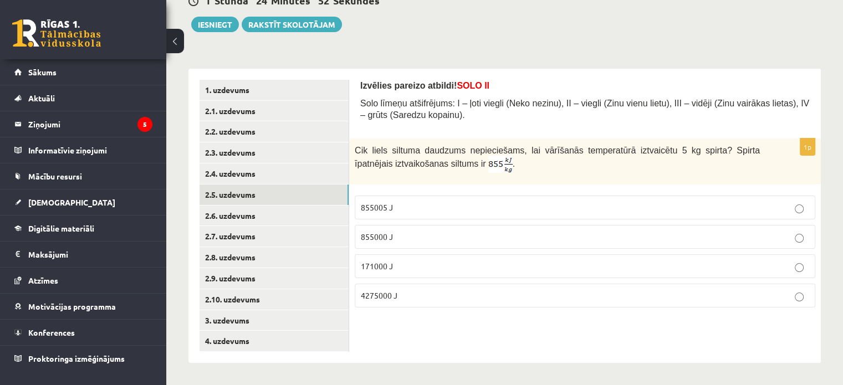
click at [384, 297] on span "4275000 J" at bounding box center [379, 295] width 37 height 10
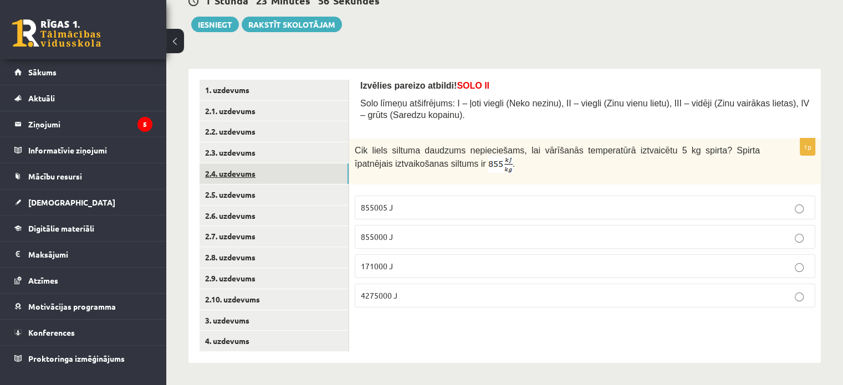
click at [245, 172] on link "2.4. uzdevums" at bounding box center [274, 174] width 149 height 21
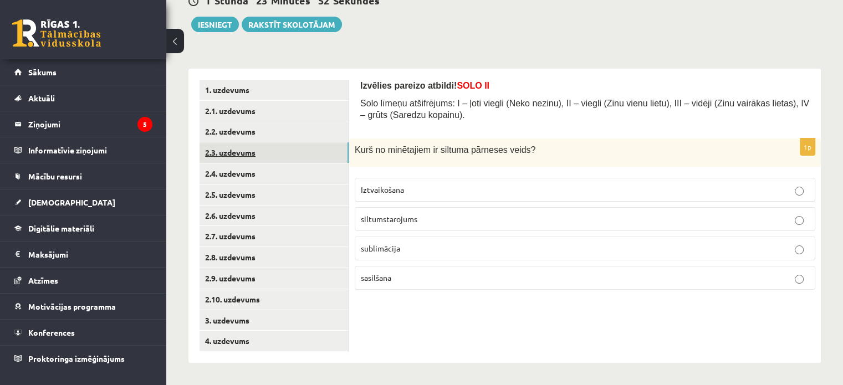
click at [221, 157] on link "2.3. uzdevums" at bounding box center [274, 152] width 149 height 21
click at [246, 132] on link "2.2. uzdevums" at bounding box center [274, 131] width 149 height 21
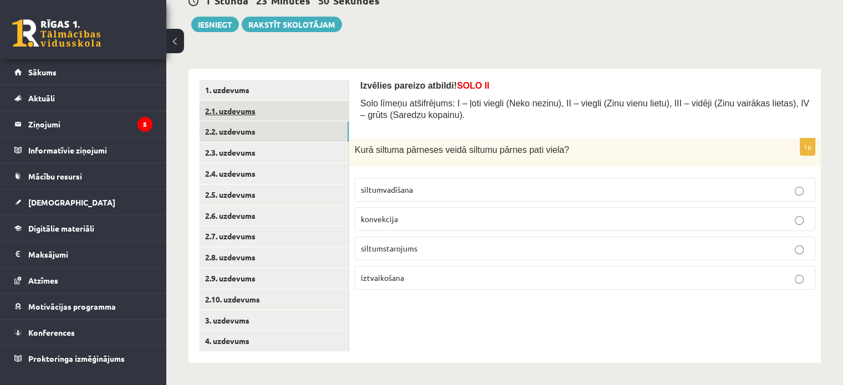
click at [245, 113] on link "2.1. uzdevums" at bounding box center [274, 111] width 149 height 21
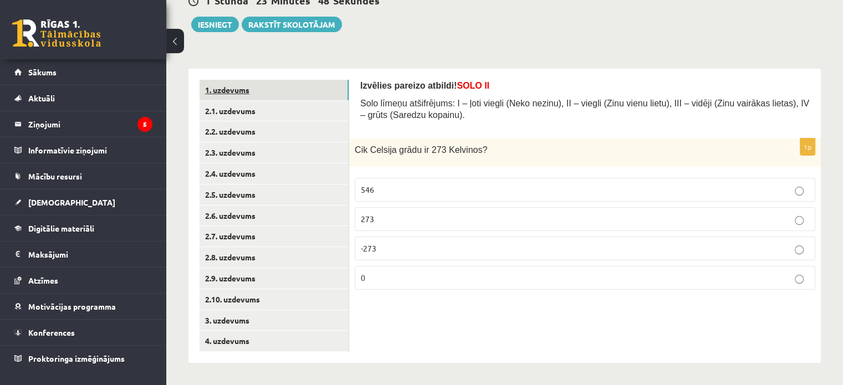
click at [232, 84] on link "1. uzdevums" at bounding box center [274, 90] width 149 height 21
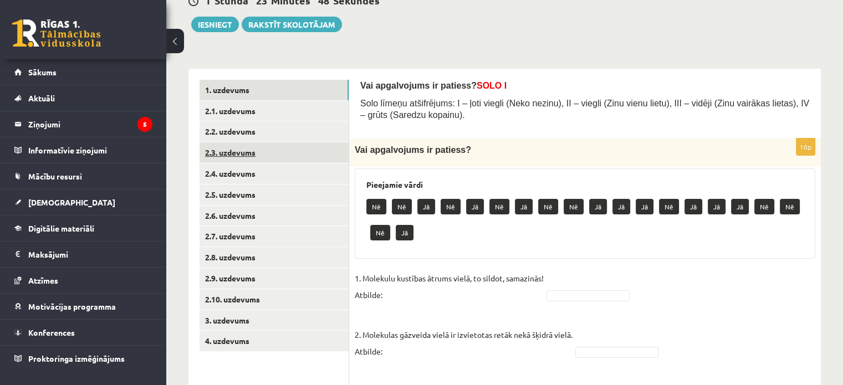
scroll to position [230, 0]
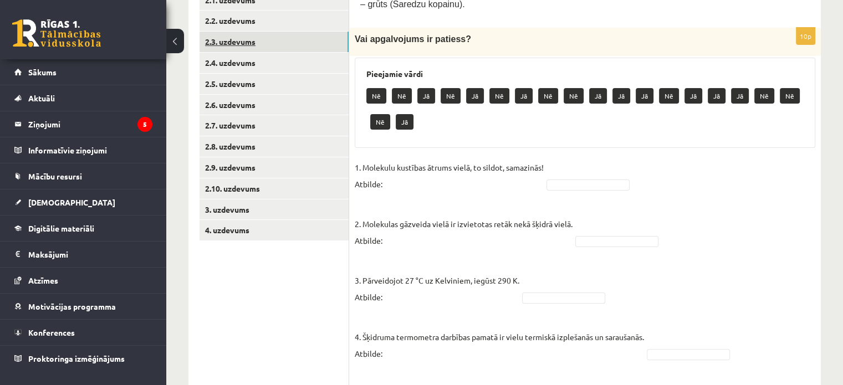
click at [222, 46] on link "2.3. uzdevums" at bounding box center [274, 42] width 149 height 21
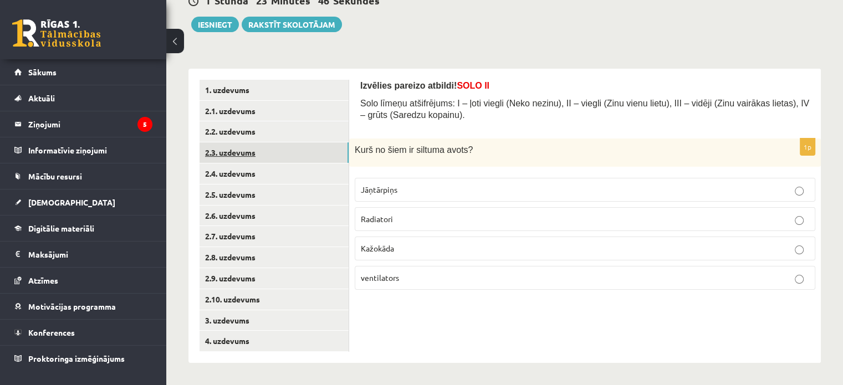
scroll to position [119, 0]
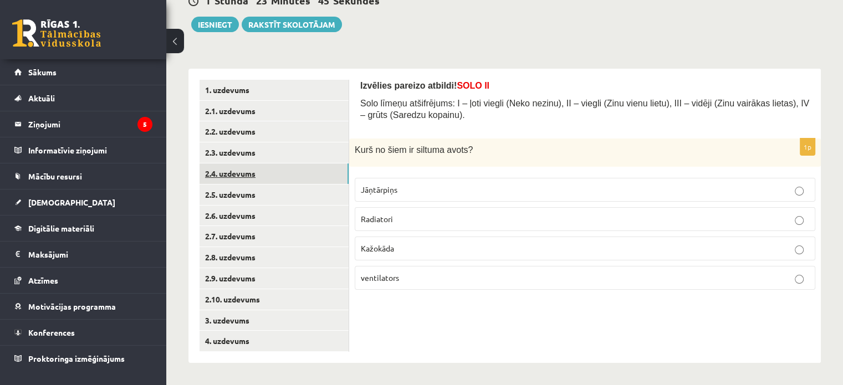
click at [239, 168] on link "2.4. uzdevums" at bounding box center [274, 174] width 149 height 21
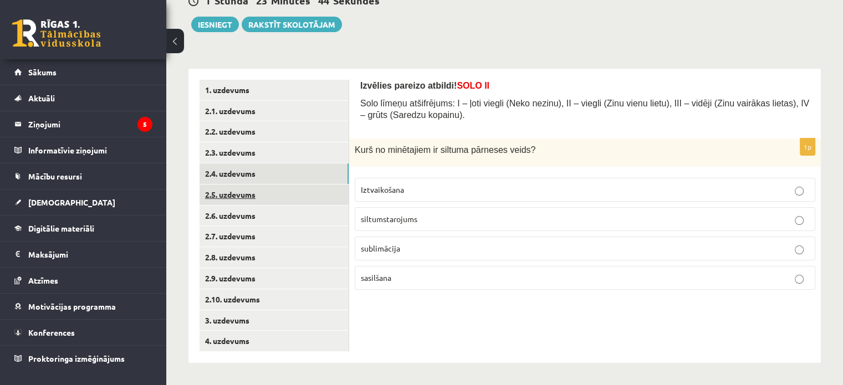
click at [246, 201] on link "2.5. uzdevums" at bounding box center [274, 195] width 149 height 21
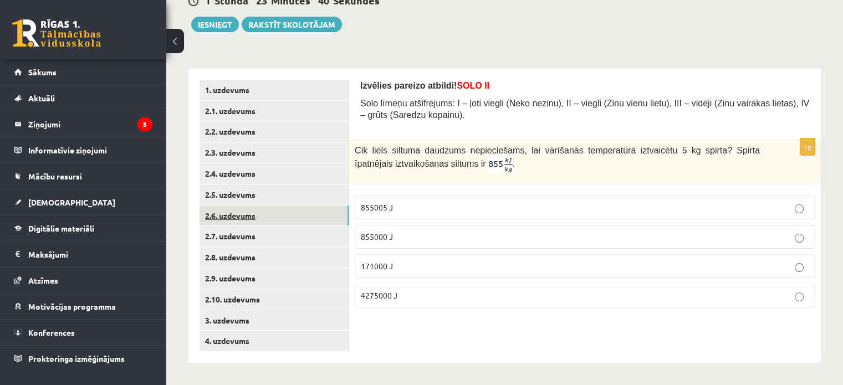
click at [231, 219] on link "2.6. uzdevums" at bounding box center [274, 216] width 149 height 21
click at [392, 292] on p "756000" at bounding box center [585, 298] width 448 height 12
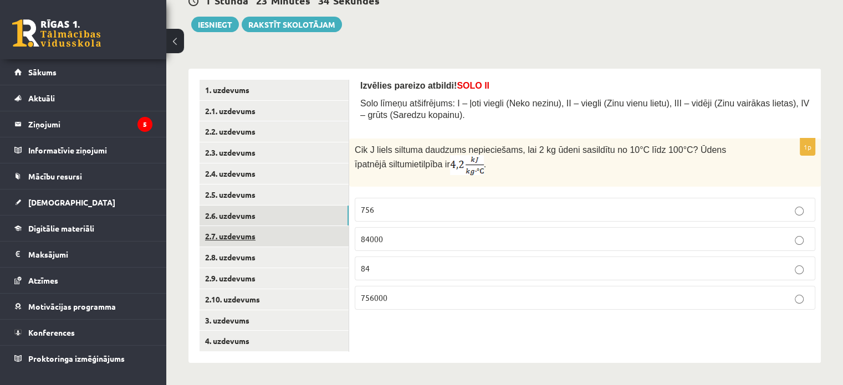
click at [257, 243] on link "2.7. uzdevums" at bounding box center [274, 236] width 149 height 21
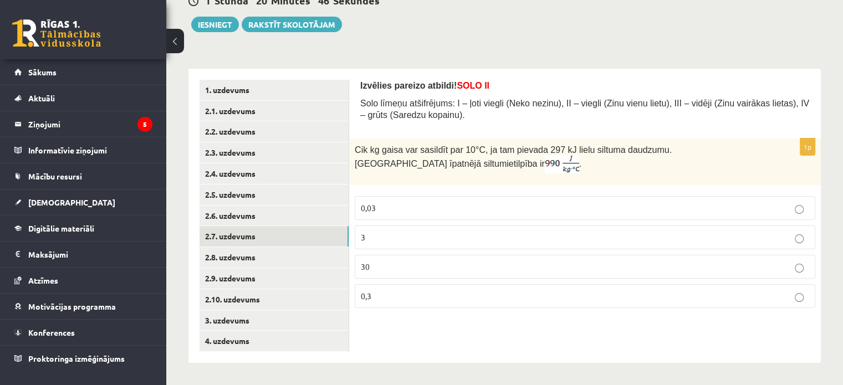
click at [381, 266] on p "30" at bounding box center [585, 267] width 448 height 12
click at [247, 254] on link "2.8. uzdevums" at bounding box center [274, 257] width 149 height 21
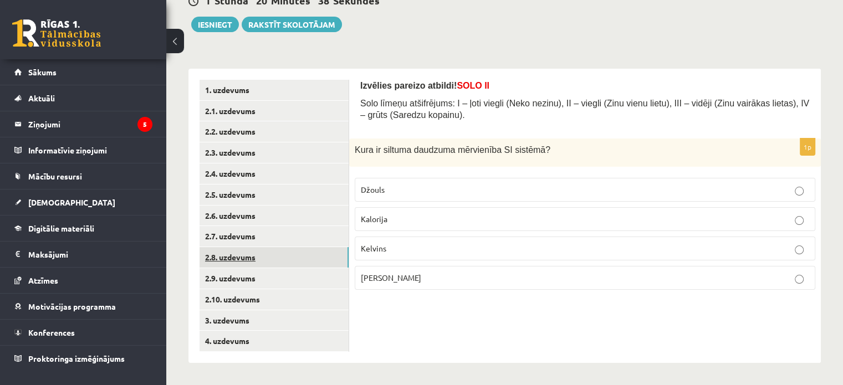
click at [235, 257] on link "2.8. uzdevums" at bounding box center [274, 257] width 149 height 21
click at [232, 279] on link "2.9. uzdevums" at bounding box center [274, 278] width 149 height 21
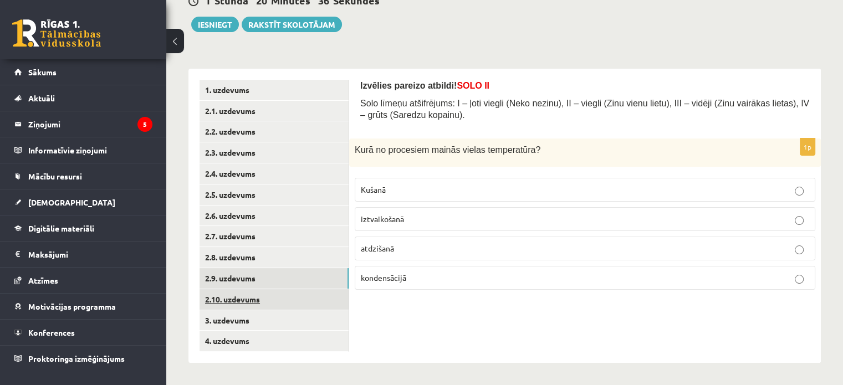
click at [225, 297] on link "2.10. uzdevums" at bounding box center [274, 299] width 149 height 21
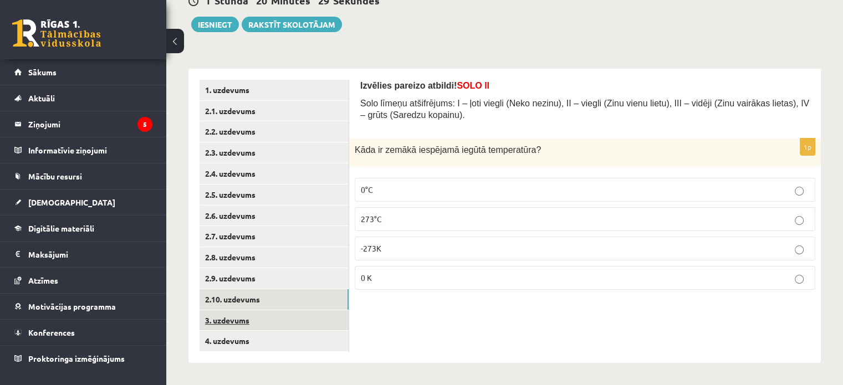
click at [233, 317] on link "3. uzdevums" at bounding box center [274, 320] width 149 height 21
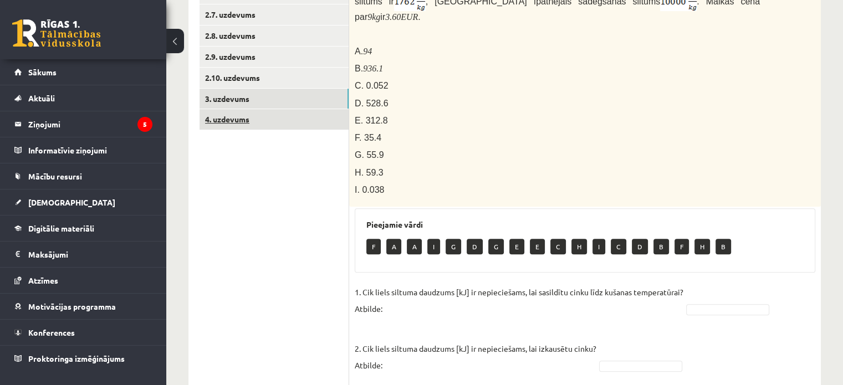
click at [231, 117] on link "4. uzdevums" at bounding box center [274, 119] width 149 height 21
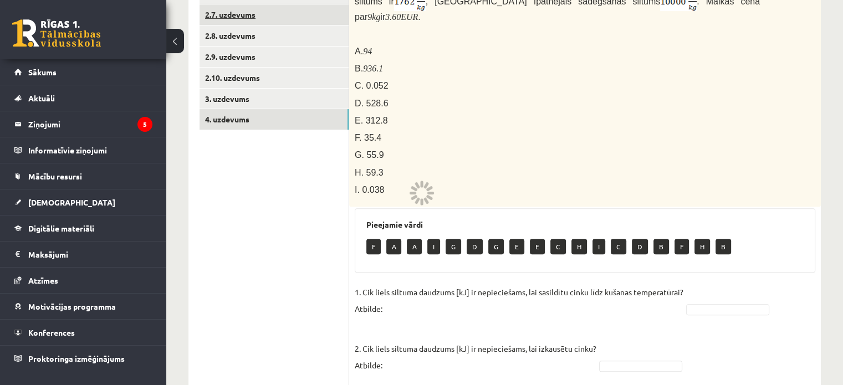
scroll to position [243, 0]
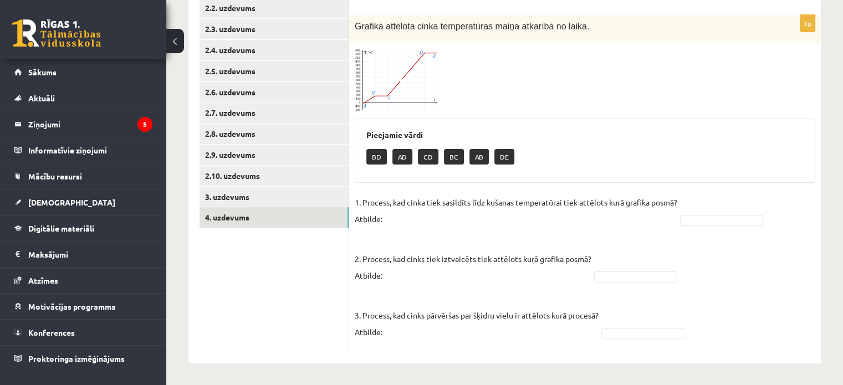
click at [405, 79] on span at bounding box center [397, 76] width 18 height 18
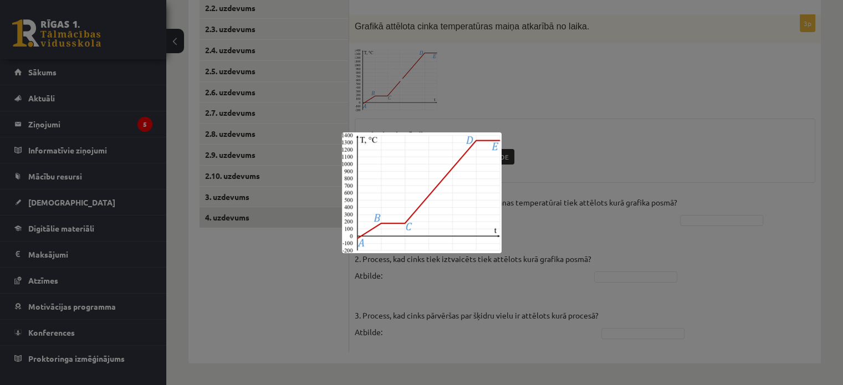
click at [472, 108] on div at bounding box center [421, 192] width 843 height 385
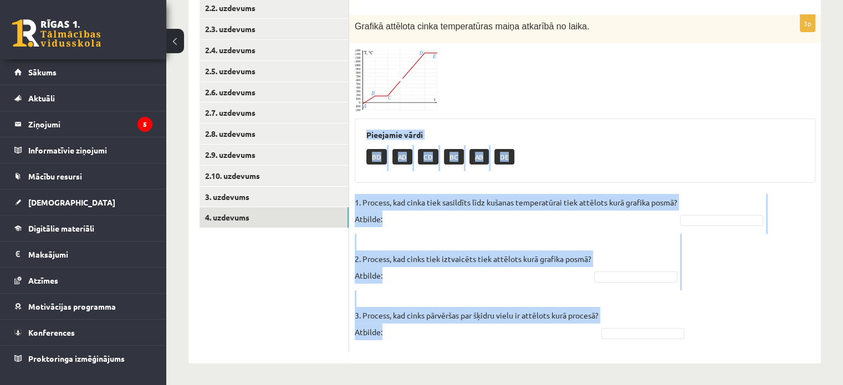
drag, startPoint x: 364, startPoint y: 134, endPoint x: 625, endPoint y: 339, distance: 332.1
click at [625, 339] on div "3p Grafikā attēlota cinka temperatūras maiņa atkarībā no laika. Pieejamie vārdi…" at bounding box center [585, 184] width 472 height 338
copy div "Pieejamie vārdi BD AD CD BC AB DE 1. Process, kad cinka tiek sasildīts līdz kuš…"
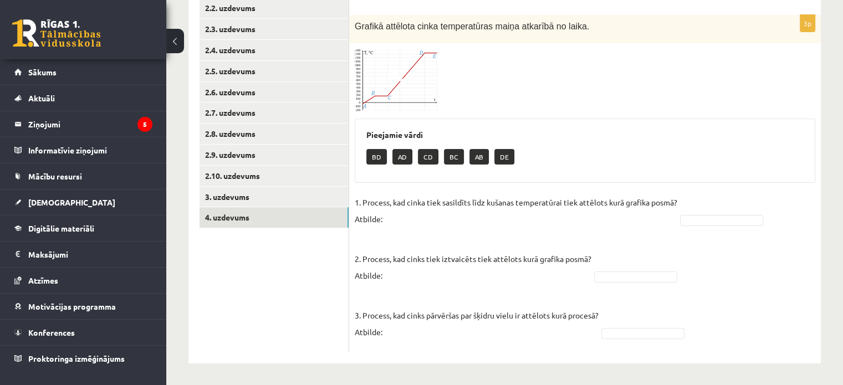
click at [456, 104] on div at bounding box center [585, 80] width 461 height 63
click at [233, 196] on link "3. uzdevums" at bounding box center [274, 197] width 149 height 21
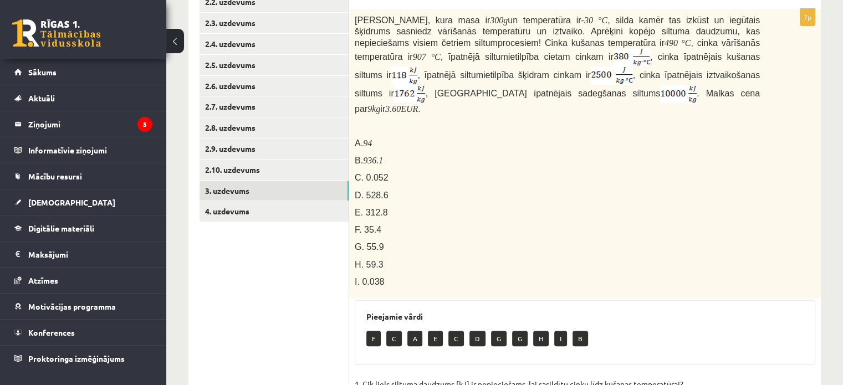
scroll to position [202, 0]
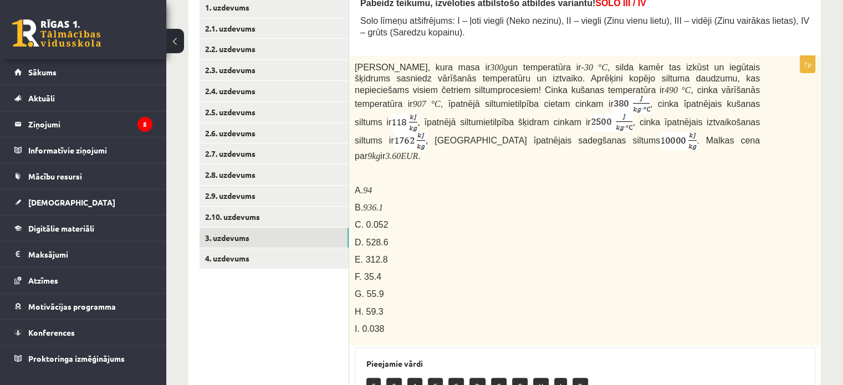
click at [514, 378] on p "G" at bounding box center [520, 386] width 16 height 16
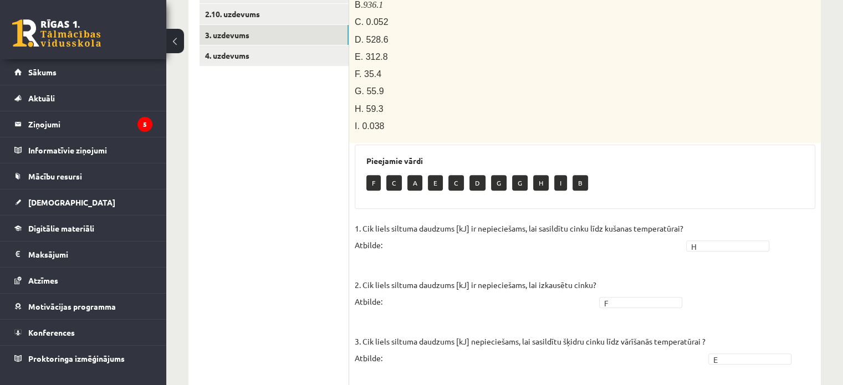
scroll to position [423, 0]
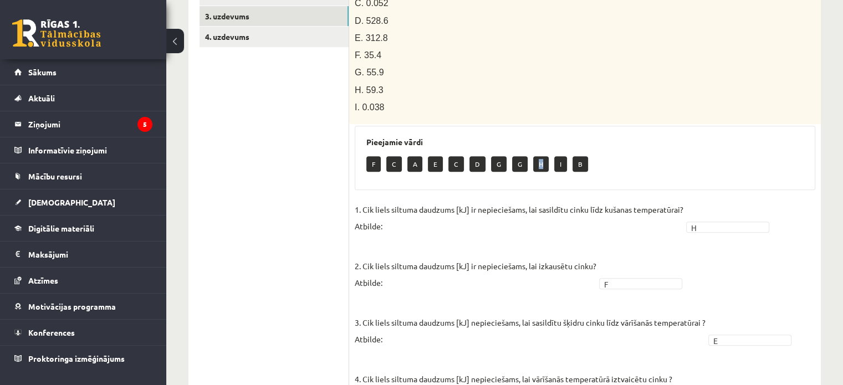
drag, startPoint x: 537, startPoint y: 152, endPoint x: 545, endPoint y: 153, distance: 8.3
click at [545, 156] on p "H" at bounding box center [541, 164] width 16 height 16
drag, startPoint x: 371, startPoint y: 152, endPoint x: 384, endPoint y: 152, distance: 12.8
click at [384, 152] on div "F C A E C D G G H I B" at bounding box center [584, 165] width 437 height 26
drag, startPoint x: 430, startPoint y: 149, endPoint x: 442, endPoint y: 152, distance: 12.0
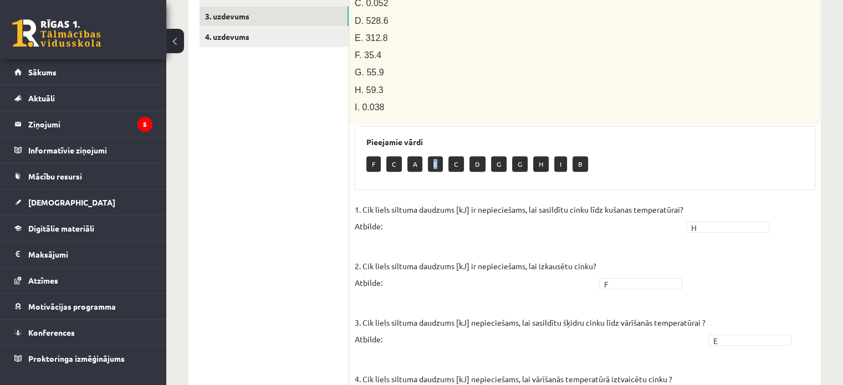
click at [442, 156] on p "E" at bounding box center [435, 164] width 15 height 16
drag, startPoint x: 367, startPoint y: 147, endPoint x: 377, endPoint y: 150, distance: 11.0
click at [377, 156] on p "F" at bounding box center [373, 164] width 14 height 16
click at [435, 156] on p "E" at bounding box center [435, 164] width 15 height 16
click at [468, 183] on div "7p Cinka klucīti, kura masa ir 300 g un temperatūra ir - 30 ° C , silda kamēr t…" at bounding box center [585, 210] width 472 height 752
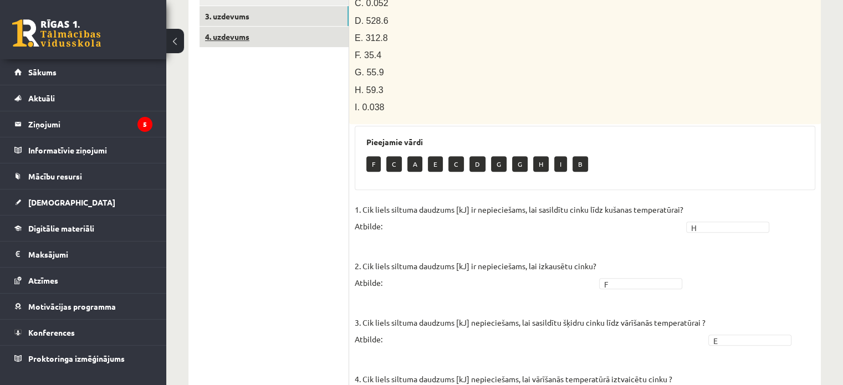
click at [234, 30] on link "4. uzdevums" at bounding box center [274, 37] width 149 height 21
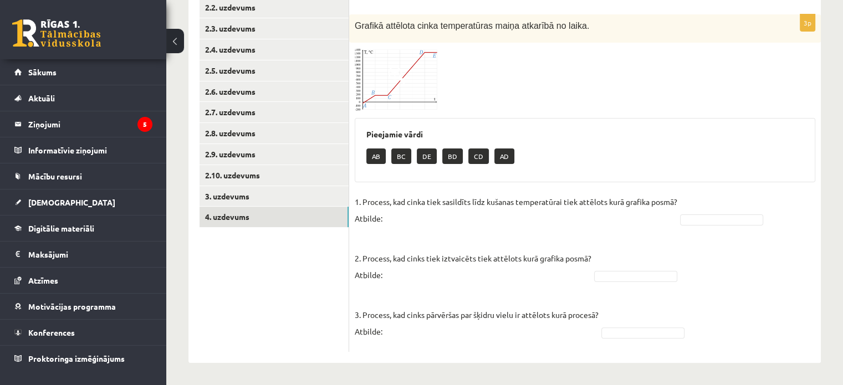
scroll to position [243, 0]
click at [616, 324] on fieldset "1. Process, kad cinka tiek sasildīts līdz kušanas temperatūrai tiek attēlots ku…" at bounding box center [585, 270] width 461 height 153
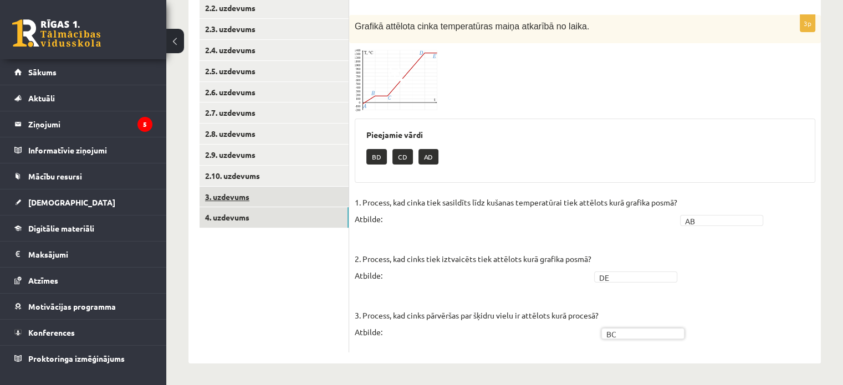
click at [237, 198] on link "3. uzdevums" at bounding box center [274, 197] width 149 height 21
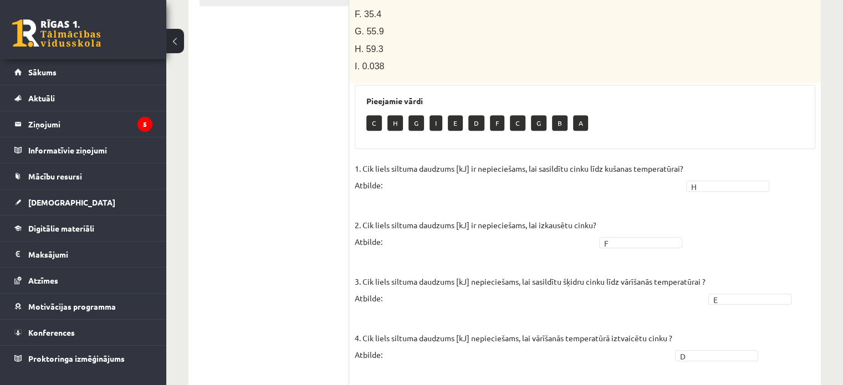
scroll to position [298, 0]
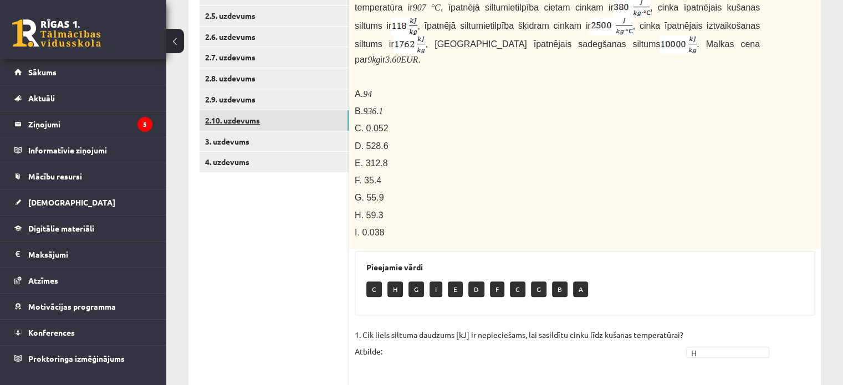
click at [237, 114] on link "2.10. uzdevums" at bounding box center [274, 120] width 149 height 21
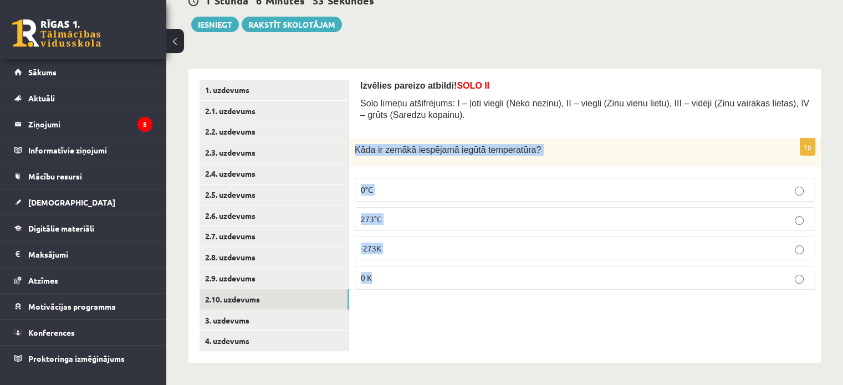
drag, startPoint x: 356, startPoint y: 149, endPoint x: 517, endPoint y: 285, distance: 210.4
click at [517, 285] on div "1p Kāda ir zemākā iespējamā iegūtā temperatūra? 0°C 273°C -273K 0 K" at bounding box center [585, 219] width 472 height 160
copy div "Kāda ir zemākā iespējamā iegūtā temperatūra? 0°C 273°C -273K 0 K"
click at [530, 268] on label "0 K" at bounding box center [585, 278] width 461 height 24
click at [477, 313] on div "Izvēlies pareizo atbildi! SOLO II Solo līmeņu atšifrējums: I – ļoti viegli (Nek…" at bounding box center [585, 216] width 472 height 294
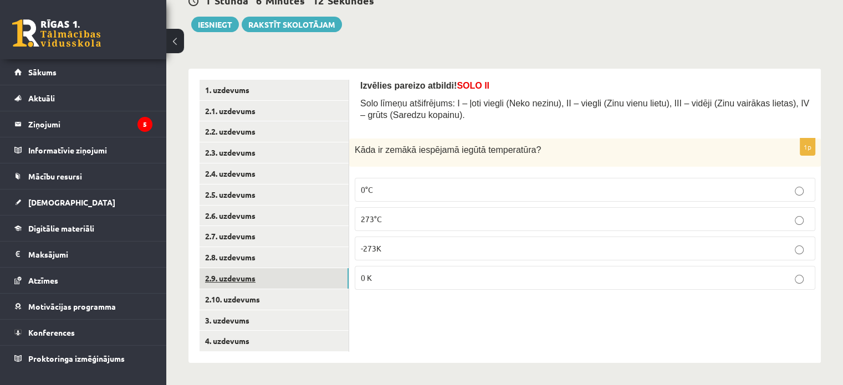
click at [242, 284] on link "2.9. uzdevums" at bounding box center [274, 278] width 149 height 21
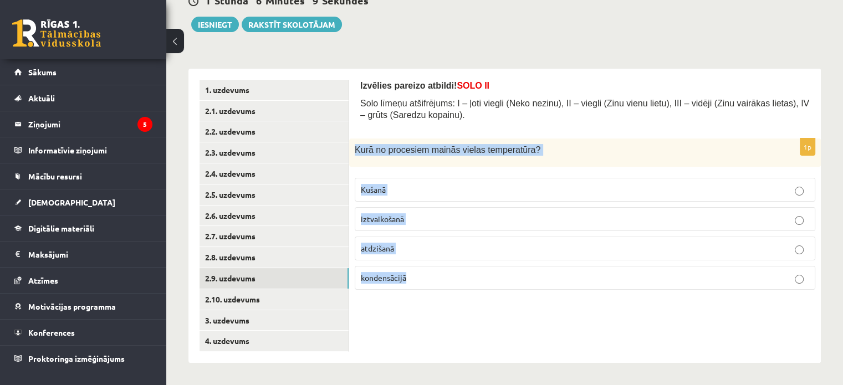
drag, startPoint x: 356, startPoint y: 148, endPoint x: 482, endPoint y: 268, distance: 173.3
click at [482, 268] on div "1p Kurā no procesiem mainās vielas temperatūra? Kušanā iztvaikošanā atdzišanā […" at bounding box center [585, 219] width 472 height 160
copy div "Kurā no procesiem mainās vielas temperatūra? Kušanā iztvaikošanā atdzišanā kond…"
click at [417, 251] on p "atdzišanā" at bounding box center [585, 249] width 448 height 12
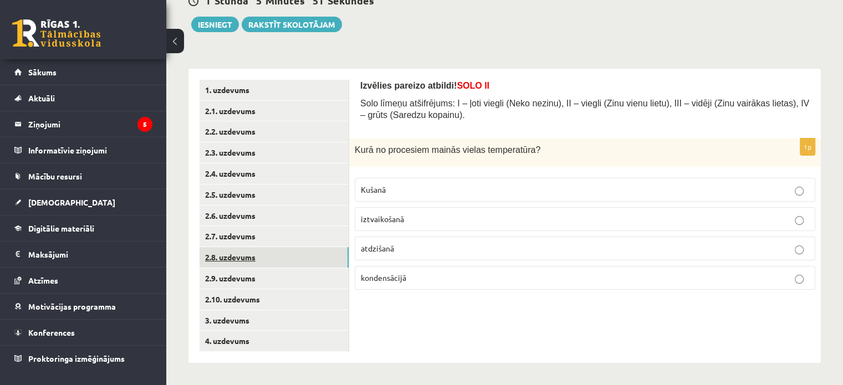
click at [243, 256] on link "2.8. uzdevums" at bounding box center [274, 257] width 149 height 21
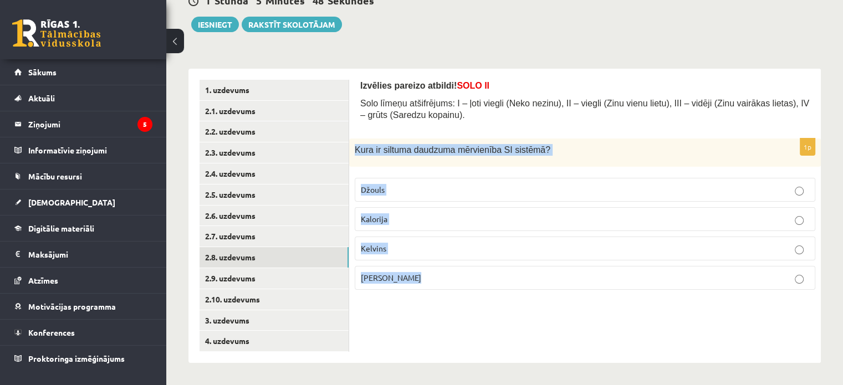
drag, startPoint x: 350, startPoint y: 147, endPoint x: 470, endPoint y: 273, distance: 173.7
click at [467, 272] on div "1p Kura ir siltuma daudzuma mērvienība SI sistēmā ? [GEOGRAPHIC_DATA] [GEOGRAPH…" at bounding box center [585, 219] width 472 height 160
copy div "Kura ir siltuma daudzuma mērvienība SI sistēmā ? [PERSON_NAME] [PERSON_NAME]"
click at [394, 190] on p "Džouls" at bounding box center [585, 190] width 448 height 12
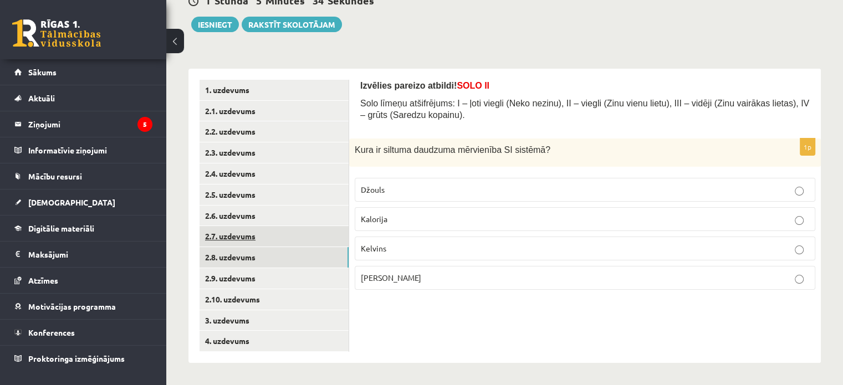
click at [242, 230] on link "2.7. uzdevums" at bounding box center [274, 236] width 149 height 21
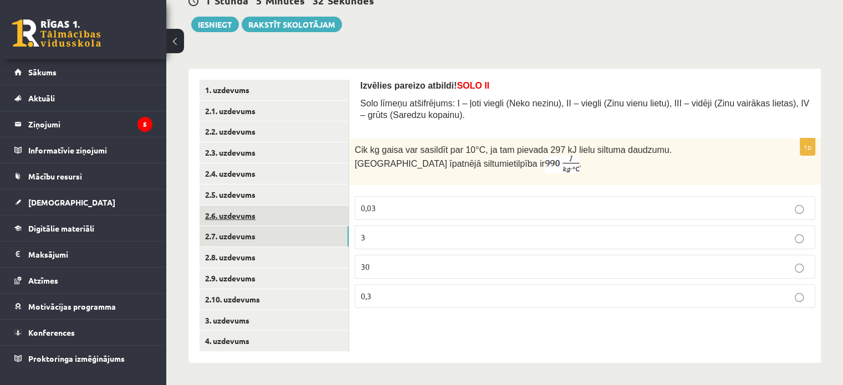
click at [247, 214] on link "2.6. uzdevums" at bounding box center [274, 216] width 149 height 21
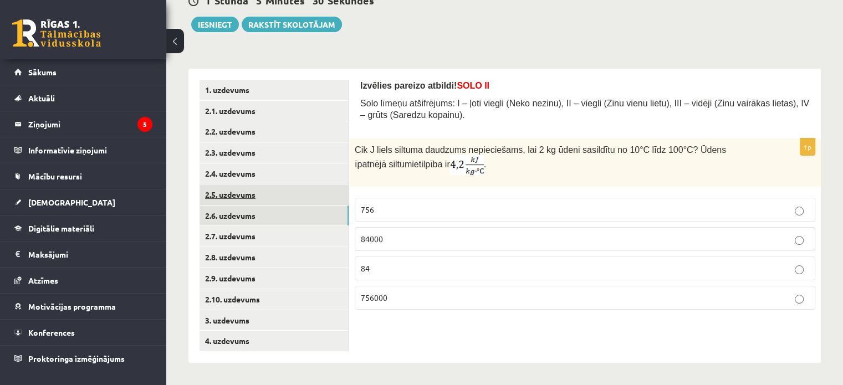
click at [238, 192] on link "2.5. uzdevums" at bounding box center [274, 195] width 149 height 21
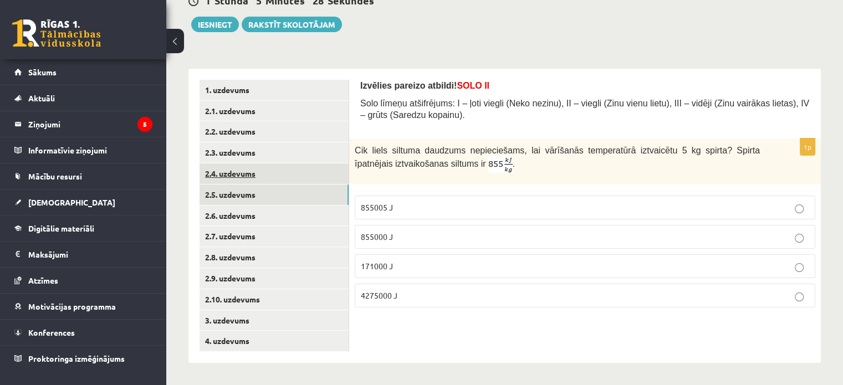
click at [248, 176] on link "2.4. uzdevums" at bounding box center [274, 174] width 149 height 21
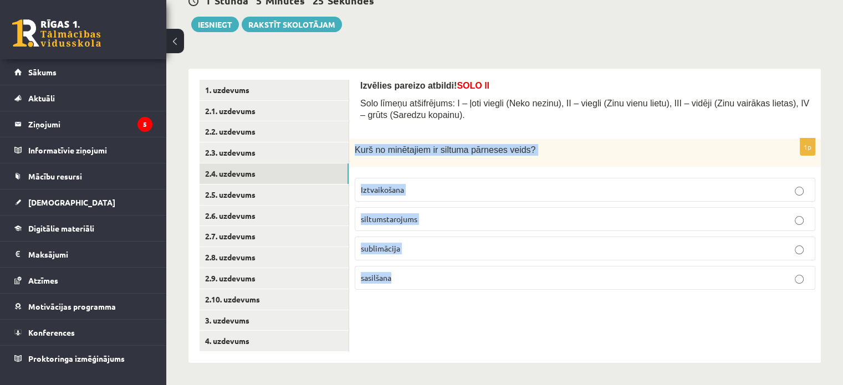
drag, startPoint x: 355, startPoint y: 148, endPoint x: 423, endPoint y: 276, distance: 145.3
click at [423, 276] on div "1p Kurš no minētajiem ir siltuma pārneses veids? Iztvaikošana siltumstarojums s…" at bounding box center [585, 219] width 472 height 160
copy div "Kurš no minētajiem ir siltuma pārneses veids? Iztvaikošana siltumstarojums subl…"
click at [422, 217] on p "siltumstarojums" at bounding box center [585, 219] width 448 height 12
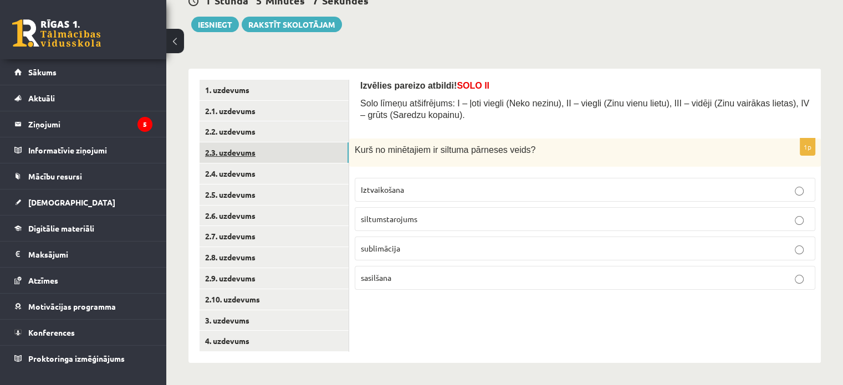
click at [250, 151] on link "2.3. uzdevums" at bounding box center [274, 152] width 149 height 21
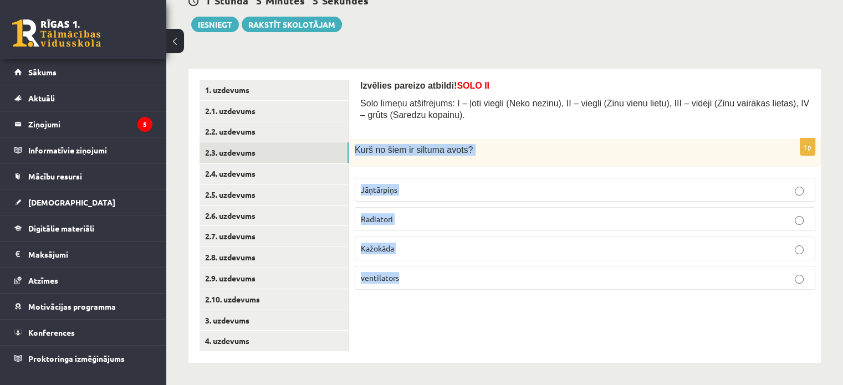
drag, startPoint x: 354, startPoint y: 142, endPoint x: 476, endPoint y: 276, distance: 181.3
click at [476, 276] on div "1p Kurš no šiem ir siltuma avots? [GEOGRAPHIC_DATA] Radiatori [GEOGRAPHIC_DATA]…" at bounding box center [585, 219] width 472 height 160
copy div "Kurš no šiem ir siltuma avots? Jāņtārpiņs Radiatori Kažokāda ventilators"
drag, startPoint x: 458, startPoint y: 339, endPoint x: 449, endPoint y: 315, distance: 25.6
click at [458, 339] on div "Izvēlies pareizo atbildi! SOLO II Solo līmeņu atšifrējums: I – ļoti viegli (Nek…" at bounding box center [585, 216] width 472 height 294
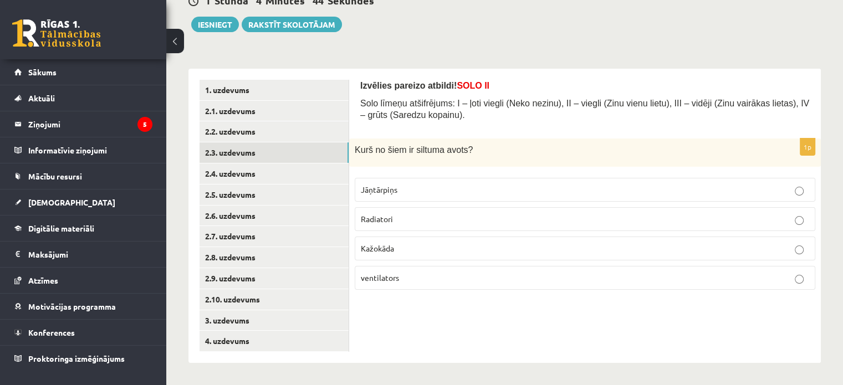
click at [408, 198] on label "Jāņtārpiņs" at bounding box center [585, 190] width 461 height 24
click at [265, 127] on link "2.2. uzdevums" at bounding box center [274, 131] width 149 height 21
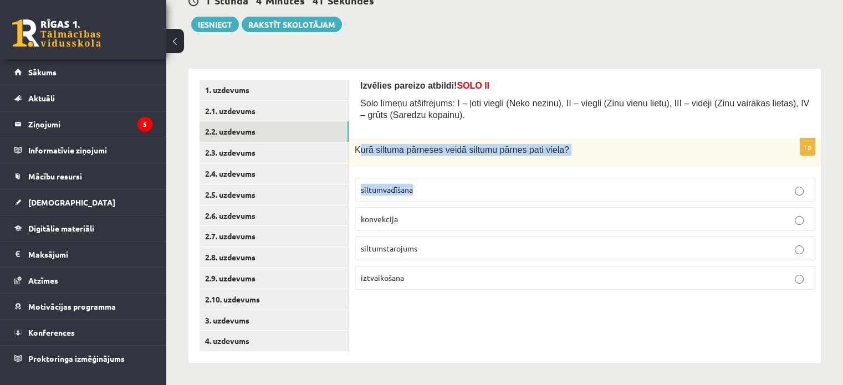
drag, startPoint x: 358, startPoint y: 148, endPoint x: 466, endPoint y: 198, distance: 119.3
click at [466, 198] on div "1p Kurā siltuma pārneses veidā siltumu pārnes pati viela? siltumvadīšana konvek…" at bounding box center [585, 219] width 472 height 160
click at [459, 178] on label "siltumvadīšana" at bounding box center [585, 190] width 461 height 24
drag, startPoint x: 356, startPoint y: 147, endPoint x: 443, endPoint y: 276, distance: 156.0
click at [443, 276] on div "1p Kurā siltuma pārneses veidā siltumu pārnes pati viela? siltumvadīšana konvek…" at bounding box center [585, 219] width 472 height 160
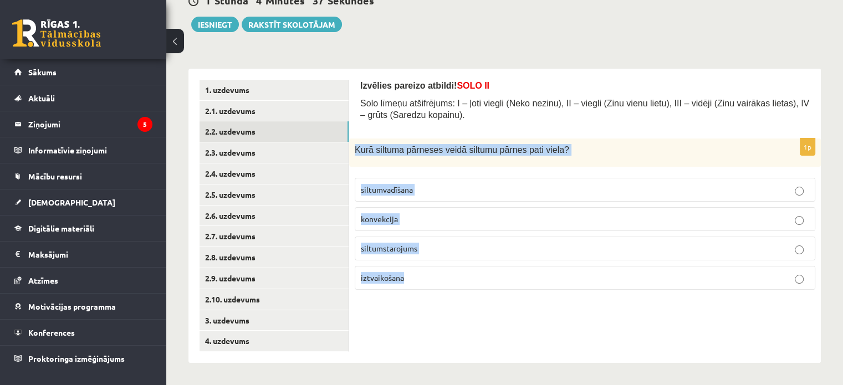
copy div "Kurā siltuma pārneses veidā siltumu pārnes pati viela? siltumvadīšana konvekcij…"
click at [387, 223] on p "konvekcija" at bounding box center [585, 219] width 448 height 12
click at [446, 305] on div "Izvēlies pareizo atbildi! SOLO II Solo līmeņu atšifrējums: I – ļoti viegli (Nek…" at bounding box center [585, 216] width 472 height 294
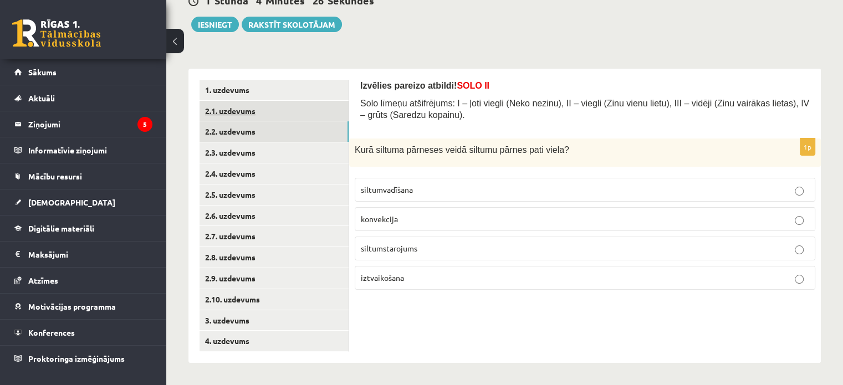
click at [241, 113] on link "2.1. uzdevums" at bounding box center [274, 111] width 149 height 21
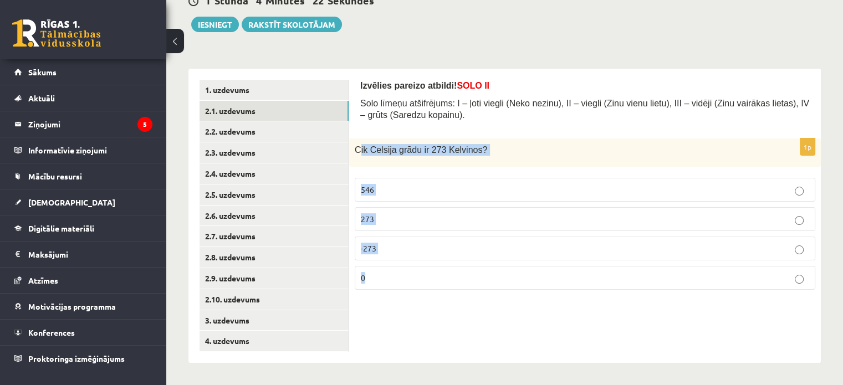
drag, startPoint x: 357, startPoint y: 152, endPoint x: 510, endPoint y: 273, distance: 194.6
click at [510, 273] on div "1p Cik Celsija grādu ir 273 Kelvinos? 546 273 -273 0" at bounding box center [585, 219] width 472 height 160
copy div "ik Celsija grādu ir 273 [PERSON_NAME]? 546 273 -273 0"
click at [371, 284] on label "0" at bounding box center [585, 278] width 461 height 24
click at [390, 298] on div "Izvēlies pareizo atbildi! SOLO II Solo līmeņu atšifrējums: I – ļoti viegli (Nek…" at bounding box center [585, 216] width 472 height 294
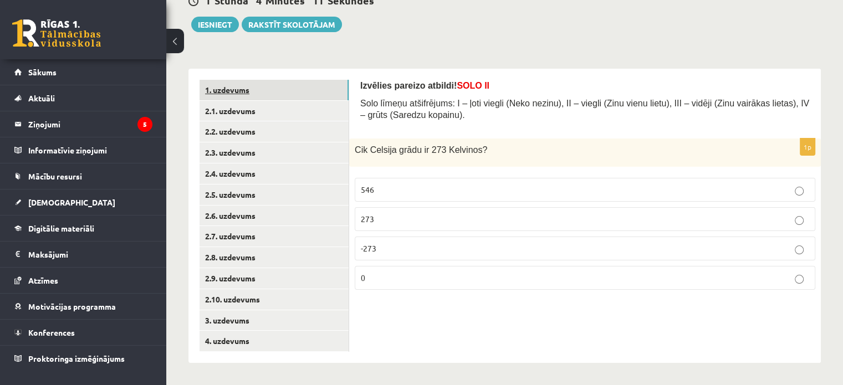
click at [233, 86] on link "1. uzdevums" at bounding box center [274, 90] width 149 height 21
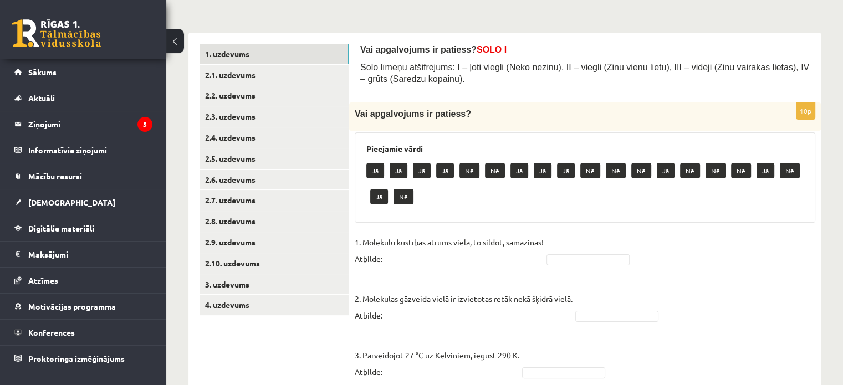
scroll to position [175, 0]
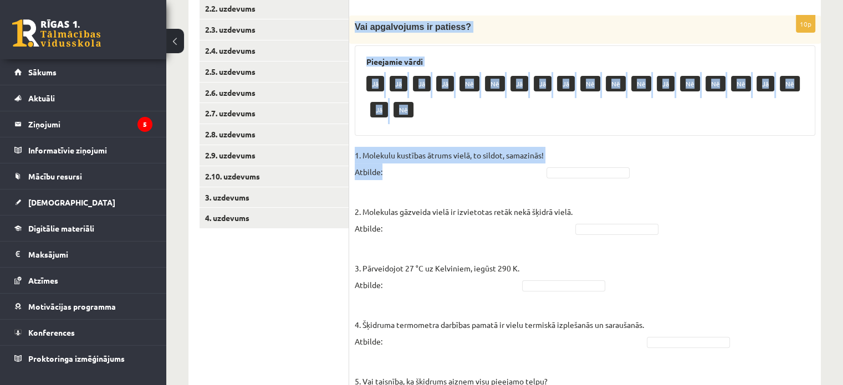
drag, startPoint x: 354, startPoint y: 94, endPoint x: 596, endPoint y: 201, distance: 265.0
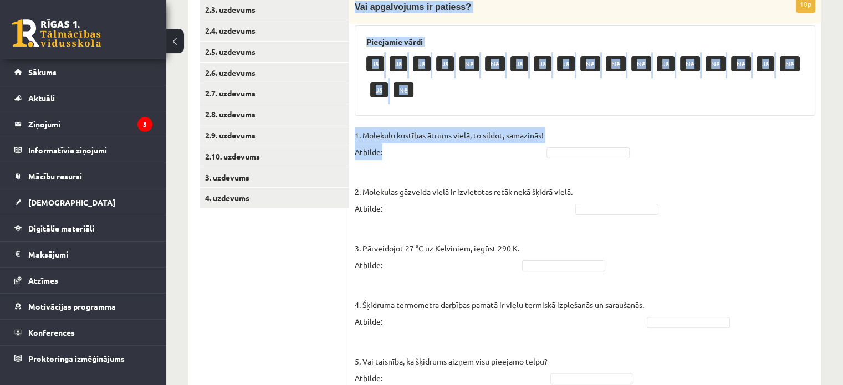
scroll to position [452, 0]
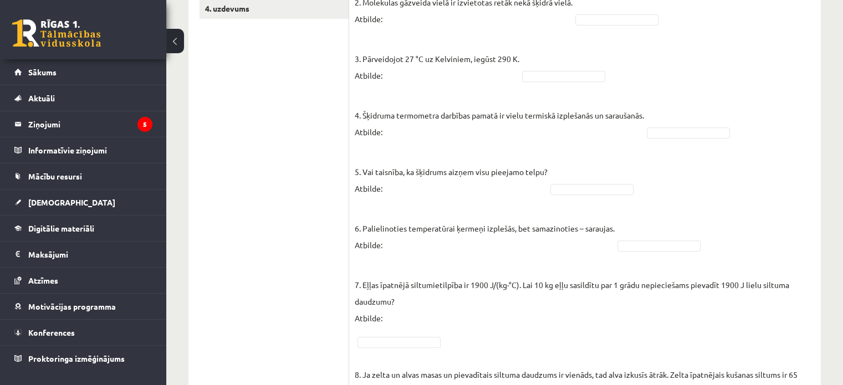
click at [597, 201] on fieldset "1. Molekulu kustības ātrums vielā, to sildot, samazinās! Atbilde: 2. Molekulas …" at bounding box center [585, 261] width 461 height 648
click at [556, 148] on fieldset "1. Molekulu kustības ātrums vielā, to sildot, samazinās! Atbilde: 2. Molekulas …" at bounding box center [585, 261] width 461 height 648
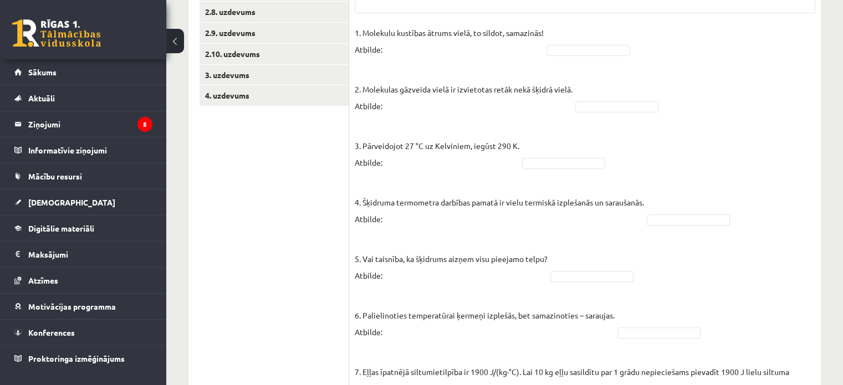
scroll to position [230, 0]
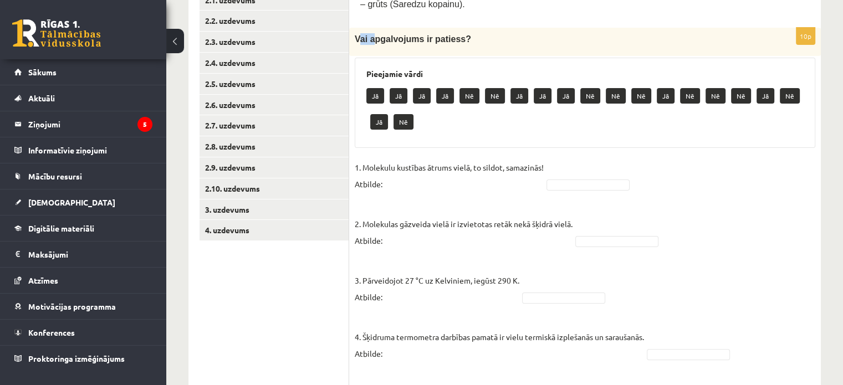
drag, startPoint x: 357, startPoint y: 38, endPoint x: 372, endPoint y: 44, distance: 16.4
click at [372, 44] on div "Vai apgalvojums ir patiess?" at bounding box center [585, 42] width 472 height 28
drag, startPoint x: 350, startPoint y: 46, endPoint x: 355, endPoint y: 42, distance: 6.7
click at [353, 44] on div "Vai apgalvojums ir patiess?" at bounding box center [585, 42] width 472 height 28
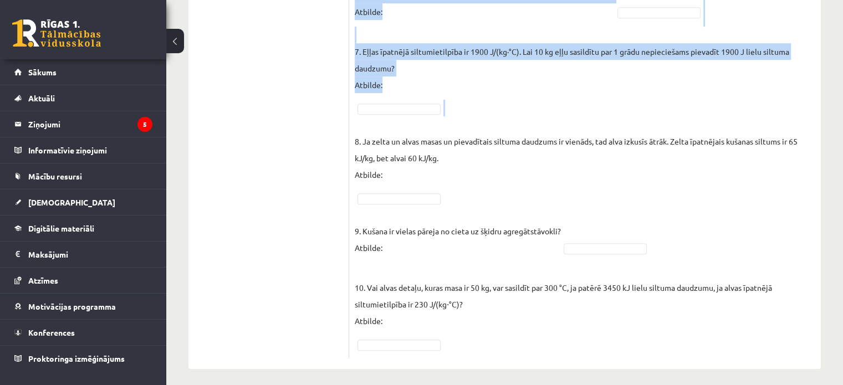
scroll to position [690, 0]
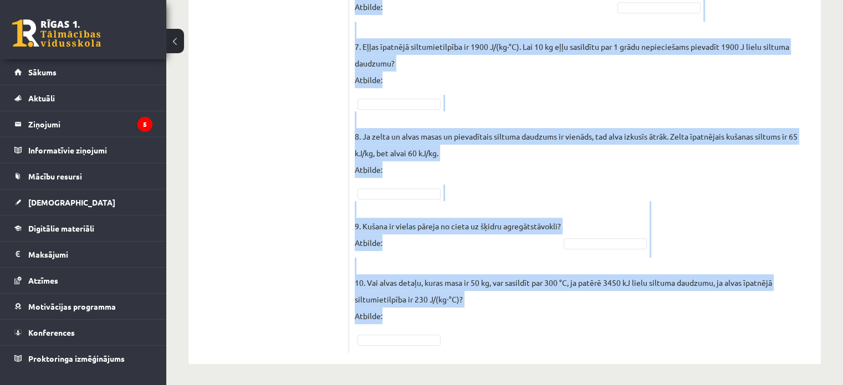
drag, startPoint x: 355, startPoint y: 37, endPoint x: 708, endPoint y: 314, distance: 448.8
copy div "Lor ipsumdolors am consect? Adipiscin elits Do Ei Te In Ut La Et Do Ma Al En Ad…"
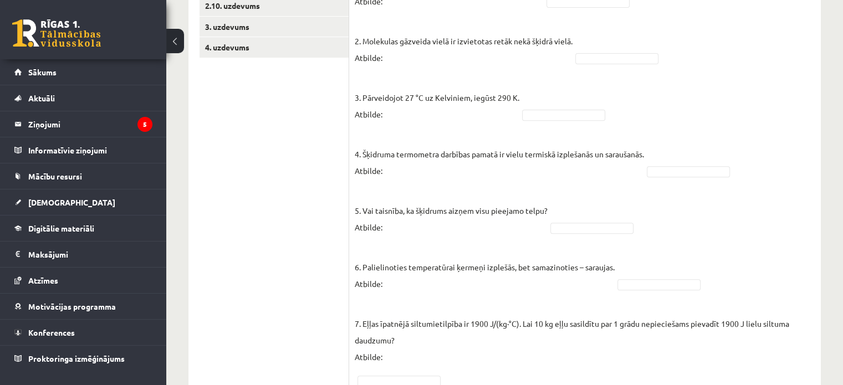
click at [292, 150] on ul "1. uzdevums 2.1. uzdevums 2.2. uzdevums 2.3. uzdevums 2.4. uzdevums 2.5. uzdevu…" at bounding box center [275, 208] width 150 height 844
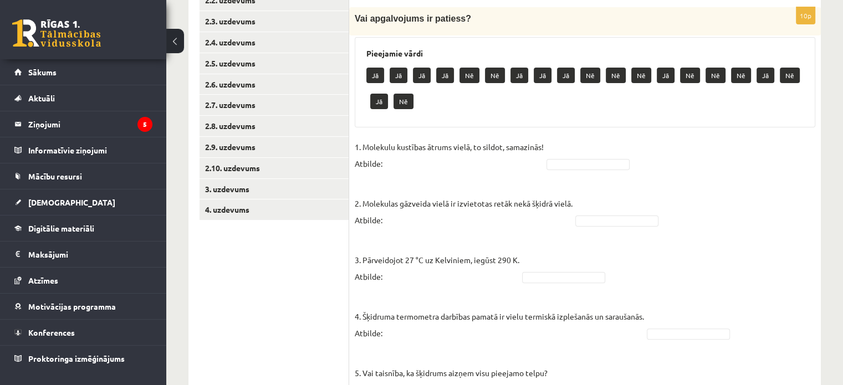
scroll to position [247, 0]
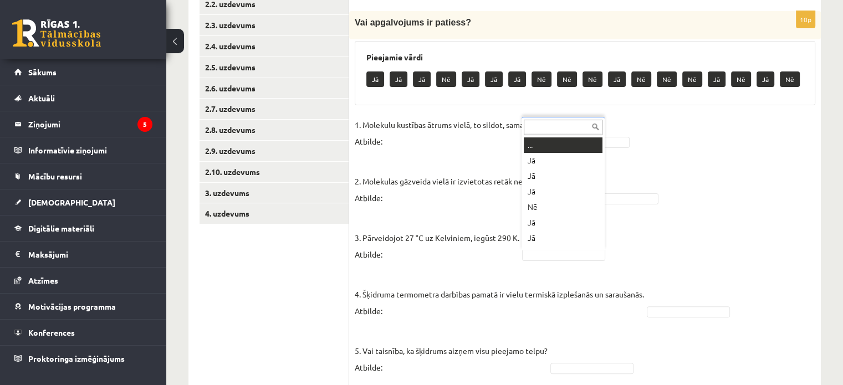
scroll to position [13, 0]
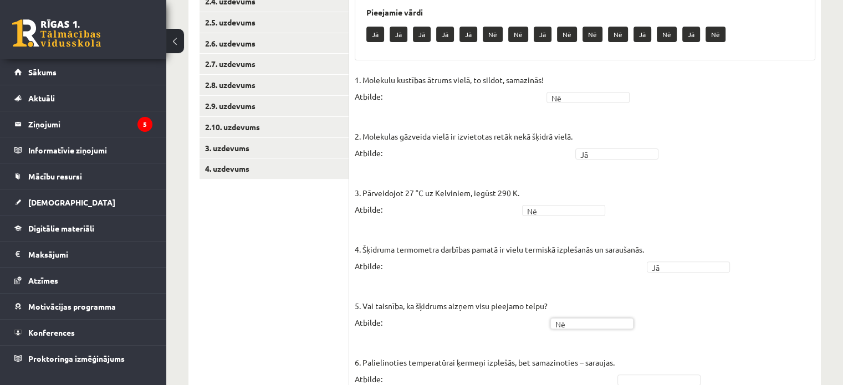
scroll to position [357, 0]
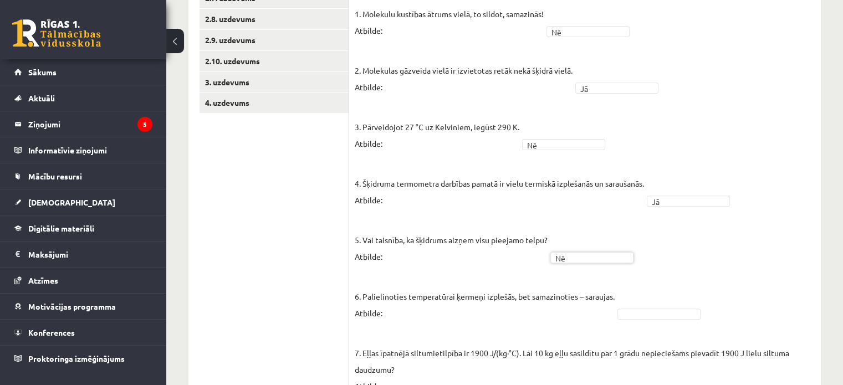
drag, startPoint x: 656, startPoint y: 313, endPoint x: 656, endPoint y: 307, distance: 6.1
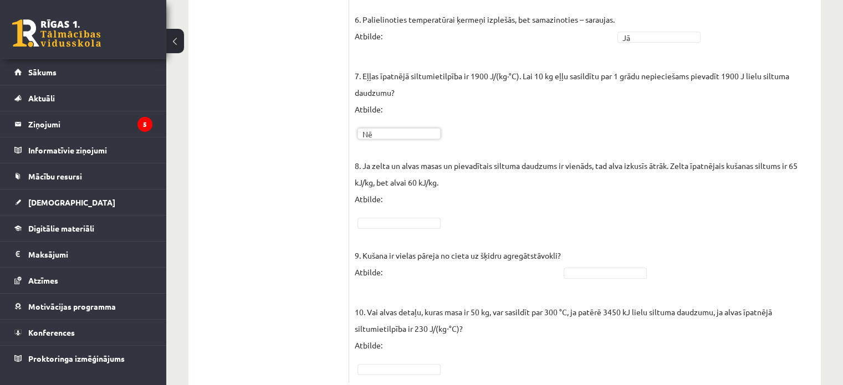
scroll to position [665, 0]
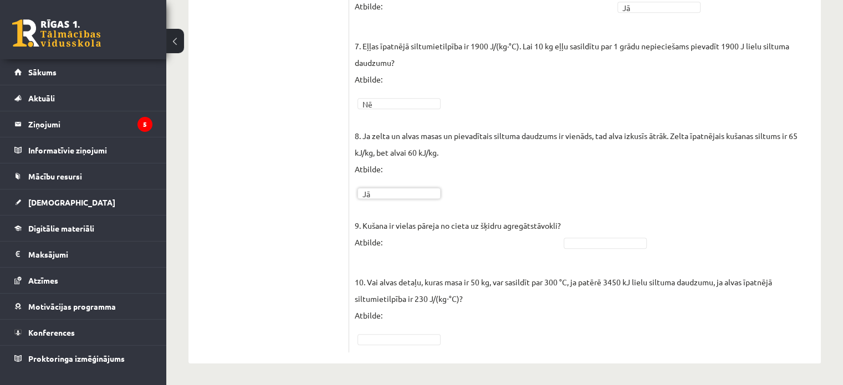
click at [588, 250] on fieldset "1. Molekulu kustības ātrums vielā, to sildot, samazinās! Atbilde: Nē ** 2. Mole…" at bounding box center [585, 22] width 461 height 648
drag, startPoint x: 599, startPoint y: 288, endPoint x: 569, endPoint y: 282, distance: 30.5
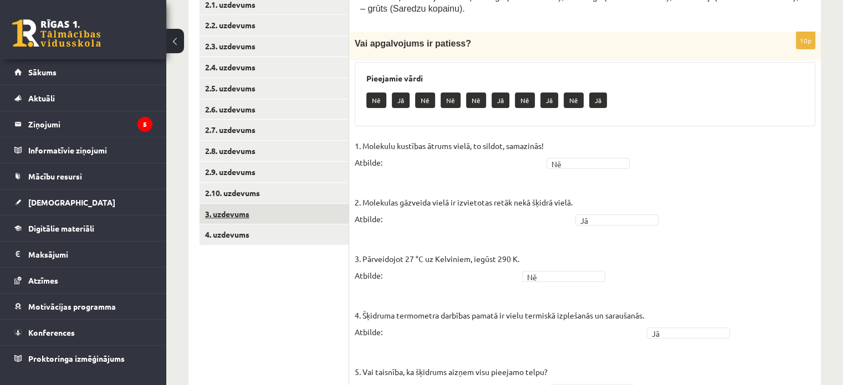
scroll to position [166, 0]
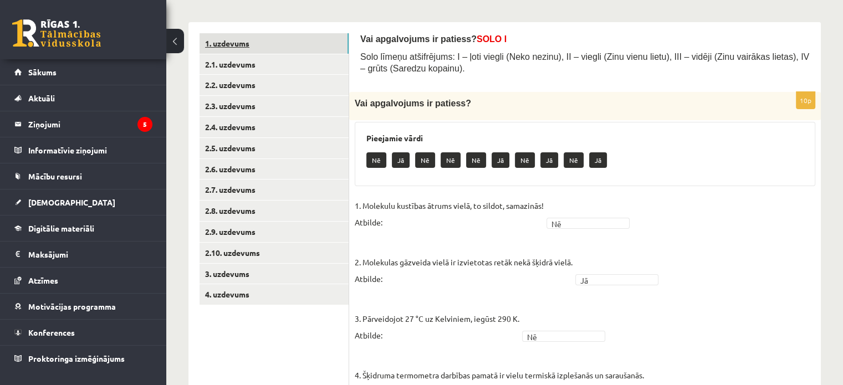
click at [240, 36] on link "1. uzdevums" at bounding box center [274, 43] width 149 height 21
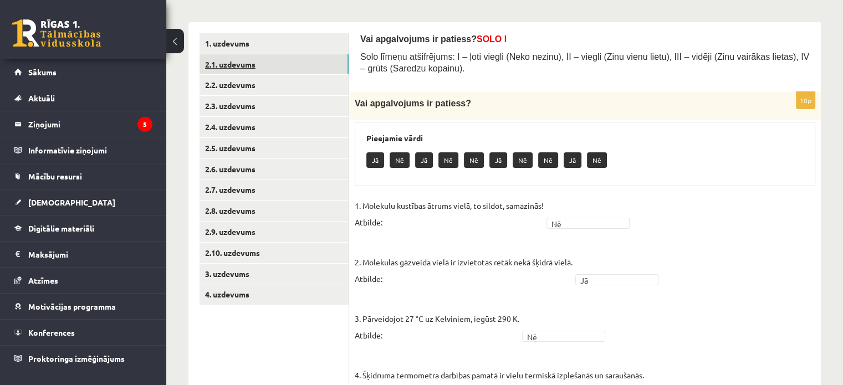
click at [240, 68] on link "2.1. uzdevums" at bounding box center [274, 64] width 149 height 21
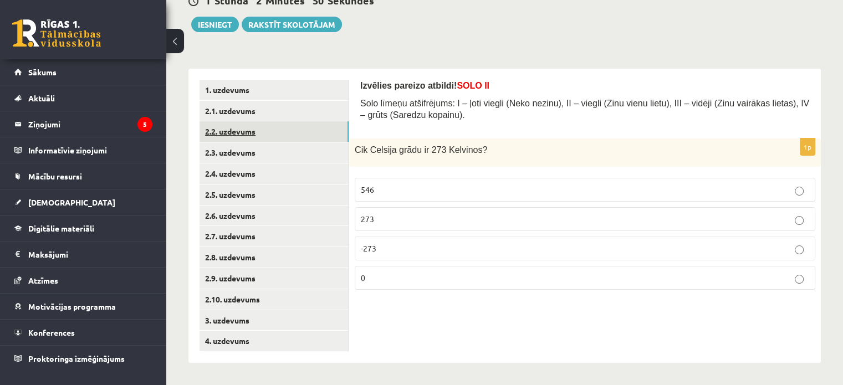
click at [237, 132] on link "2.2. uzdevums" at bounding box center [274, 131] width 149 height 21
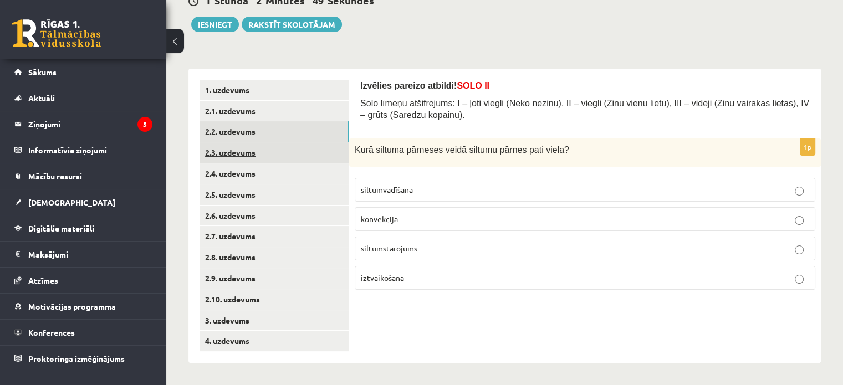
click at [242, 157] on link "2.3. uzdevums" at bounding box center [274, 152] width 149 height 21
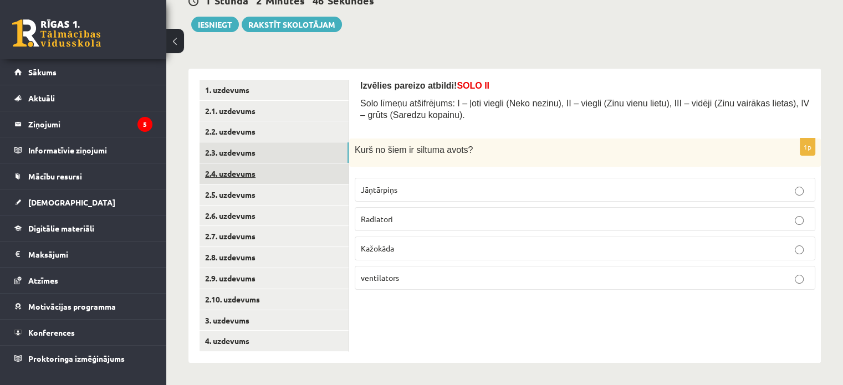
click at [244, 172] on link "2.4. uzdevums" at bounding box center [274, 174] width 149 height 21
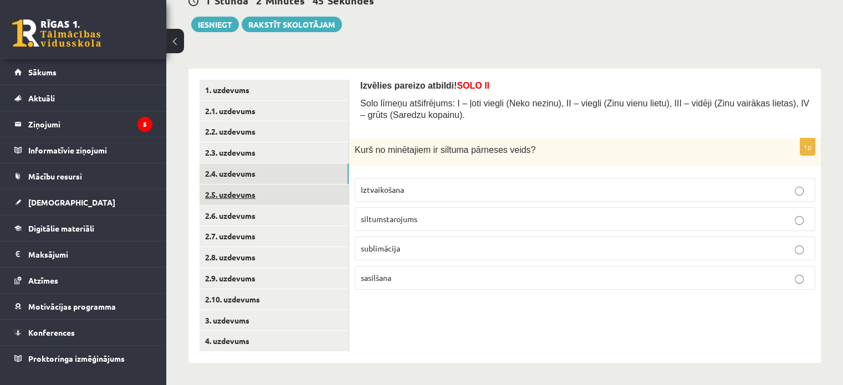
click at [234, 199] on link "2.5. uzdevums" at bounding box center [274, 195] width 149 height 21
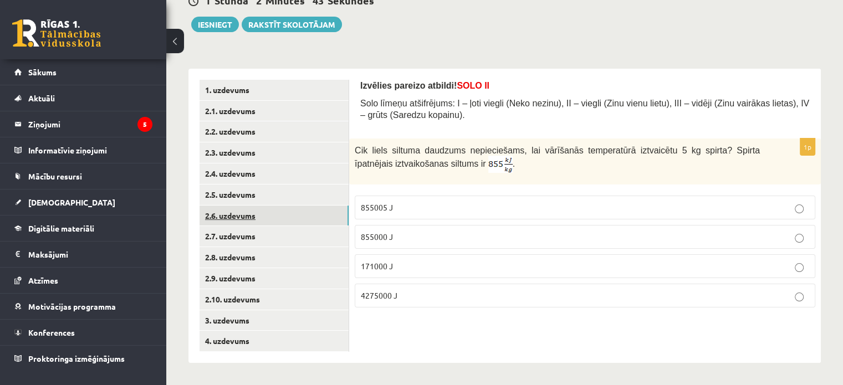
click at [228, 221] on link "2.6. uzdevums" at bounding box center [274, 216] width 149 height 21
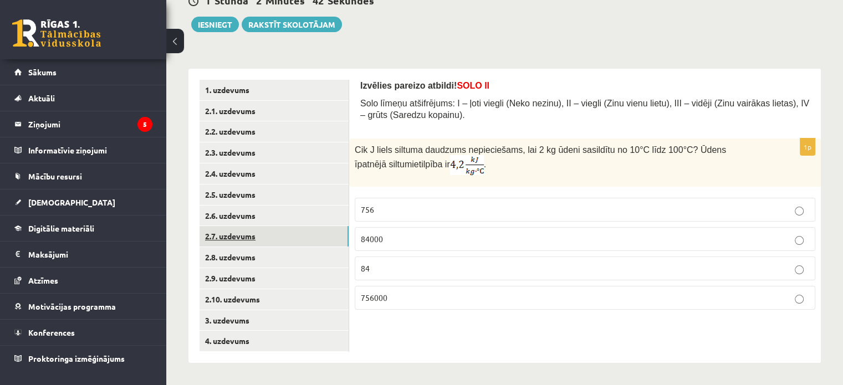
click at [242, 241] on link "2.7. uzdevums" at bounding box center [274, 236] width 149 height 21
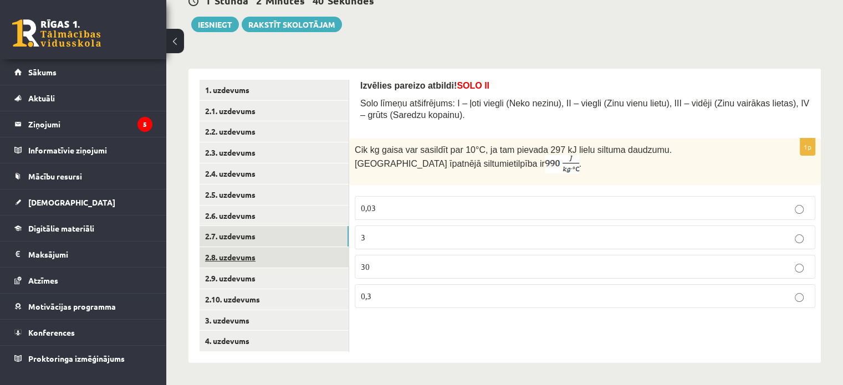
click at [239, 249] on link "2.8. uzdevums" at bounding box center [274, 257] width 149 height 21
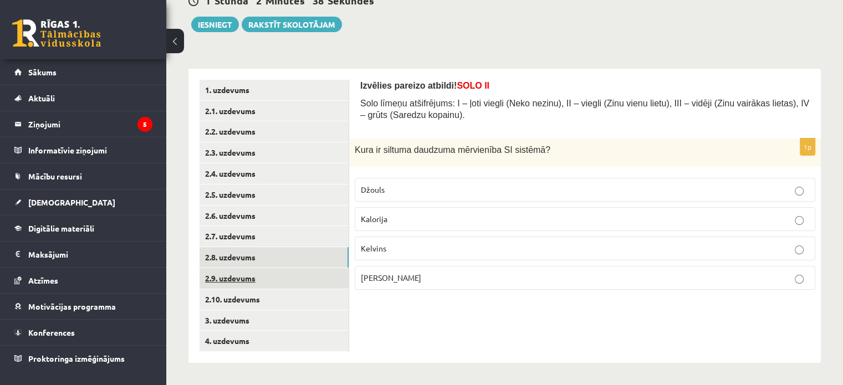
click at [241, 273] on link "2.9. uzdevums" at bounding box center [274, 278] width 149 height 21
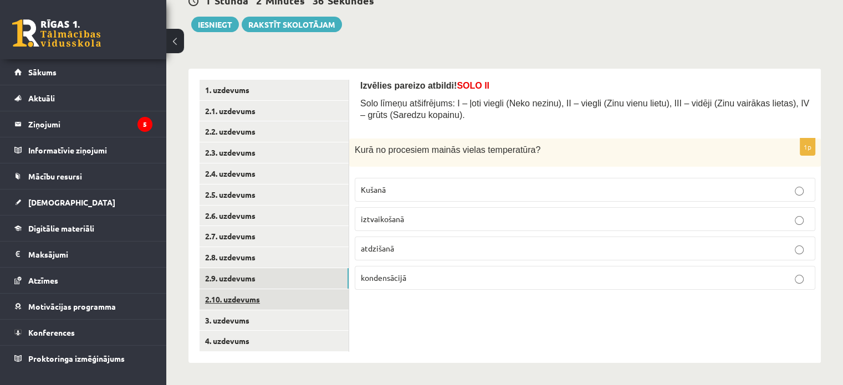
click at [250, 297] on link "2.10. uzdevums" at bounding box center [274, 299] width 149 height 21
click at [241, 295] on link "2.10. uzdevums" at bounding box center [274, 299] width 149 height 21
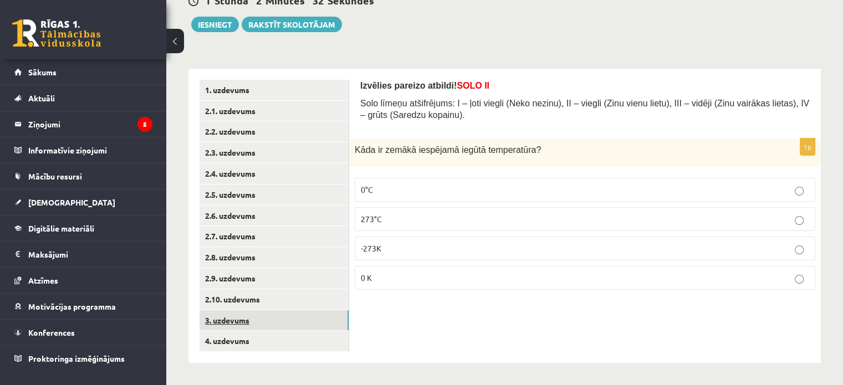
click at [243, 322] on link "3. uzdevums" at bounding box center [274, 320] width 149 height 21
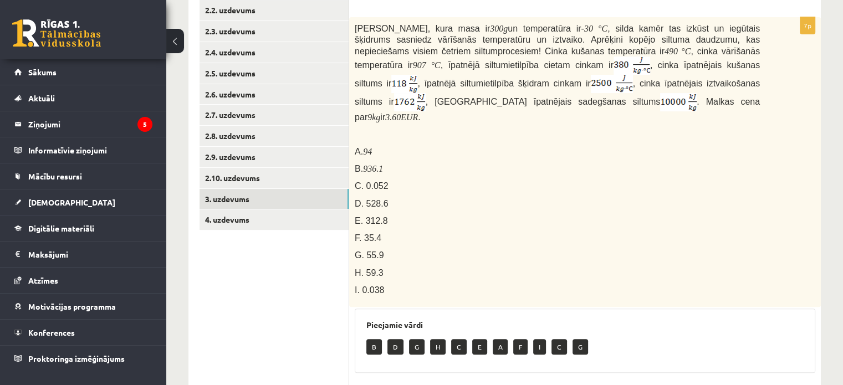
scroll to position [146, 0]
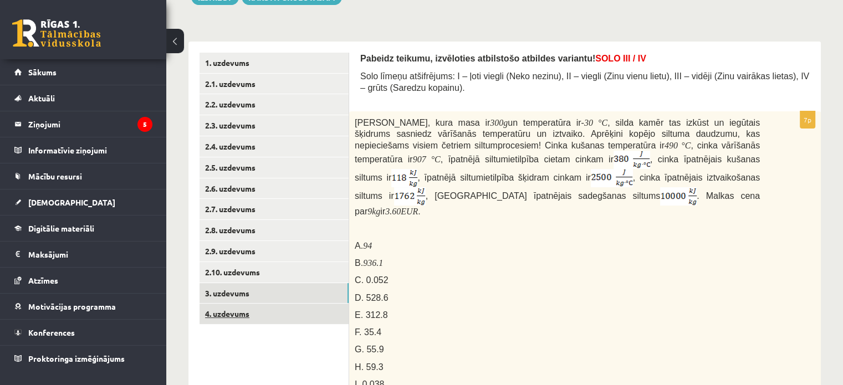
click at [240, 319] on link "4. uzdevums" at bounding box center [274, 314] width 149 height 21
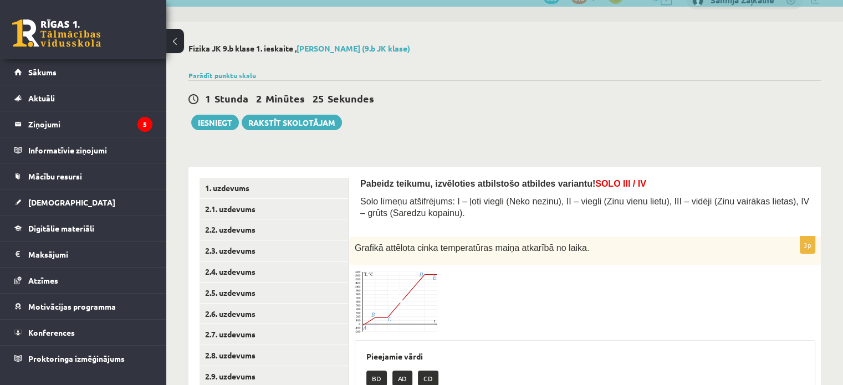
scroll to position [0, 0]
